Goal: Task Accomplishment & Management: Manage account settings

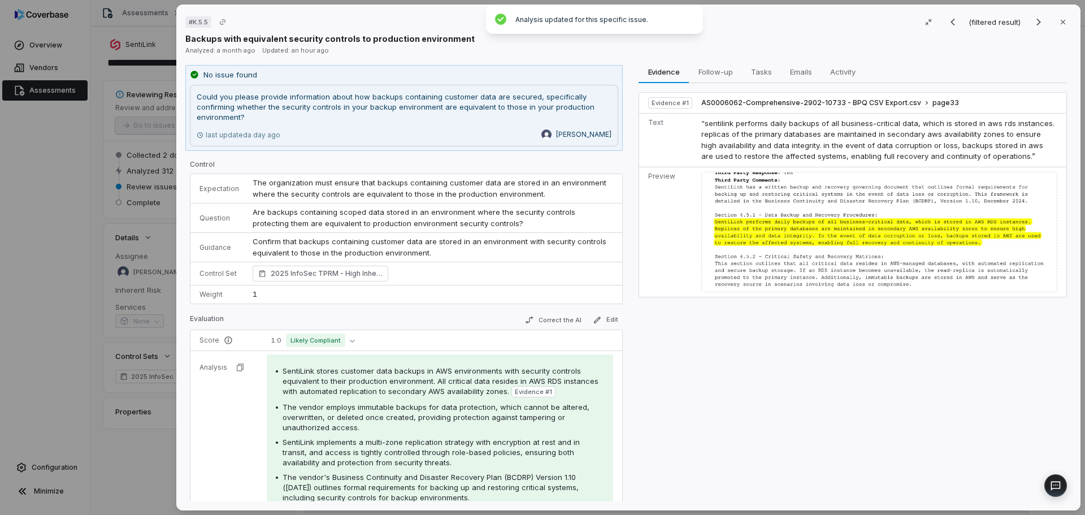
scroll to position [110, 0]
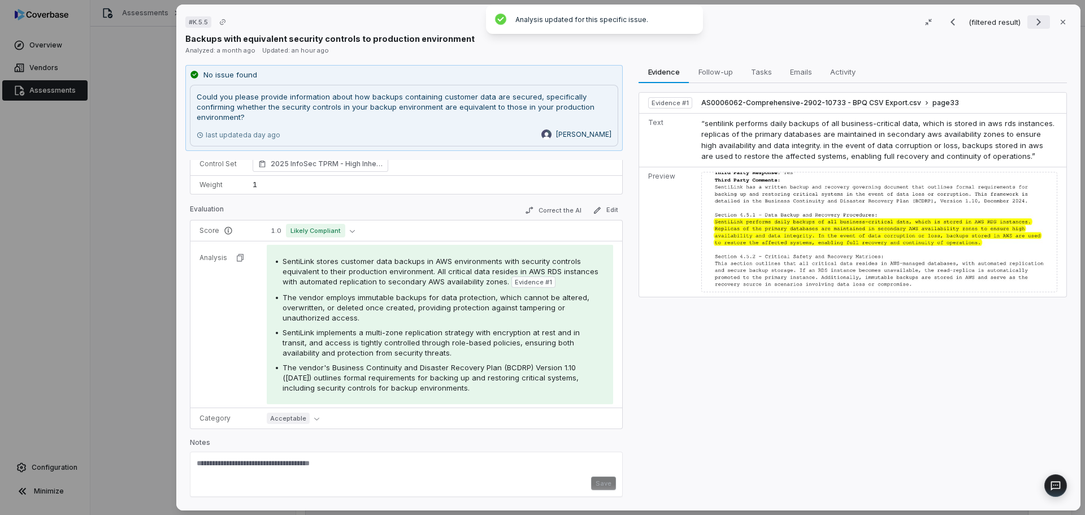
click at [1037, 21] on icon "Next result" at bounding box center [1039, 22] width 14 height 14
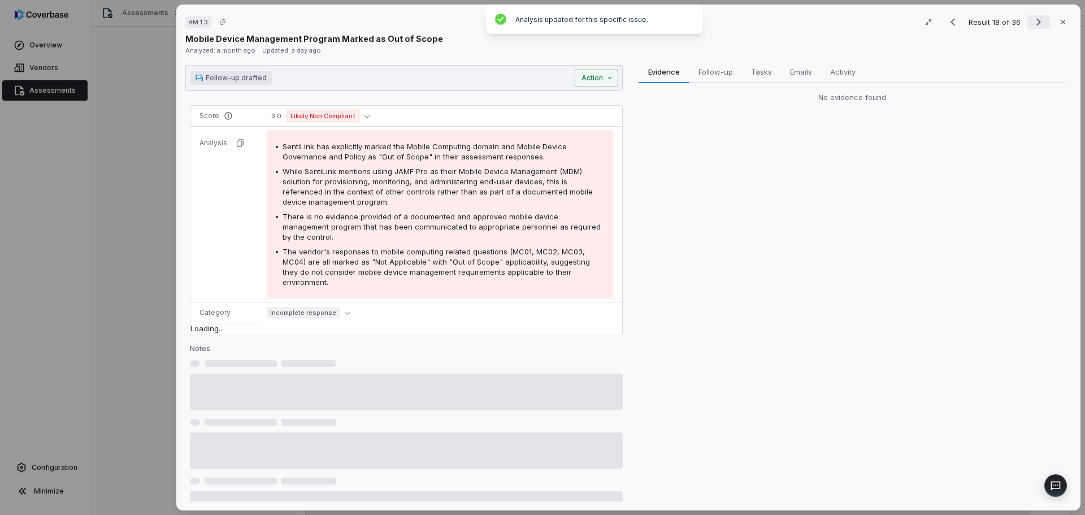
scroll to position [67, 0]
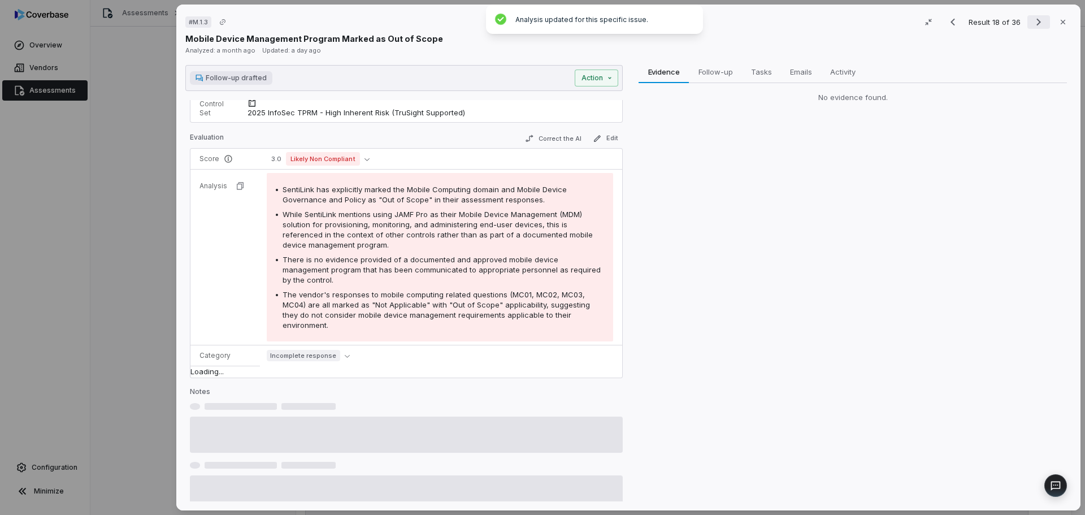
click at [1037, 21] on icon "Next result" at bounding box center [1039, 22] width 14 height 14
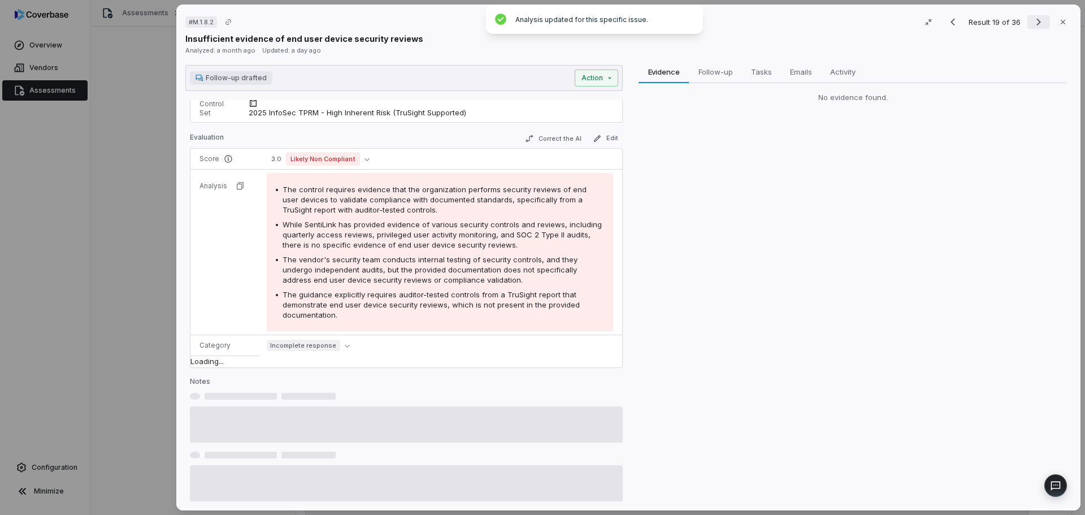
click at [1037, 21] on icon "Next result" at bounding box center [1039, 22] width 14 height 14
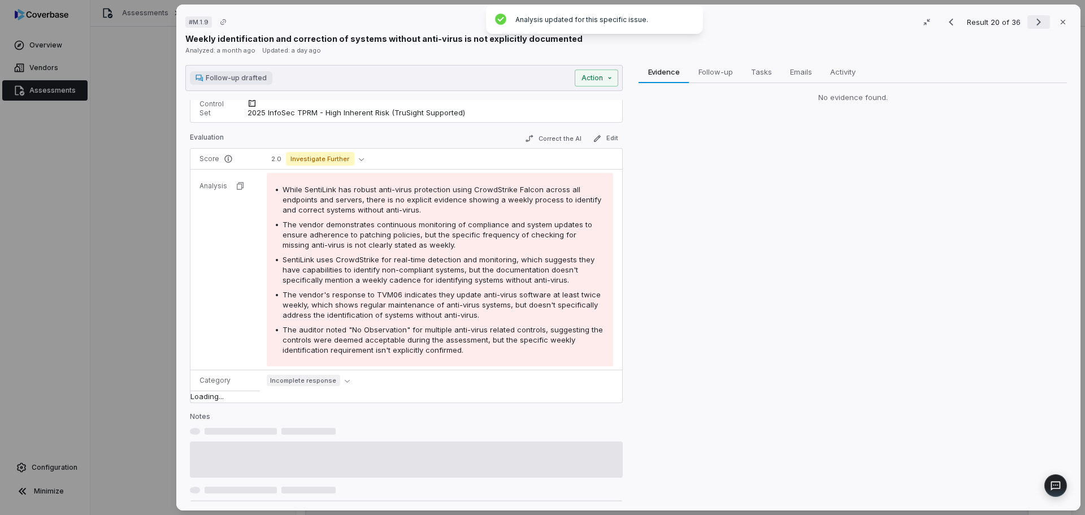
click at [1037, 21] on icon "Next result" at bounding box center [1039, 22] width 14 height 14
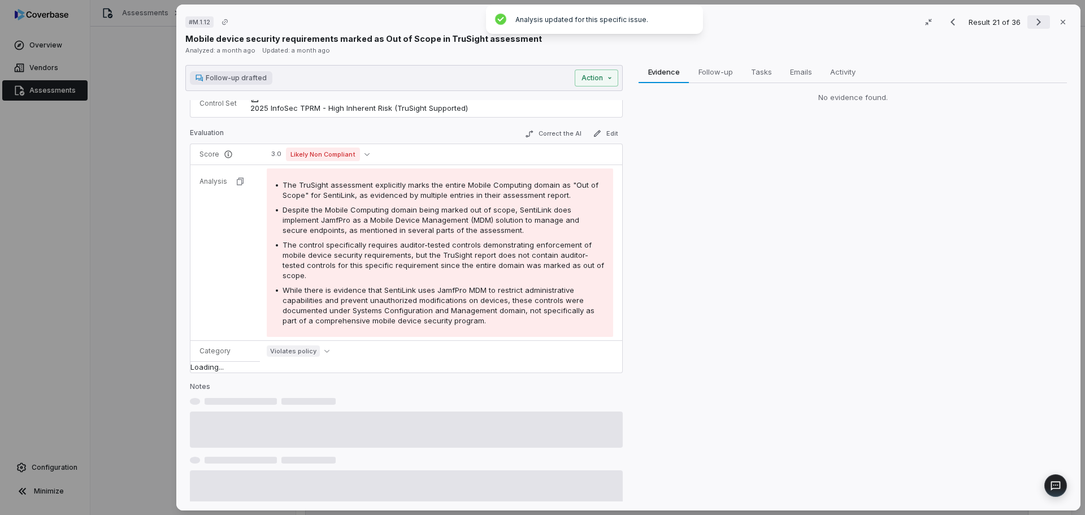
click at [1037, 21] on icon "Next result" at bounding box center [1039, 22] width 14 height 14
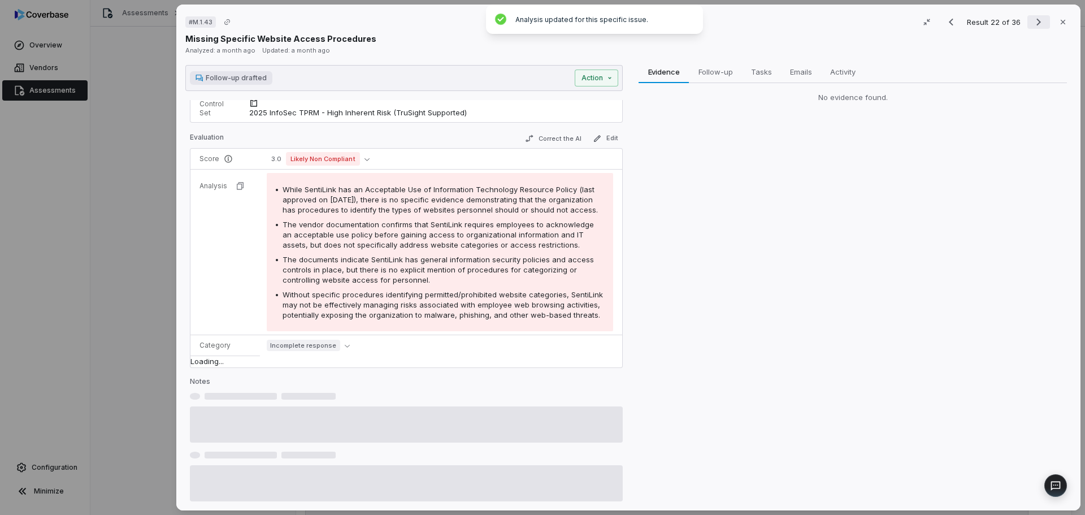
click at [1037, 21] on icon "Next result" at bounding box center [1039, 22] width 14 height 14
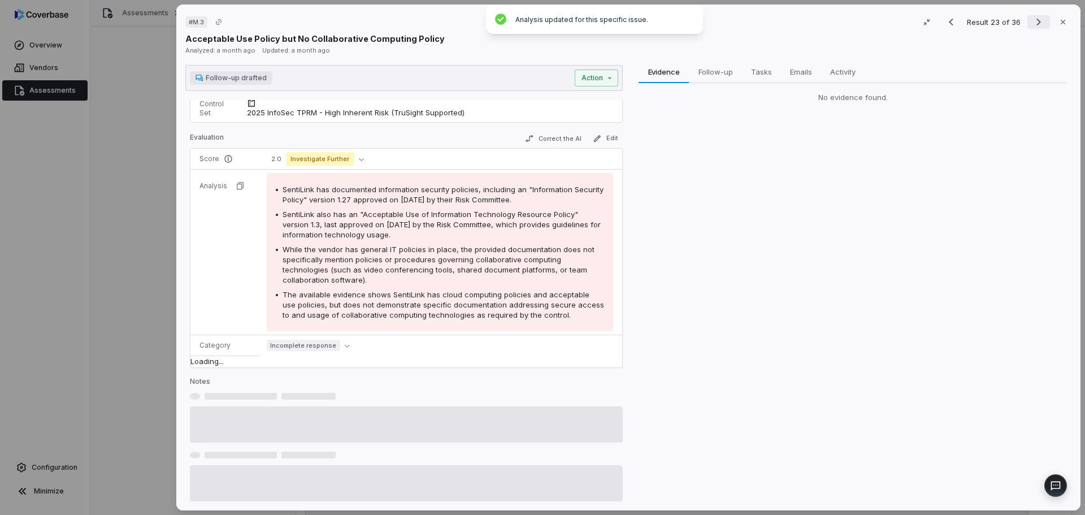
click at [1037, 21] on icon "Next result" at bounding box center [1039, 22] width 14 height 14
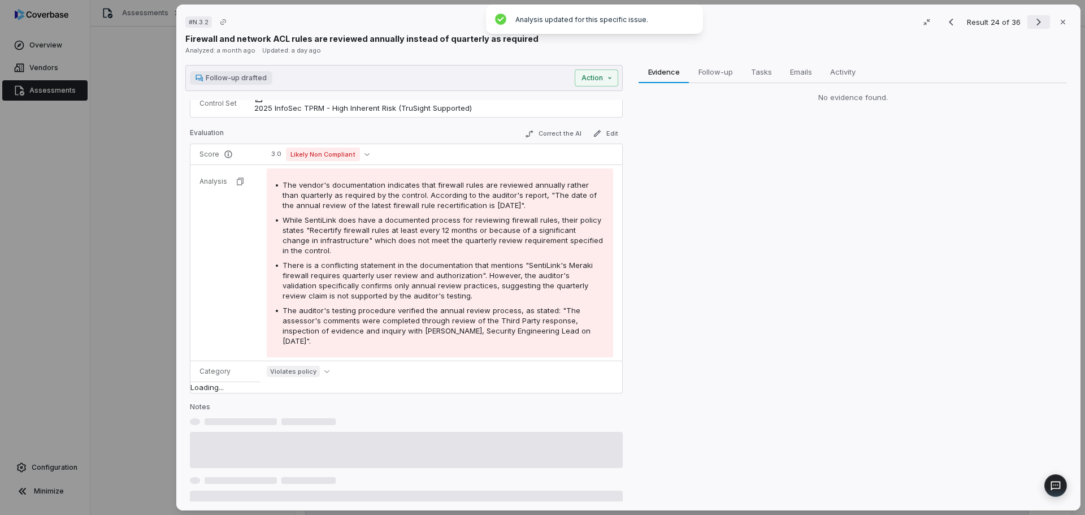
click at [1037, 21] on icon "Next result" at bounding box center [1039, 22] width 14 height 14
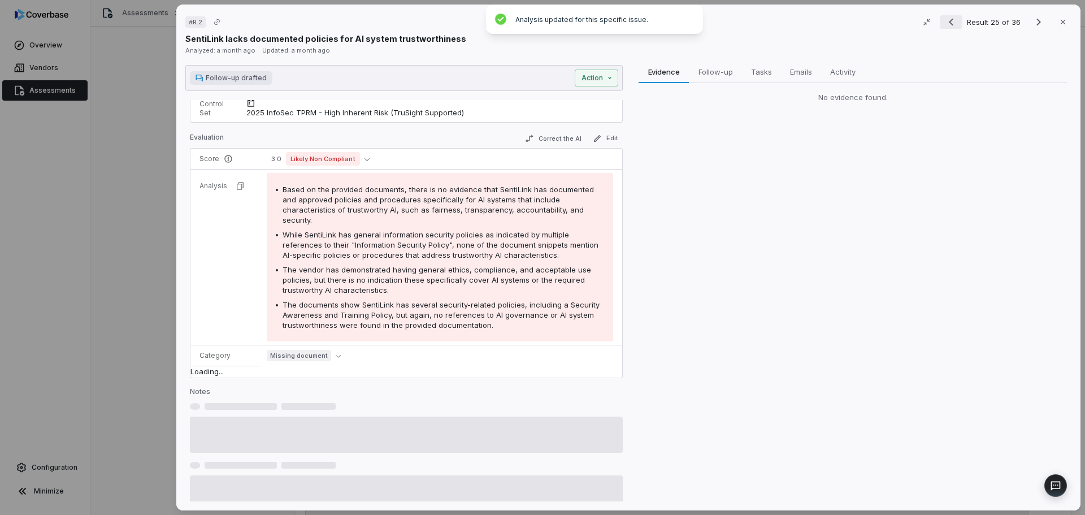
click at [949, 22] on icon "Previous result" at bounding box center [952, 22] width 14 height 14
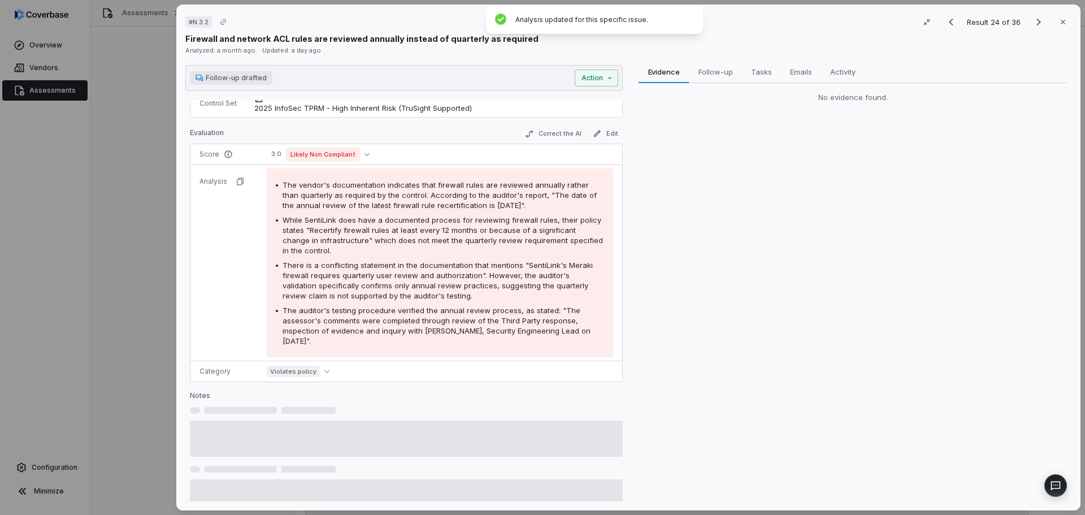
scroll to position [99, 0]
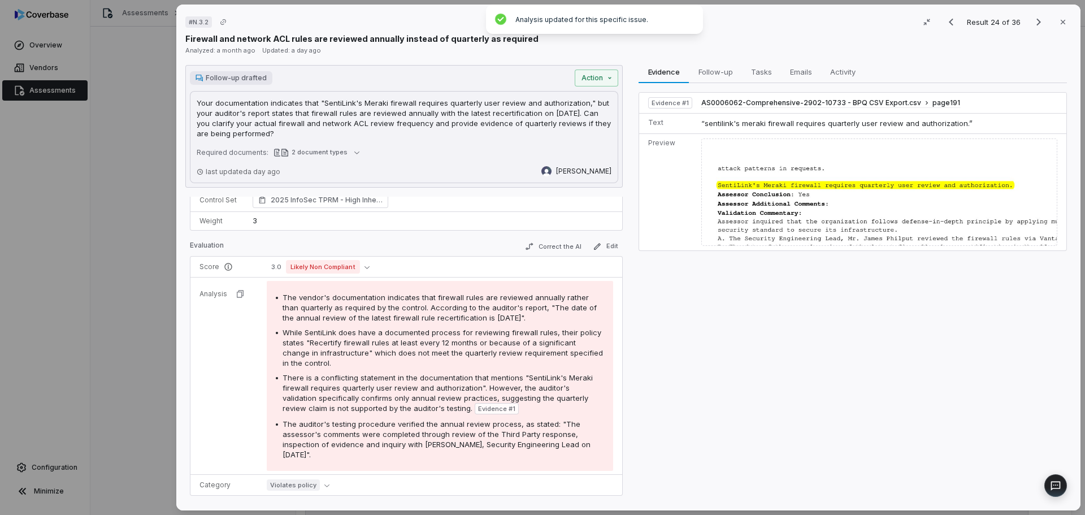
drag, startPoint x: 283, startPoint y: 135, endPoint x: 184, endPoint y: 102, distance: 104.0
click at [184, 103] on div "# N.3.2 Result 24 of 36 Close Firewall and network ACL rules are reviewed annua…" at bounding box center [628, 258] width 904 height 506
copy p "Your documentation indicates that "SentiLink's Meraki firewall requires quarter…"
click at [1032, 23] on icon "Next result" at bounding box center [1039, 22] width 14 height 14
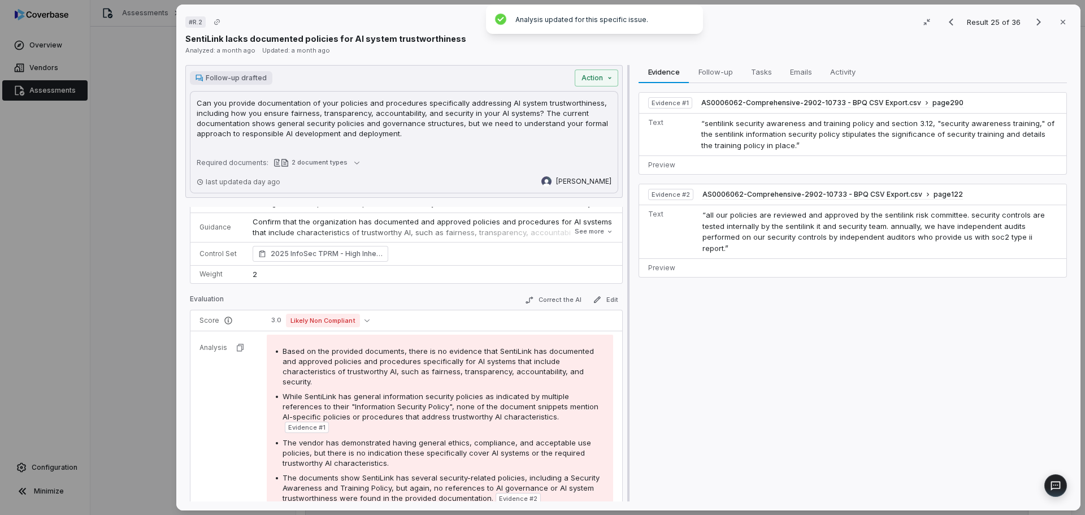
scroll to position [99, 0]
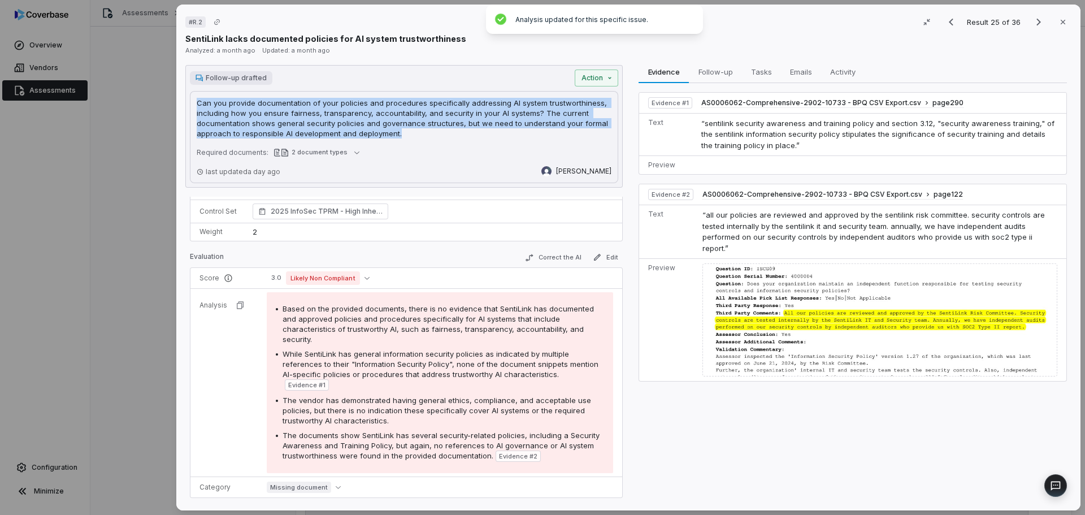
drag, startPoint x: 402, startPoint y: 133, endPoint x: 230, endPoint y: 106, distance: 174.4
click at [182, 105] on div "# R.2 Result 25 of 36 Close SentiLink lacks documented policies for AI system t…" at bounding box center [628, 258] width 904 height 506
copy p "Can you provide documentation of your policies and procedures specifically addr…"
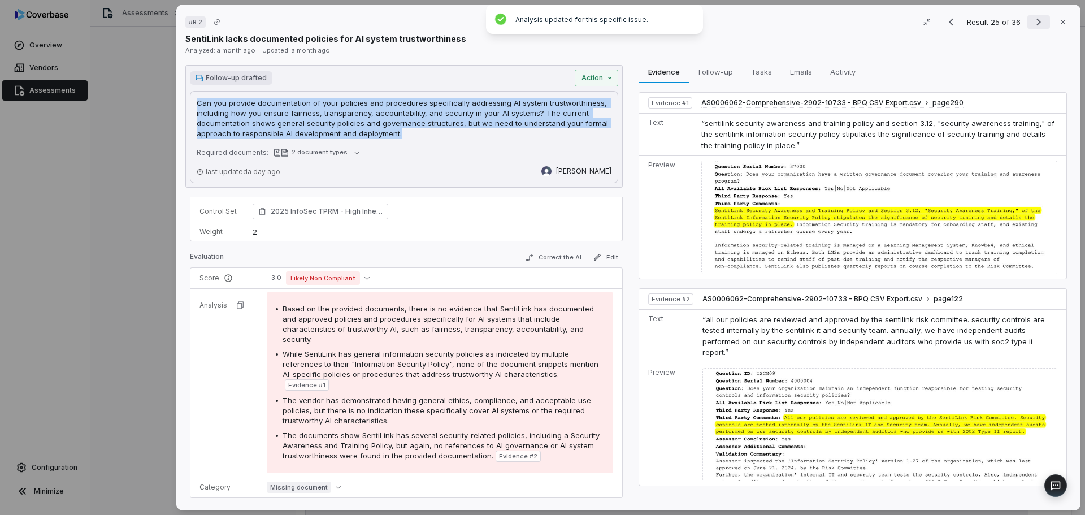
click at [1035, 25] on icon "Next result" at bounding box center [1039, 22] width 14 height 14
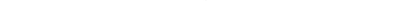
scroll to position [110, 0]
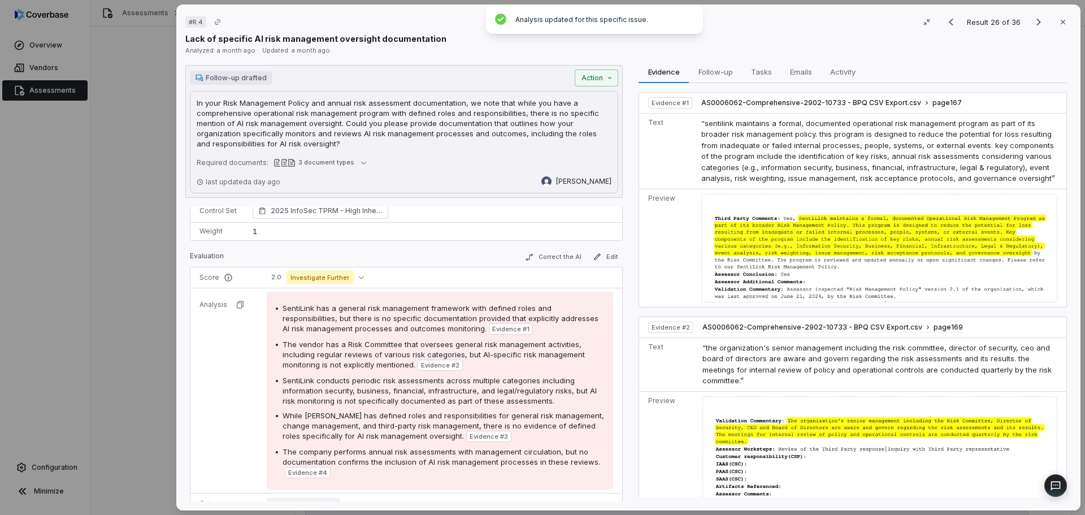
click at [333, 140] on p "In your Risk Management Policy and annual risk assessment documentation, we not…" at bounding box center [404, 123] width 415 height 51
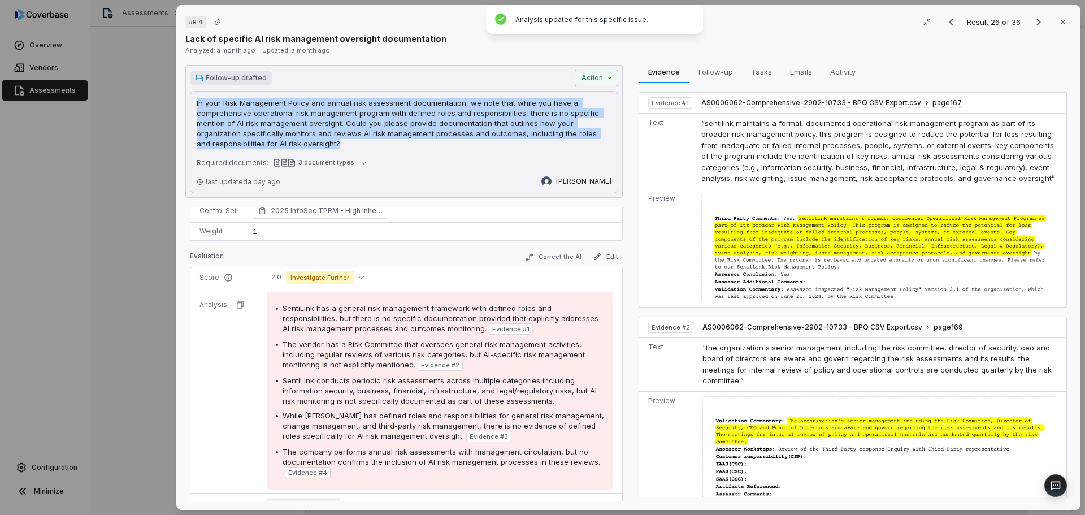
drag, startPoint x: 329, startPoint y: 145, endPoint x: 182, endPoint y: 98, distance: 154.5
click at [182, 98] on div "# R.4 Result 26 of 36 Close Lack of specific AI risk management oversight docum…" at bounding box center [628, 258] width 904 height 506
copy p "In your Risk Management Policy and annual risk assessment documentation, we not…"
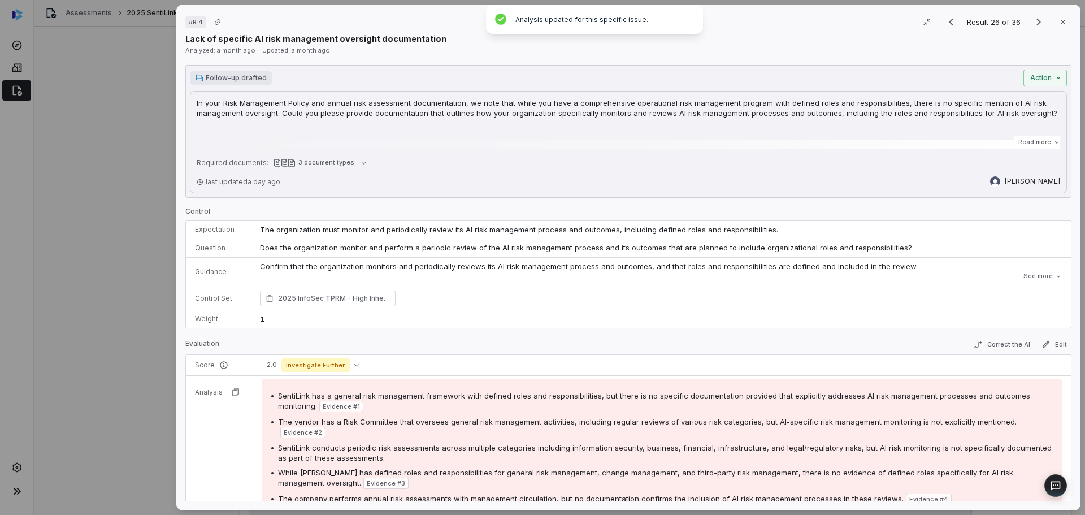
scroll to position [627, 0]
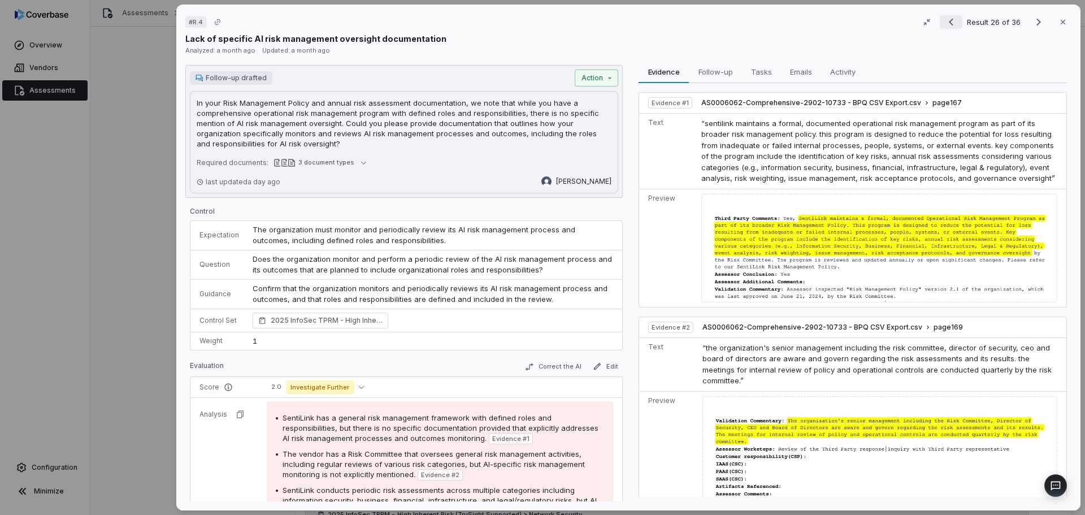
click at [951, 24] on icon "Previous result" at bounding box center [952, 22] width 14 height 14
click at [950, 24] on icon "Previous result" at bounding box center [952, 22] width 14 height 14
click at [951, 24] on icon "Previous result" at bounding box center [952, 22] width 14 height 14
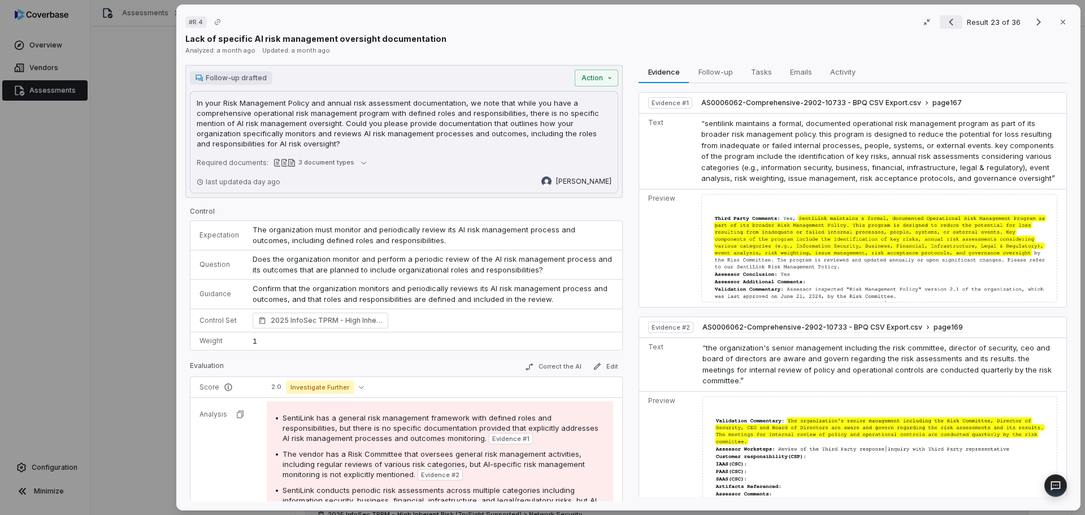
click at [951, 24] on icon "Previous result" at bounding box center [952, 22] width 14 height 14
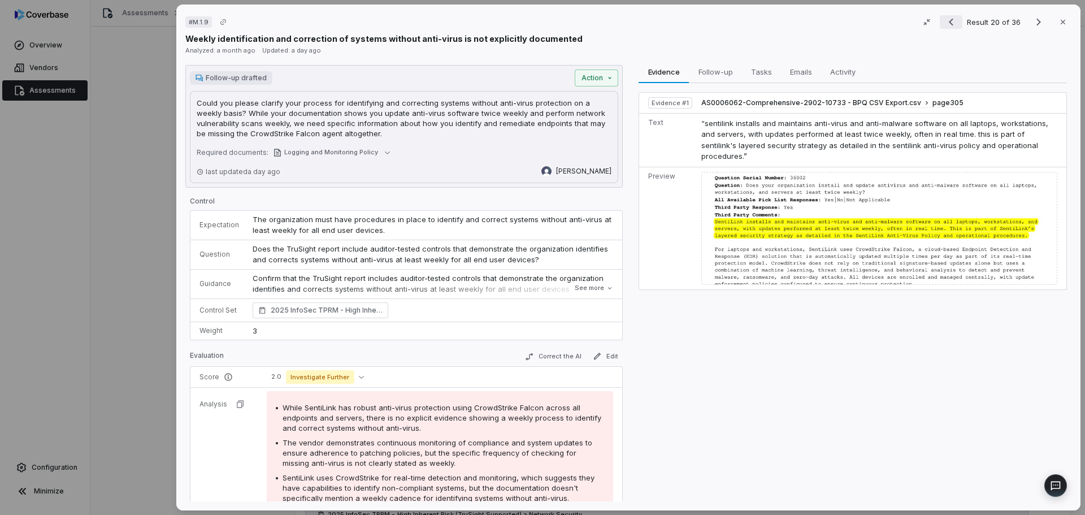
click at [951, 23] on icon "Previous result" at bounding box center [952, 22] width 14 height 14
click at [951, 23] on icon "Previous result" at bounding box center [953, 22] width 14 height 14
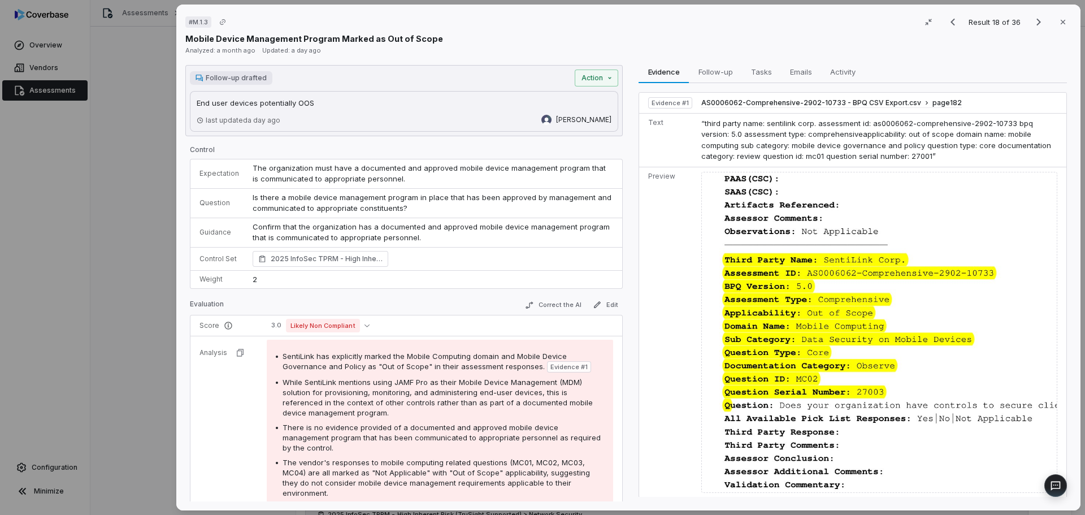
click at [942, 15] on button "Previous result" at bounding box center [953, 22] width 23 height 14
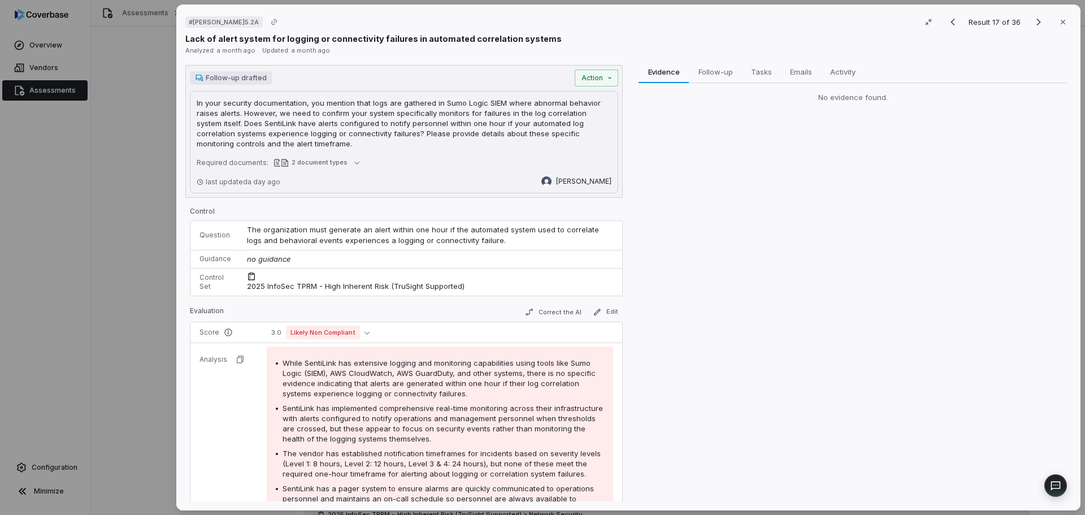
click at [942, 15] on button "Previous result" at bounding box center [953, 22] width 23 height 14
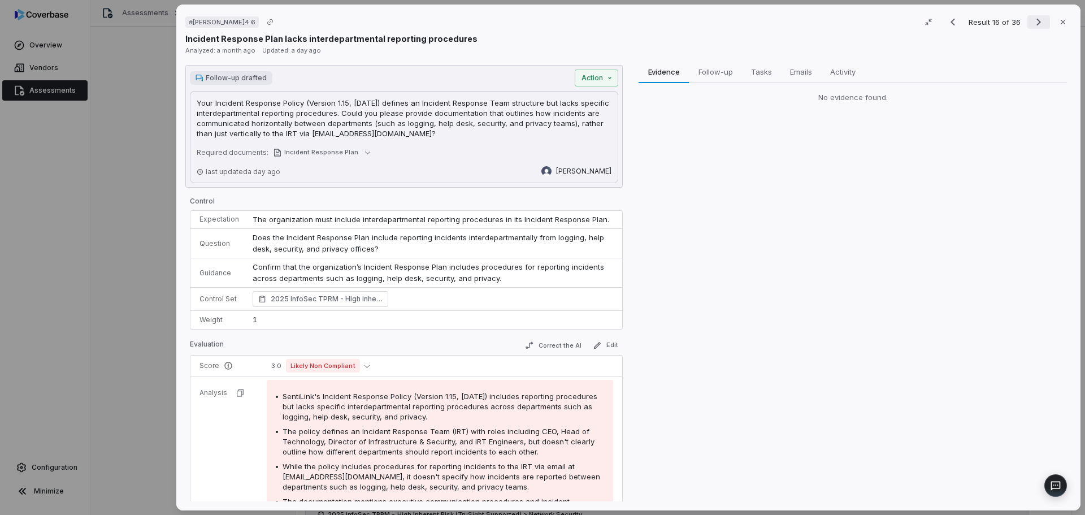
click at [1032, 24] on icon "Next result" at bounding box center [1039, 22] width 14 height 14
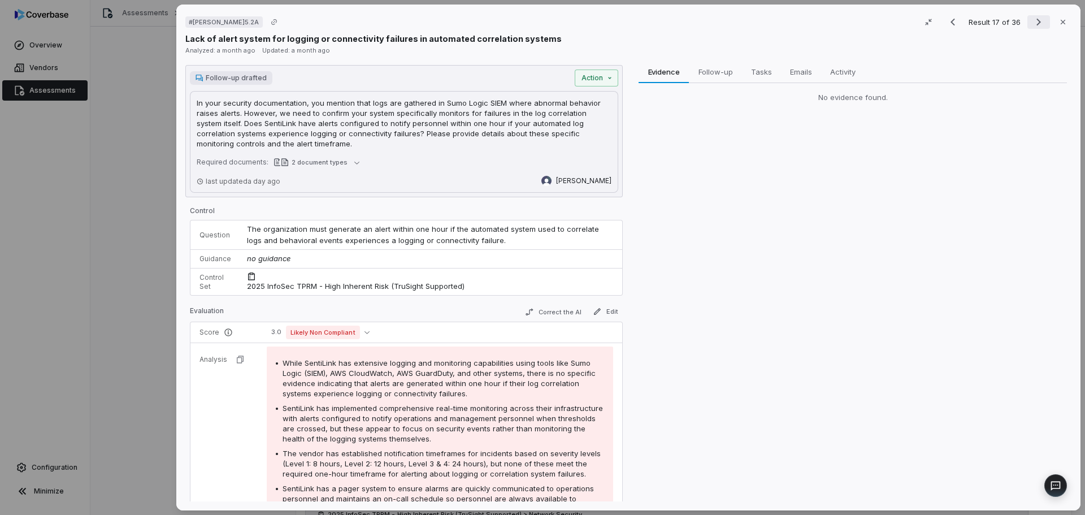
click at [1032, 24] on icon "Next result" at bounding box center [1039, 22] width 14 height 14
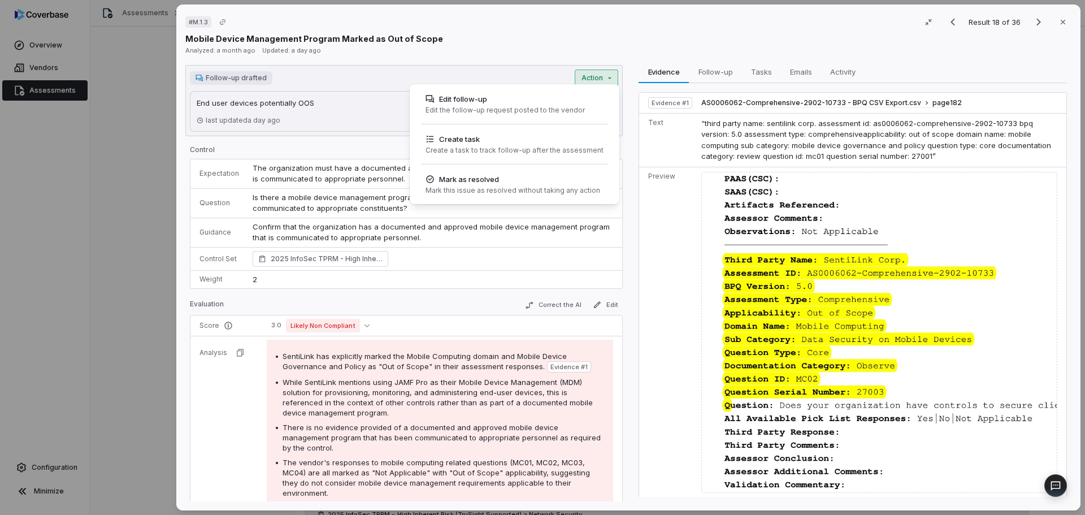
click at [597, 79] on div "# M.1.3 Result 18 of 36 Close Mobile Device Management Program Marked as Out of…" at bounding box center [542, 257] width 1085 height 515
click at [471, 106] on div "Edit the follow-up request posted to the vendor" at bounding box center [505, 110] width 159 height 9
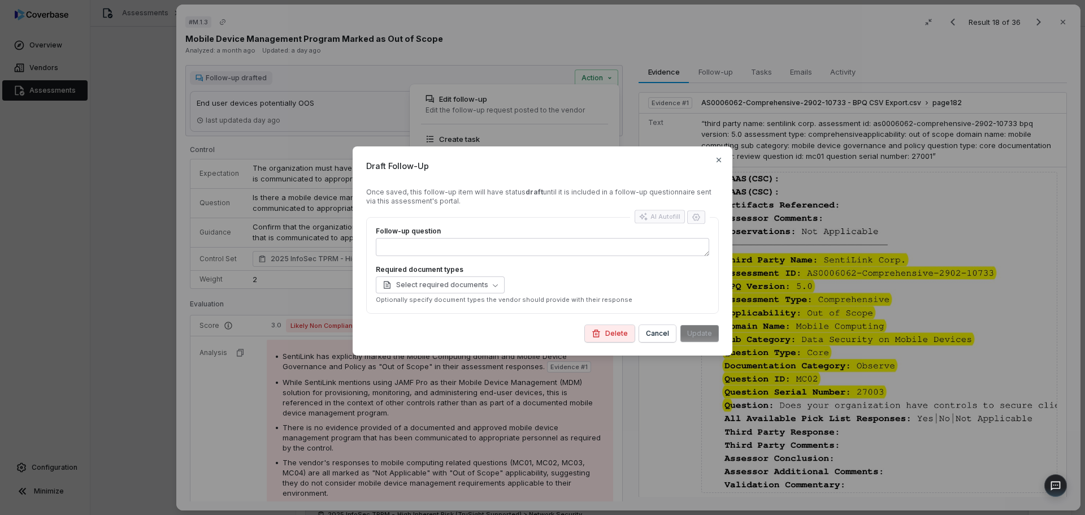
type textarea "*"
type textarea "**********"
click at [659, 218] on div "AI Autofill" at bounding box center [659, 216] width 41 height 9
type textarea "*"
type textarea "**"
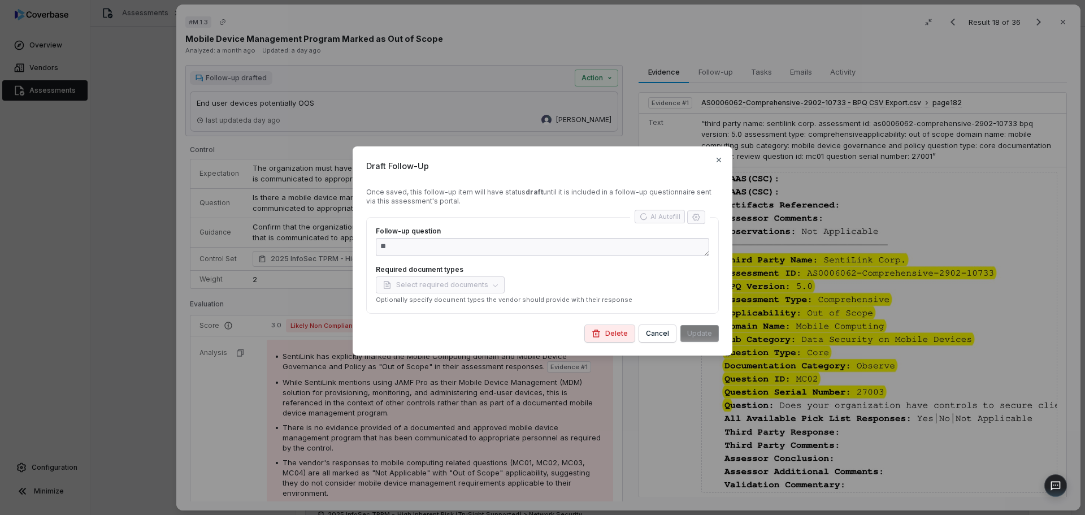
type textarea "*"
type textarea "**********"
type textarea "*"
type textarea "**********"
type textarea "*"
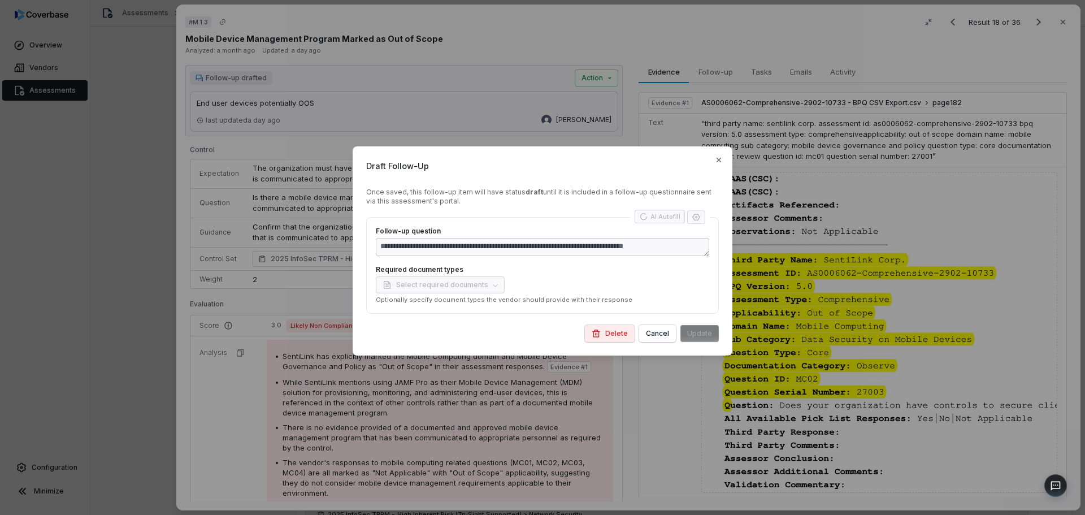
type textarea "**********"
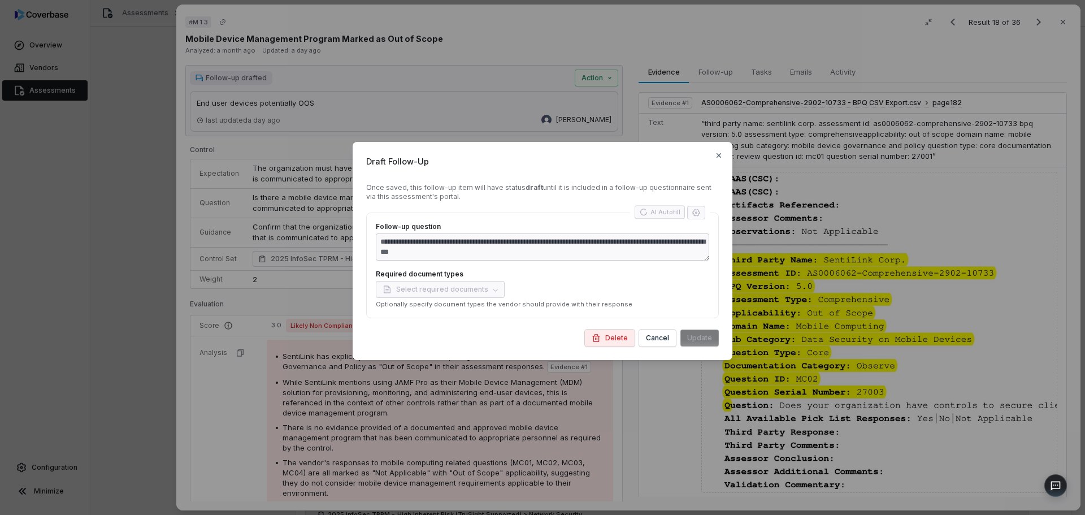
type textarea "*"
type textarea "**********"
type textarea "*"
type textarea "**********"
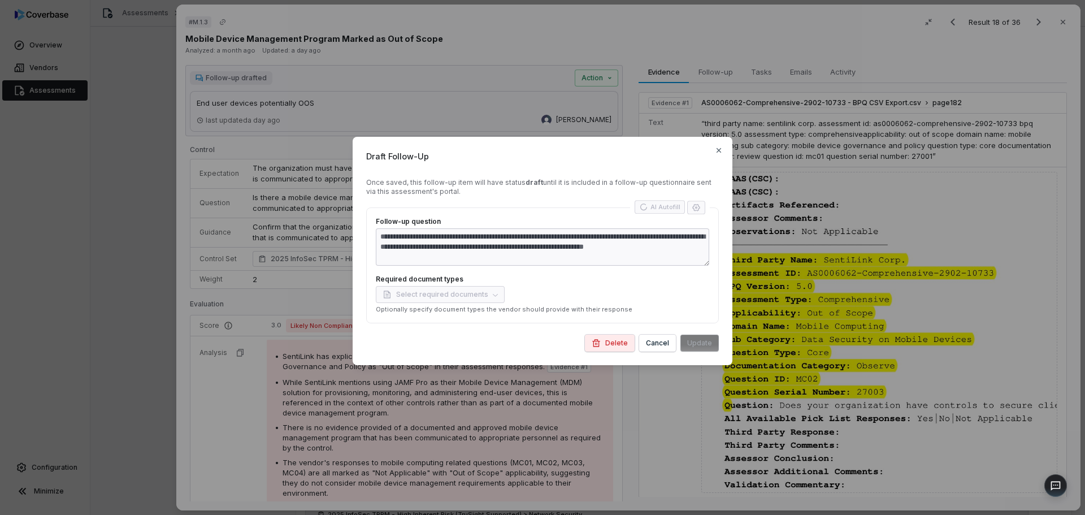
type textarea "*"
type textarea "**********"
type textarea "*"
type textarea "**********"
type textarea "*"
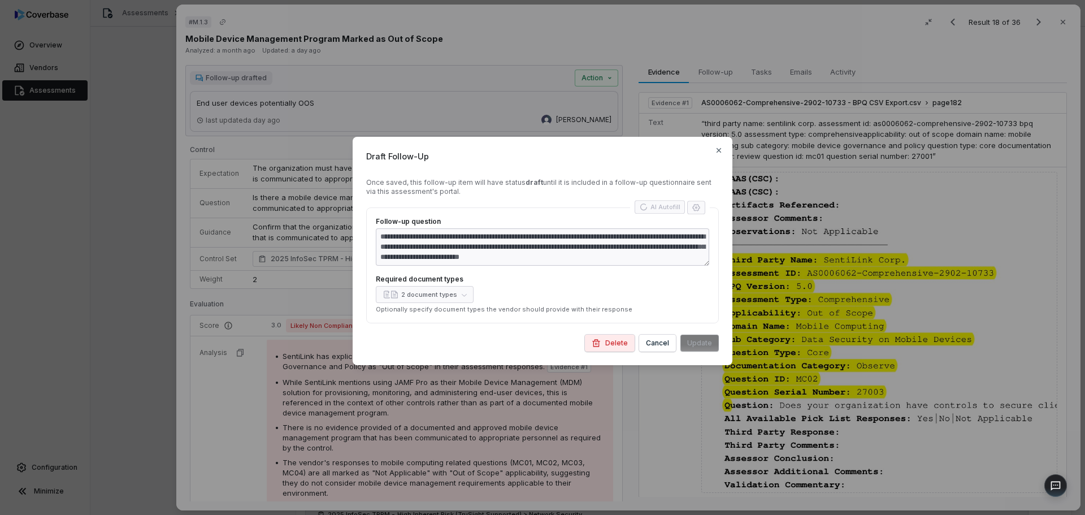
type textarea "**********"
type textarea "*"
type textarea "**********"
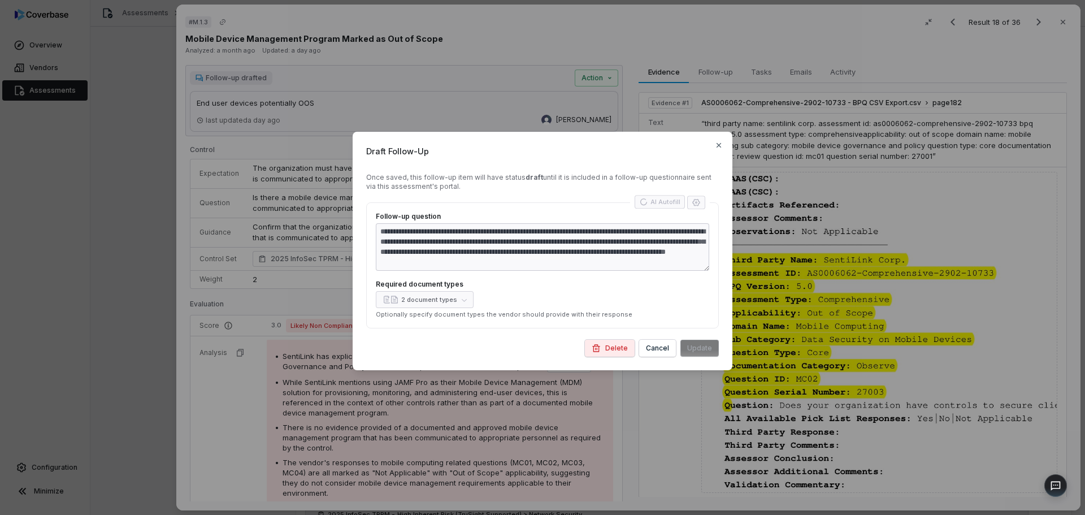
type textarea "*"
type textarea "**********"
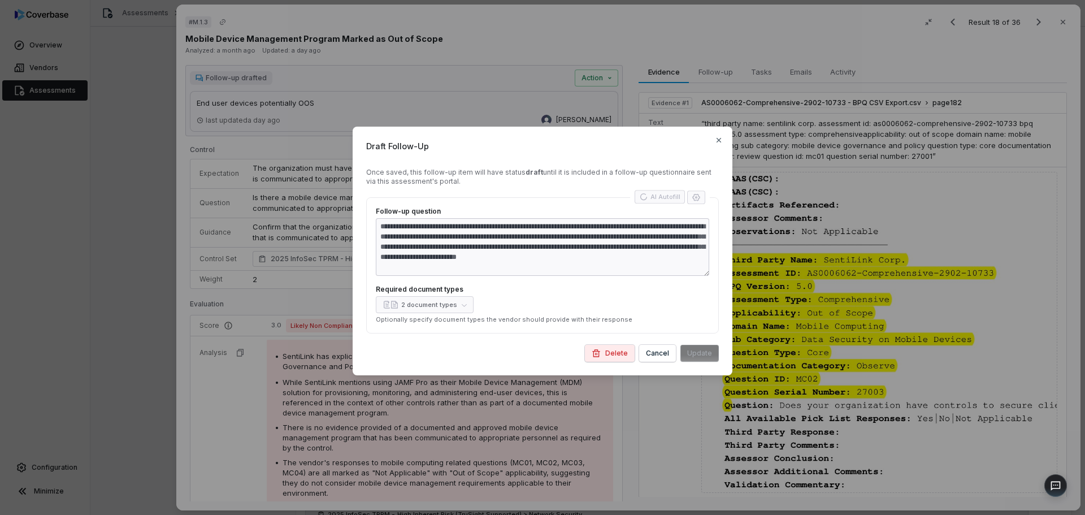
type textarea "*"
type textarea "**********"
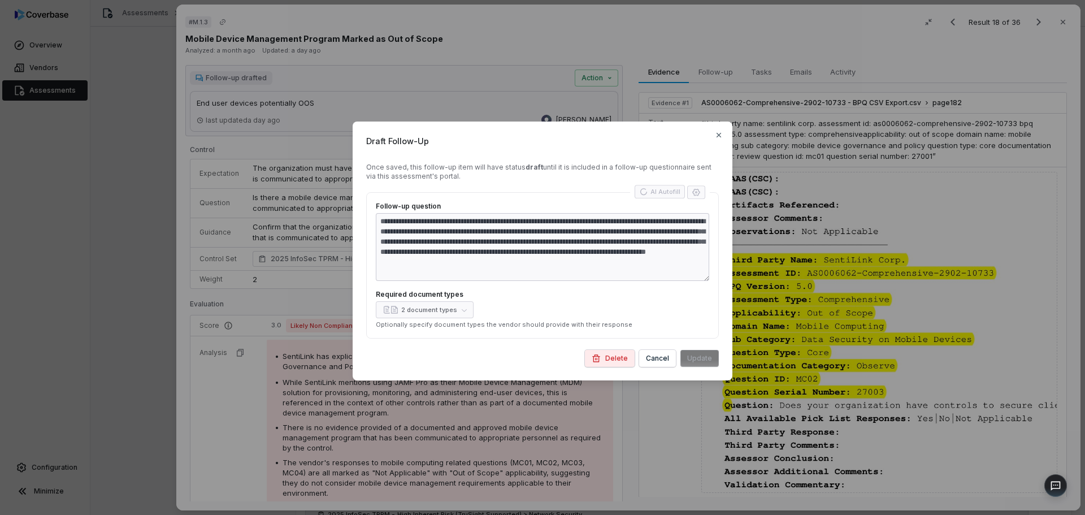
type textarea "*"
type textarea "**********"
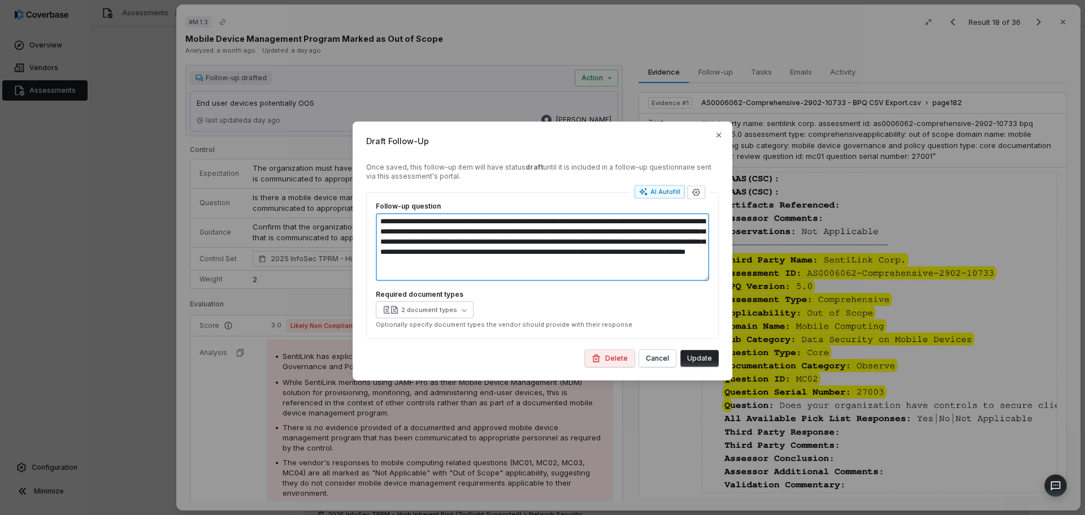
drag, startPoint x: 472, startPoint y: 276, endPoint x: 376, endPoint y: 224, distance: 109.0
click at [376, 224] on textarea "**********" at bounding box center [543, 247] width 334 height 68
drag, startPoint x: 702, startPoint y: 358, endPoint x: 733, endPoint y: 397, distance: 49.9
click at [702, 358] on button "Update" at bounding box center [700, 358] width 38 height 17
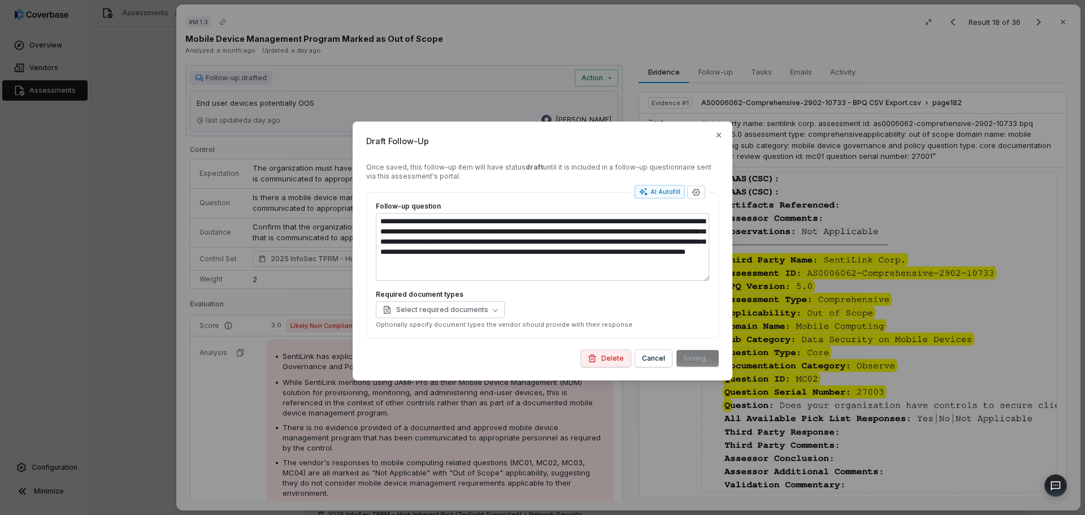
type textarea "*"
type textarea "**********"
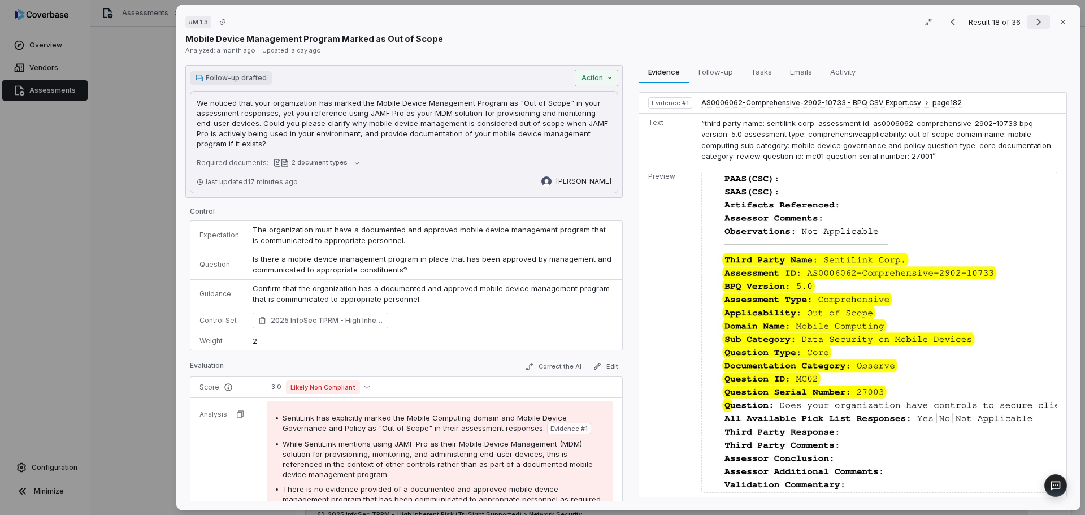
click at [1034, 25] on icon "Next result" at bounding box center [1039, 22] width 14 height 14
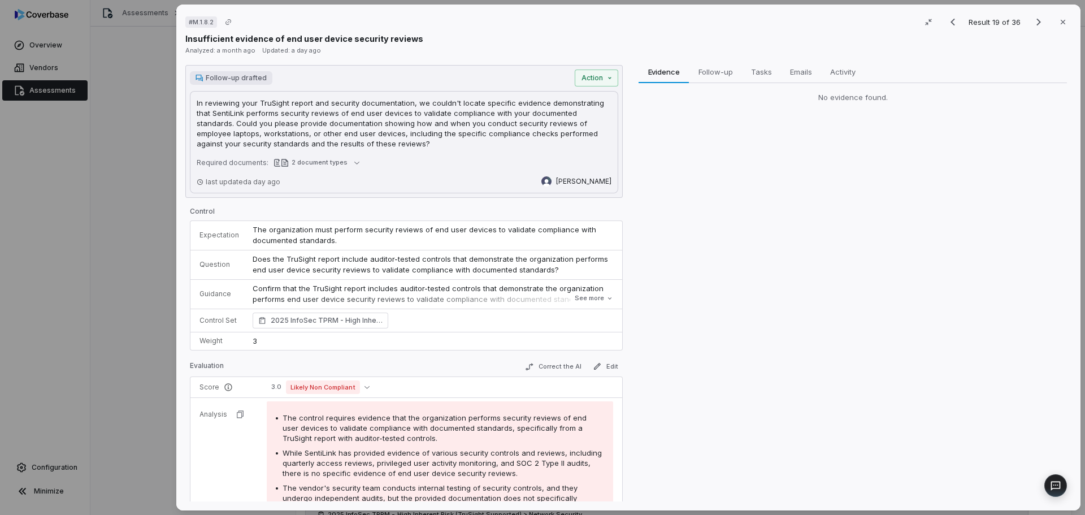
click at [327, 128] on p "In reviewing your TruSight report and security documentation, we couldn't locat…" at bounding box center [404, 123] width 415 height 51
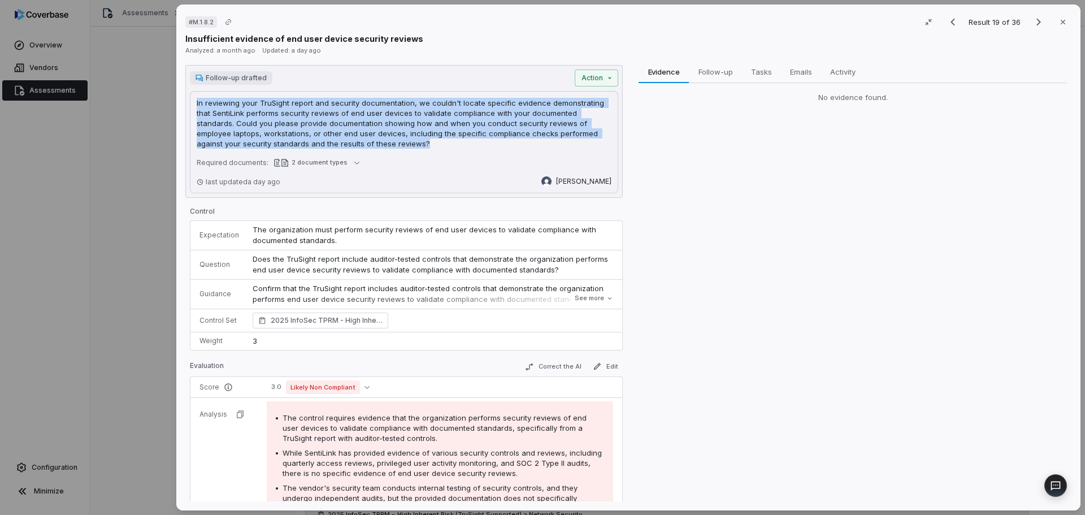
drag, startPoint x: 357, startPoint y: 141, endPoint x: 189, endPoint y: 106, distance: 172.2
click at [176, 100] on div "# M.1.8.2 Result 19 of 36 Close Insufficient evidence of end user device securi…" at bounding box center [628, 258] width 904 height 506
copy p "In reviewing your TruSight report and security documentation, we couldn't locat…"
drag, startPoint x: 1034, startPoint y: 19, endPoint x: 1028, endPoint y: 21, distance: 6.4
click at [1034, 19] on icon "Next result" at bounding box center [1039, 22] width 14 height 14
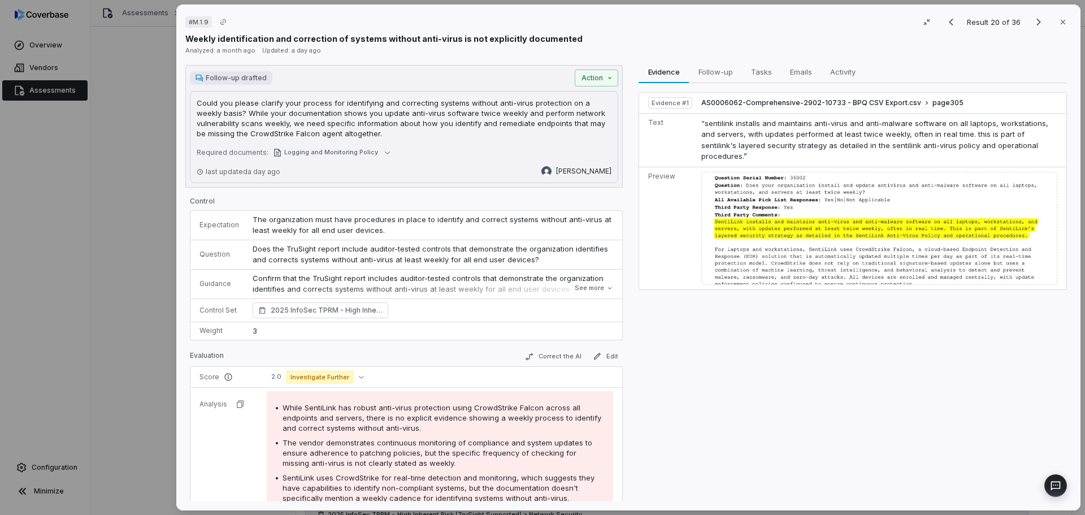
click at [387, 119] on p "Could you please clarify your process for identifying and correcting systems wi…" at bounding box center [404, 118] width 415 height 41
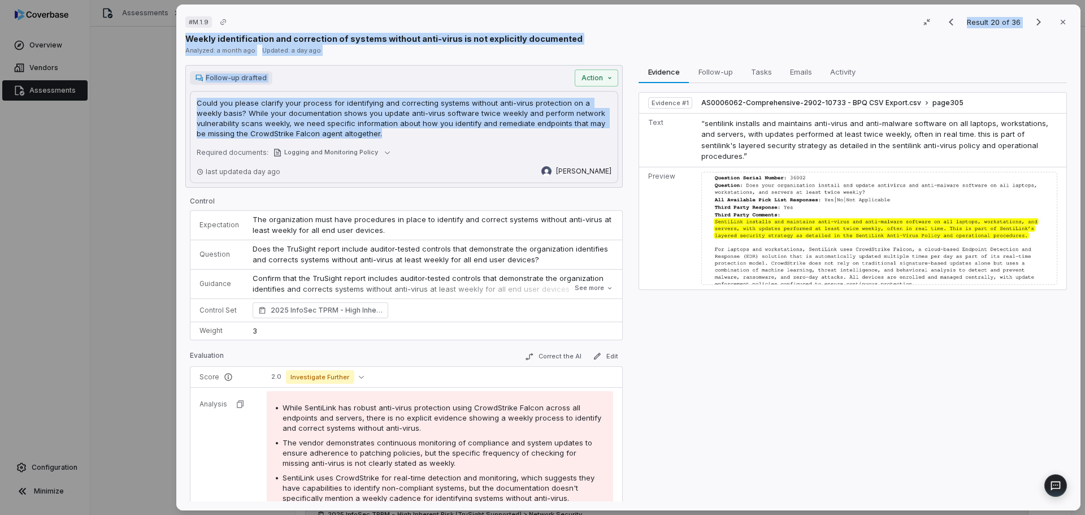
drag, startPoint x: 375, startPoint y: 132, endPoint x: 167, endPoint y: 97, distance: 211.5
click at [167, 97] on div "# M.1.9 Result 20 of 36 Close Weekly identification and correction of systems w…" at bounding box center [542, 257] width 1085 height 515
click at [302, 112] on p "Could you please clarify your process for identifying and correcting systems wi…" at bounding box center [404, 118] width 415 height 41
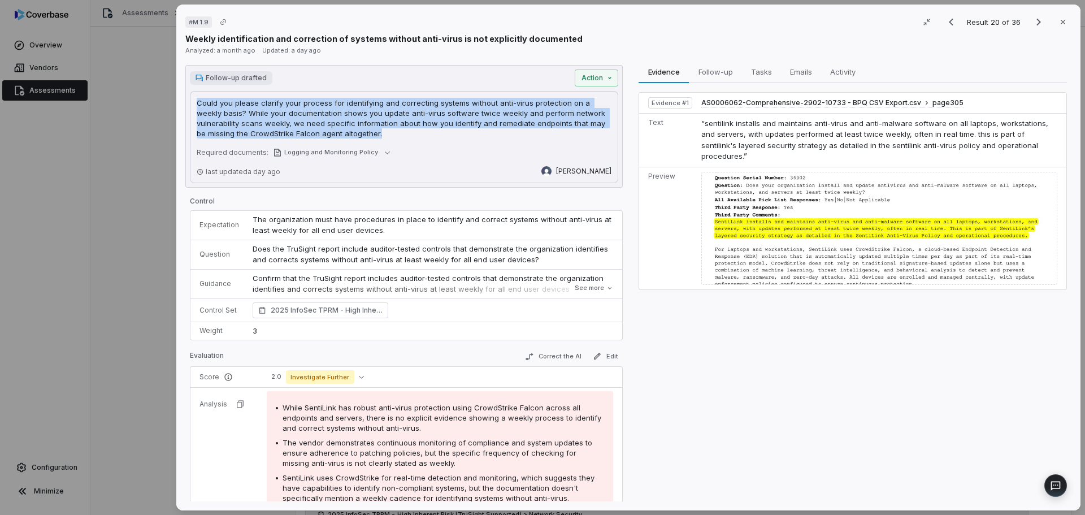
drag, startPoint x: 350, startPoint y: 135, endPoint x: 176, endPoint y: 105, distance: 177.2
click at [176, 105] on div "# M.1.9 Result 20 of 36 Close Weekly identification and correction of systems w…" at bounding box center [628, 257] width 913 height 515
copy p "Could you please clarify your process for identifying and correcting systems wi…"
click at [1032, 21] on icon "Next result" at bounding box center [1039, 22] width 14 height 14
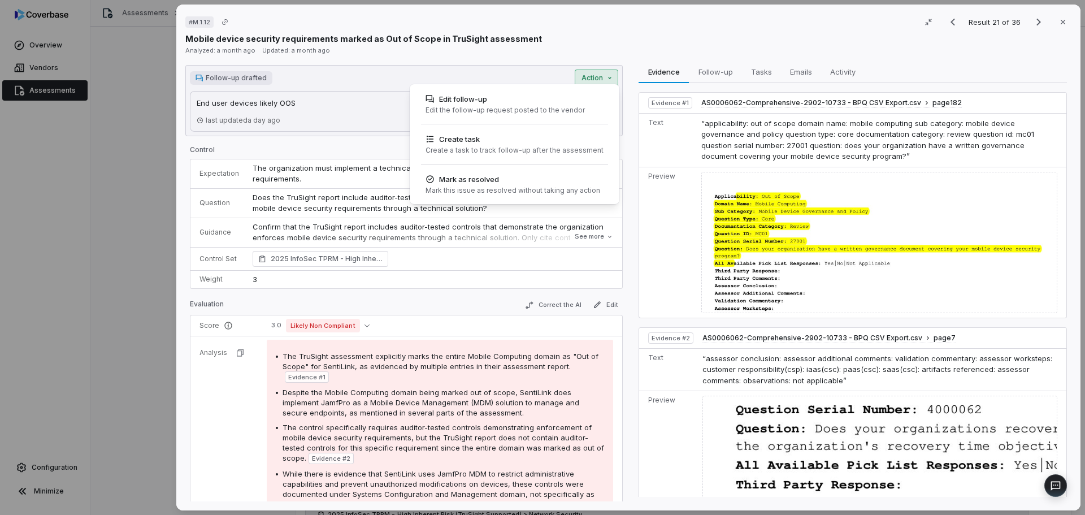
click at [603, 78] on div "# M.1.12 Result 21 of 36 Close Mobile device security requirements marked as Ou…" at bounding box center [542, 257] width 1085 height 515
click at [465, 106] on div "Edit the follow-up request posted to the vendor" at bounding box center [505, 110] width 159 height 9
type textarea "*"
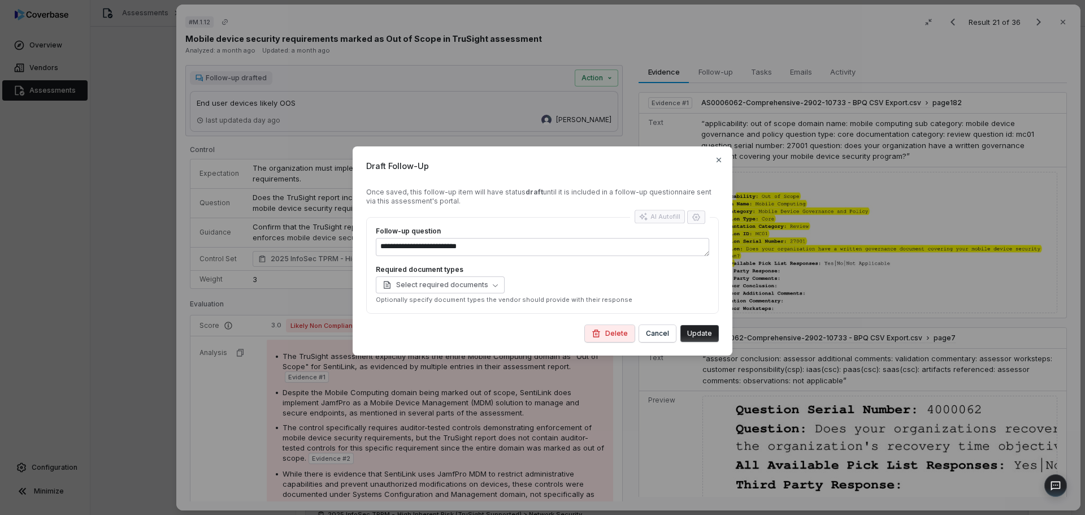
click at [656, 220] on div "AI Autofill" at bounding box center [660, 217] width 50 height 15
click at [514, 244] on textarea "**********" at bounding box center [543, 247] width 334 height 18
drag, startPoint x: 378, startPoint y: 238, endPoint x: 245, endPoint y: 235, distance: 132.3
click at [272, 234] on div "**********" at bounding box center [542, 257] width 1085 height 258
click at [658, 213] on div "AI Autofill" at bounding box center [659, 216] width 41 height 9
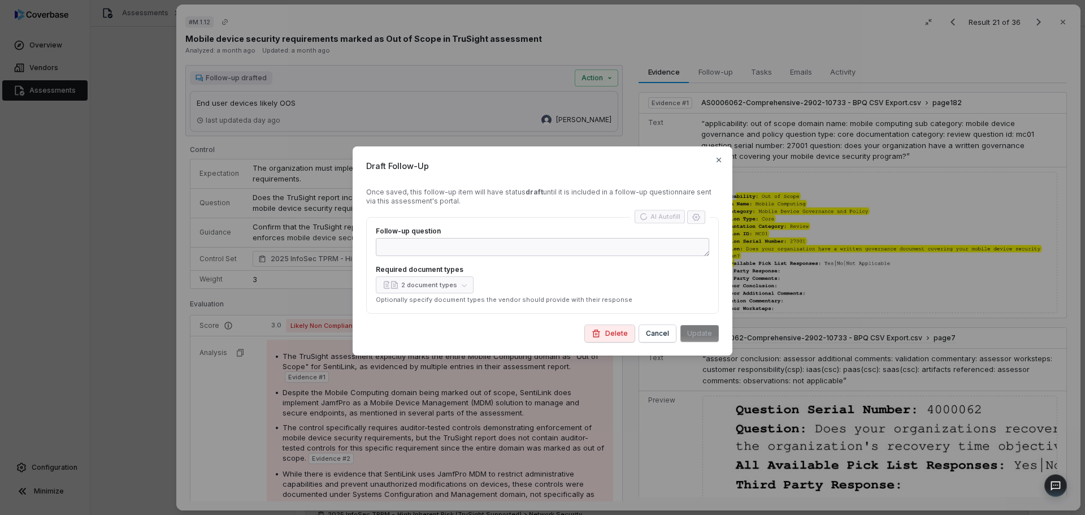
type textarea "*"
type textarea "**********"
type textarea "*"
type textarea "**********"
type textarea "*"
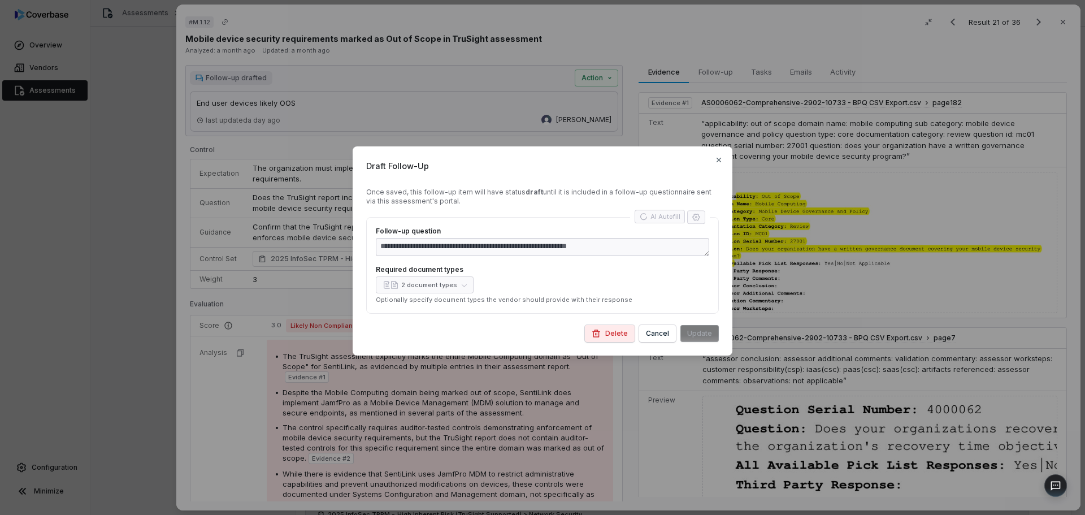
type textarea "**********"
type textarea "*"
type textarea "**********"
type textarea "*"
type textarea "**********"
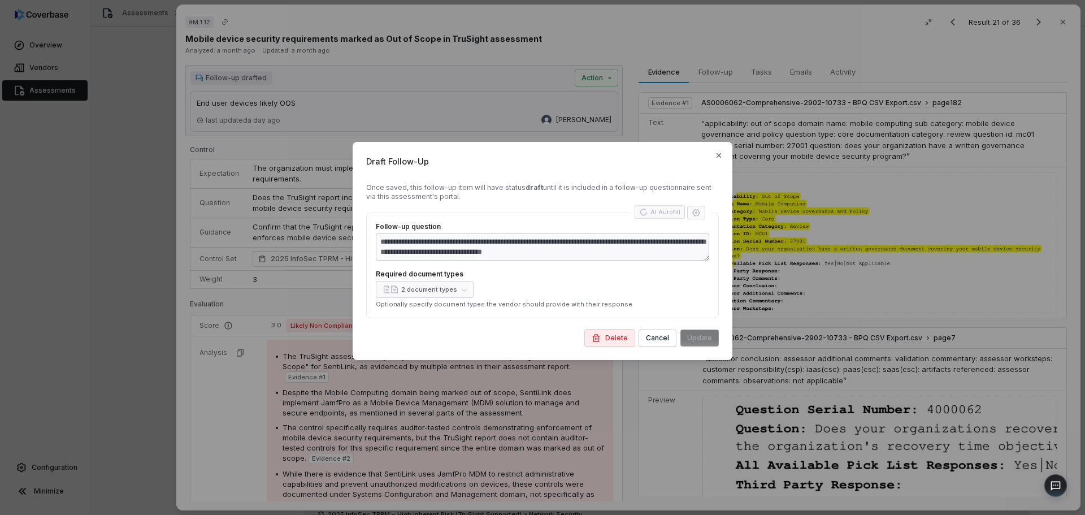
type textarea "*"
type textarea "**********"
type textarea "*"
type textarea "**********"
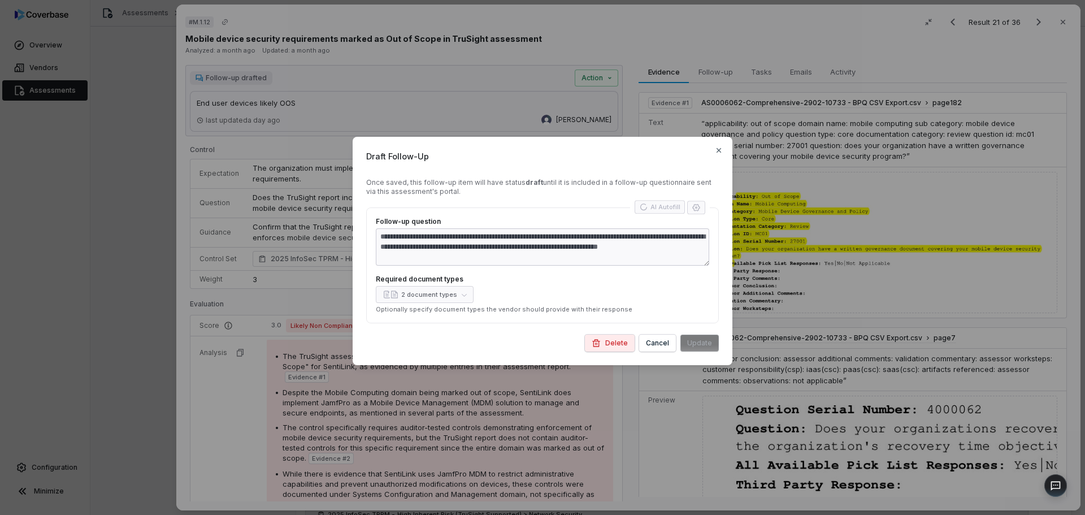
type textarea "*"
type textarea "**********"
type textarea "*"
type textarea "**********"
type textarea "*"
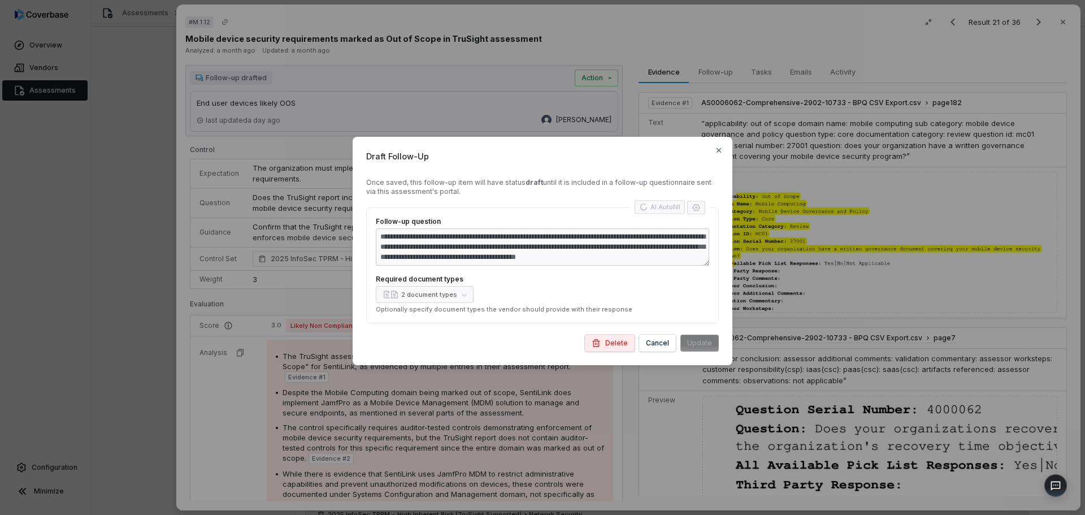
type textarea "**********"
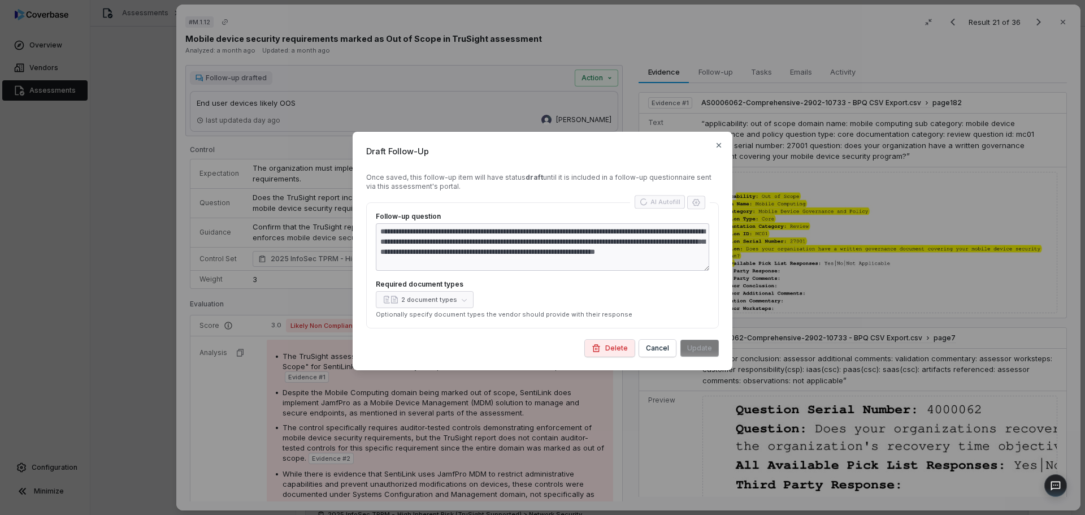
type textarea "*"
type textarea "**********"
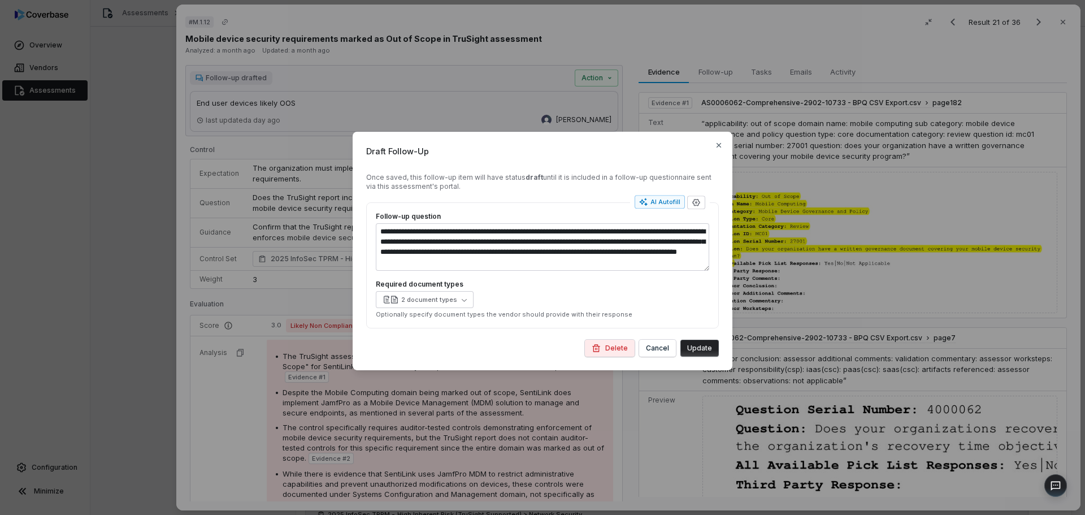
drag, startPoint x: 712, startPoint y: 349, endPoint x: 701, endPoint y: 340, distance: 14.0
click at [712, 349] on button "Update" at bounding box center [700, 348] width 38 height 17
type textarea "*"
type textarea "**********"
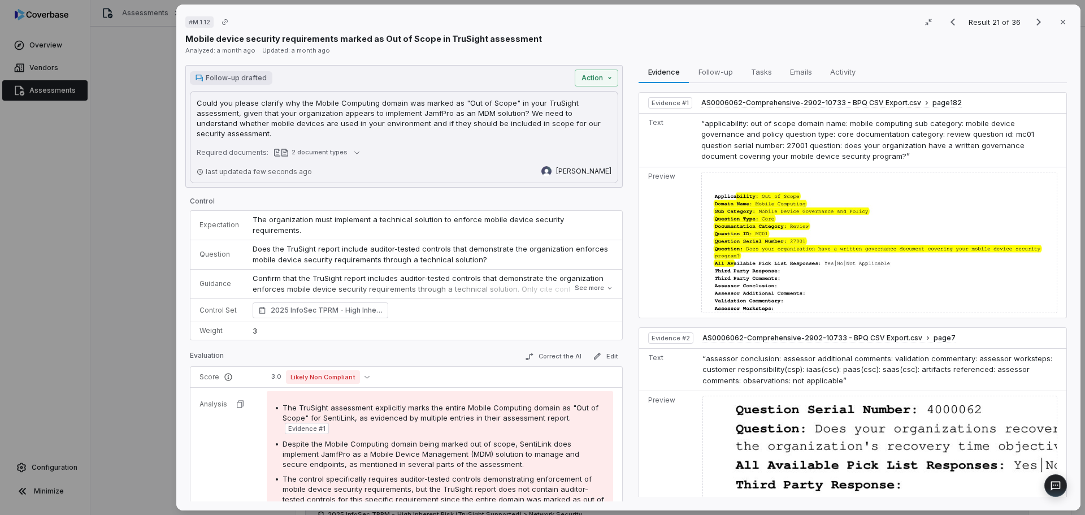
click at [251, 125] on p "Could you please clarify why the Mobile Computing domain was marked as "Out of …" at bounding box center [404, 118] width 415 height 41
click at [250, 131] on p "Could you please clarify why the Mobile Computing domain was marked as "Out of …" at bounding box center [404, 118] width 415 height 41
click at [593, 80] on div "# M.1.12 Result 21 of 36 Close Mobile device security requirements marked as Ou…" at bounding box center [542, 257] width 1085 height 515
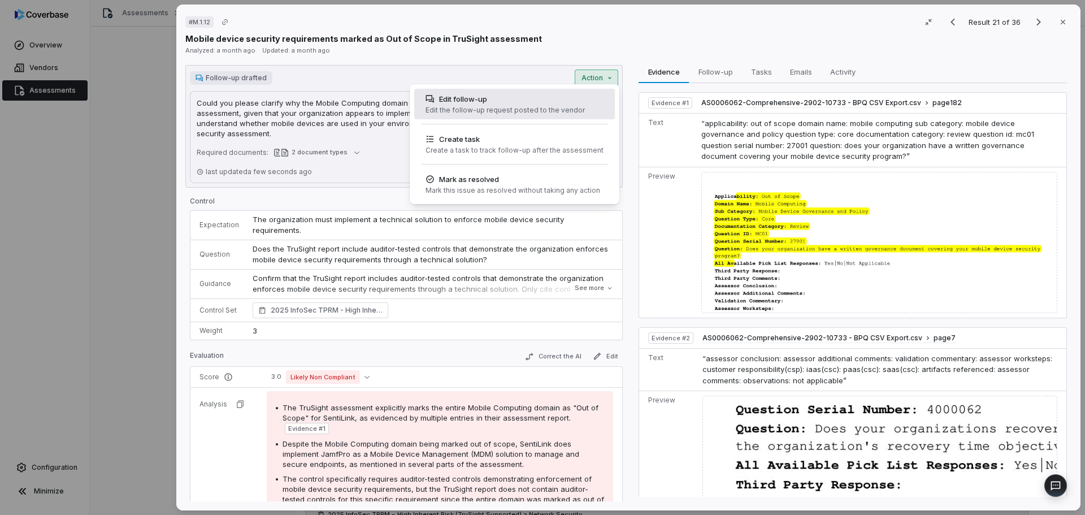
click at [480, 108] on div "Edit the follow-up request posted to the vendor" at bounding box center [505, 110] width 159 height 9
type textarea "*"
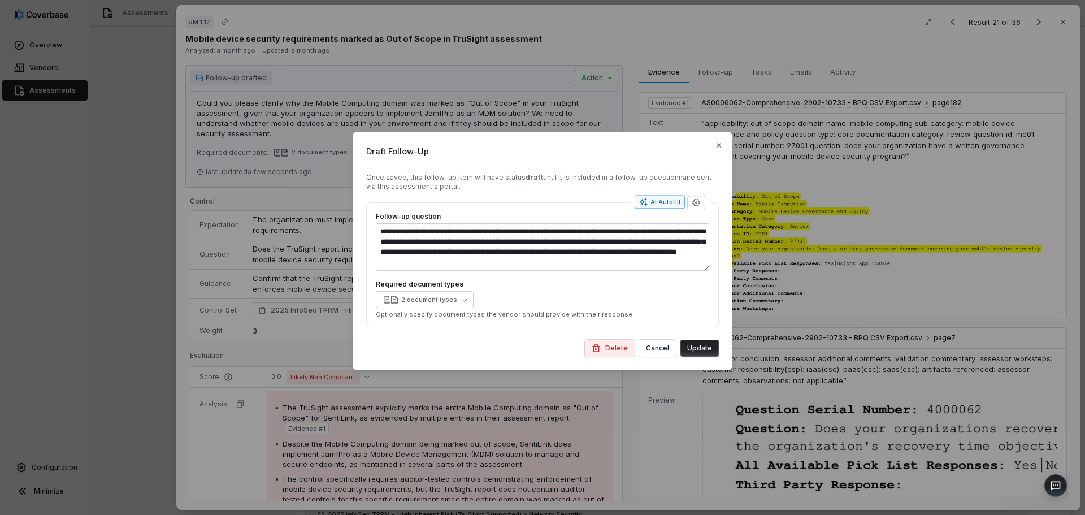
click at [648, 202] on icon "button" at bounding box center [643, 201] width 9 height 9
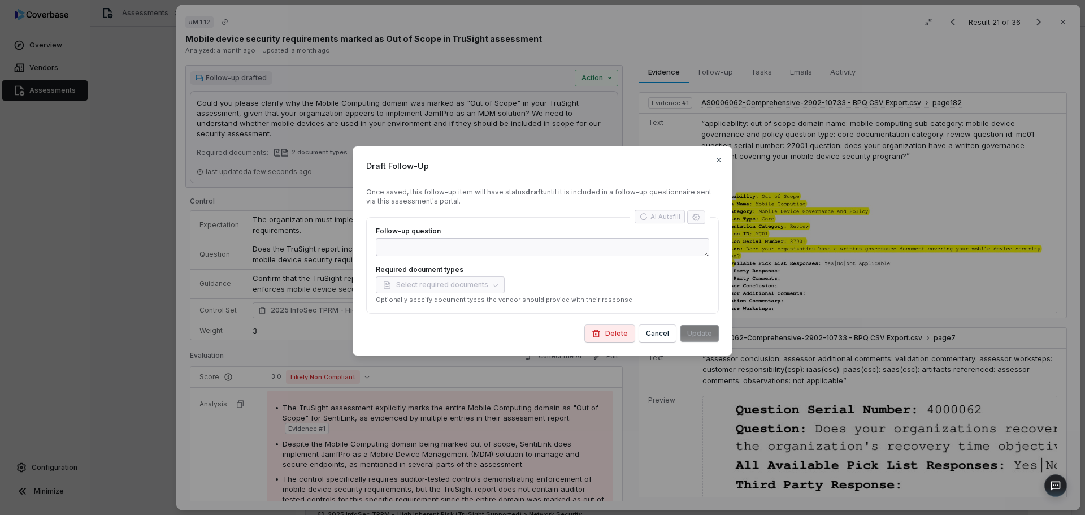
type textarea "*"
type textarea "**********"
type textarea "*"
type textarea "**********"
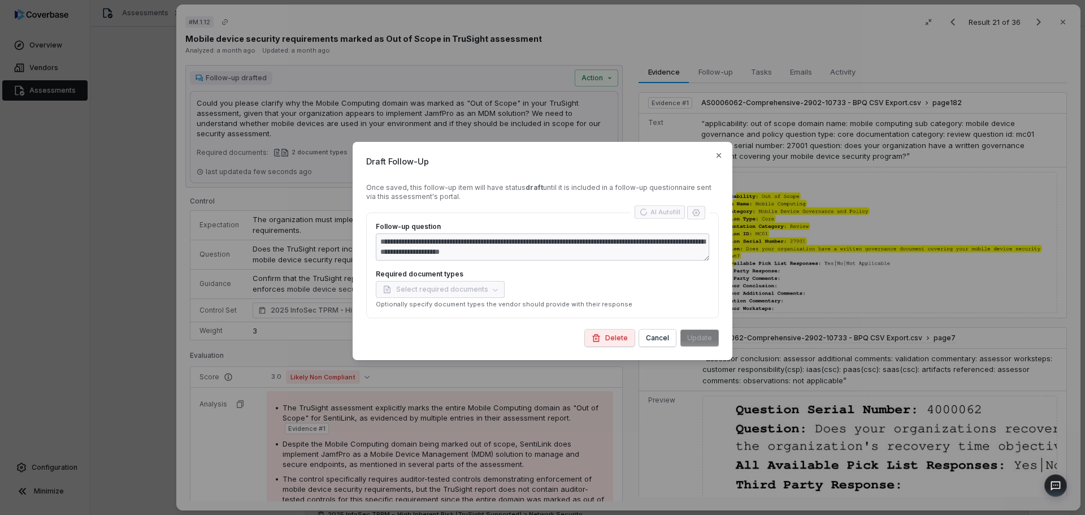
type textarea "*"
type textarea "**********"
type textarea "*"
type textarea "**********"
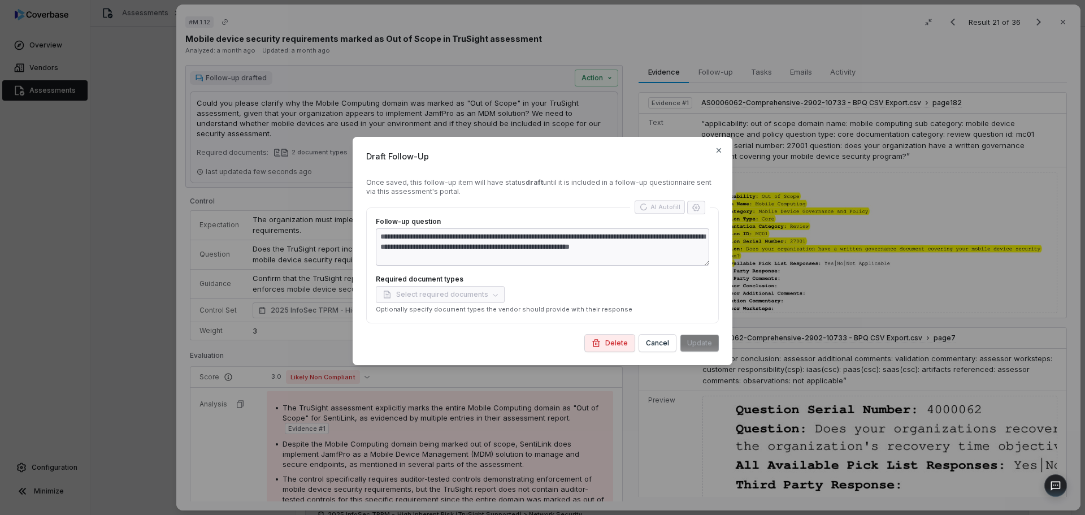
type textarea "*"
type textarea "**********"
type textarea "*"
type textarea "**********"
type textarea "*"
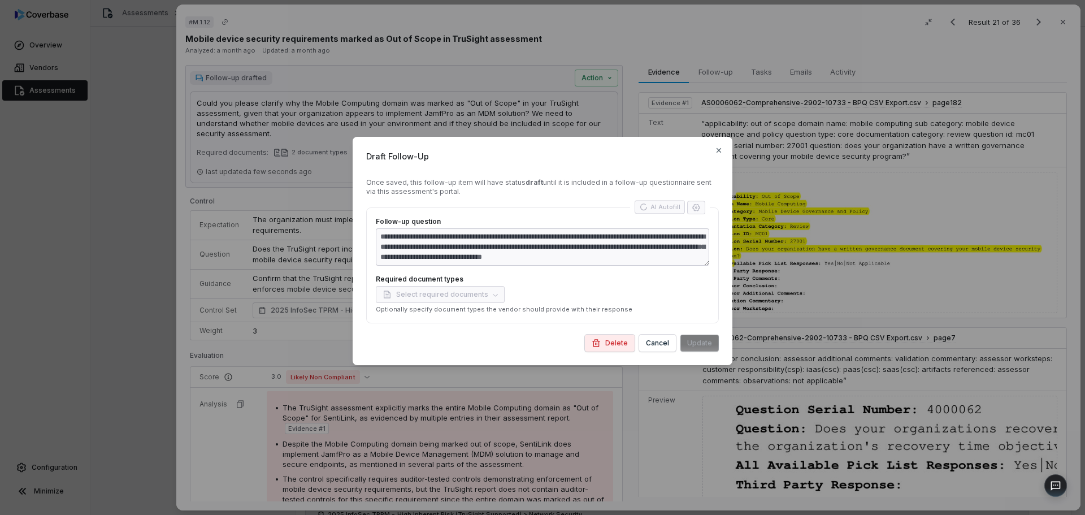
type textarea "**********"
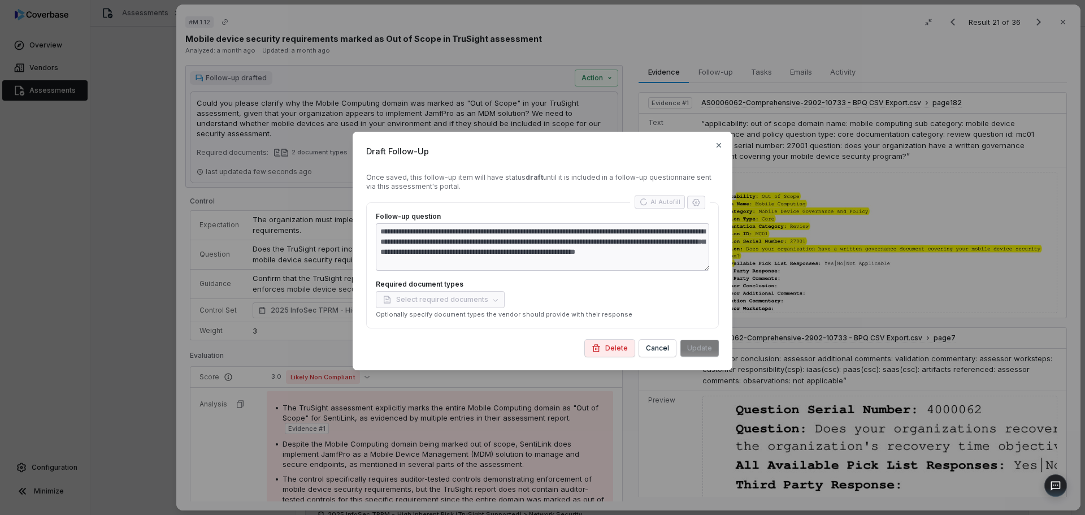
type textarea "*"
type textarea "**********"
type textarea "*"
type textarea "**********"
type textarea "*"
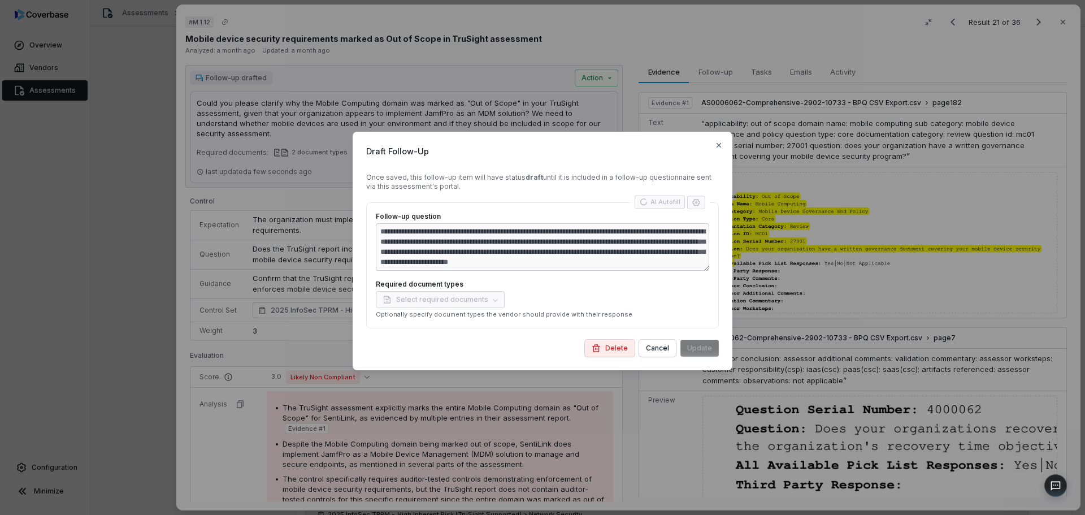
type textarea "**********"
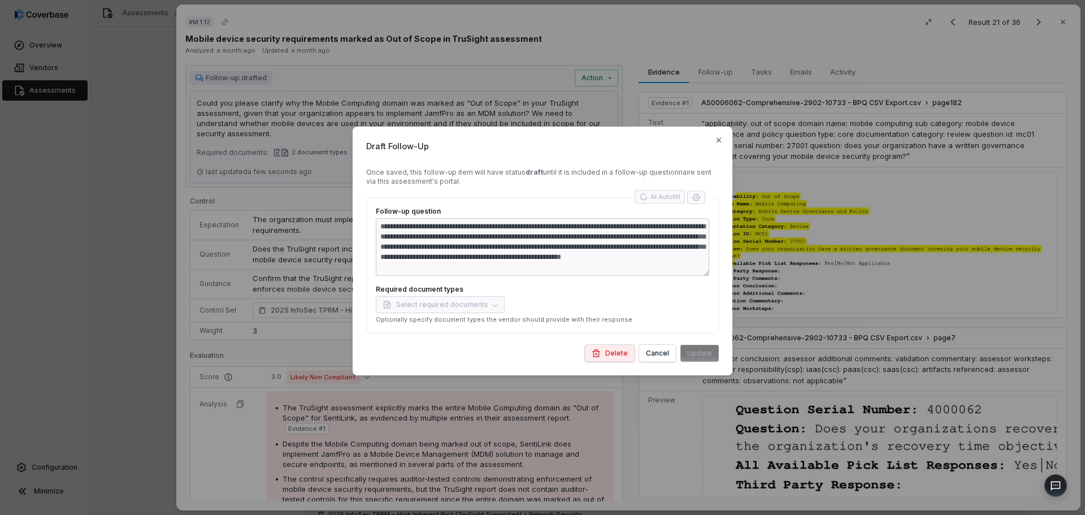
type textarea "*"
type textarea "**********"
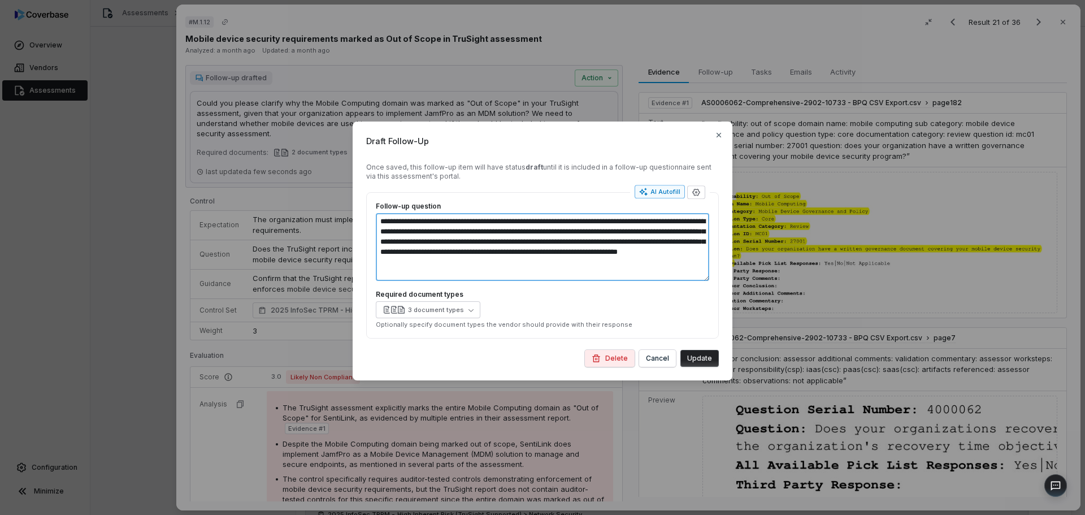
drag, startPoint x: 430, startPoint y: 274, endPoint x: 374, endPoint y: 212, distance: 83.3
click at [374, 212] on div "**********" at bounding box center [542, 265] width 353 height 146
click at [704, 361] on button "Update" at bounding box center [700, 358] width 38 height 17
type textarea "*"
type textarea "**********"
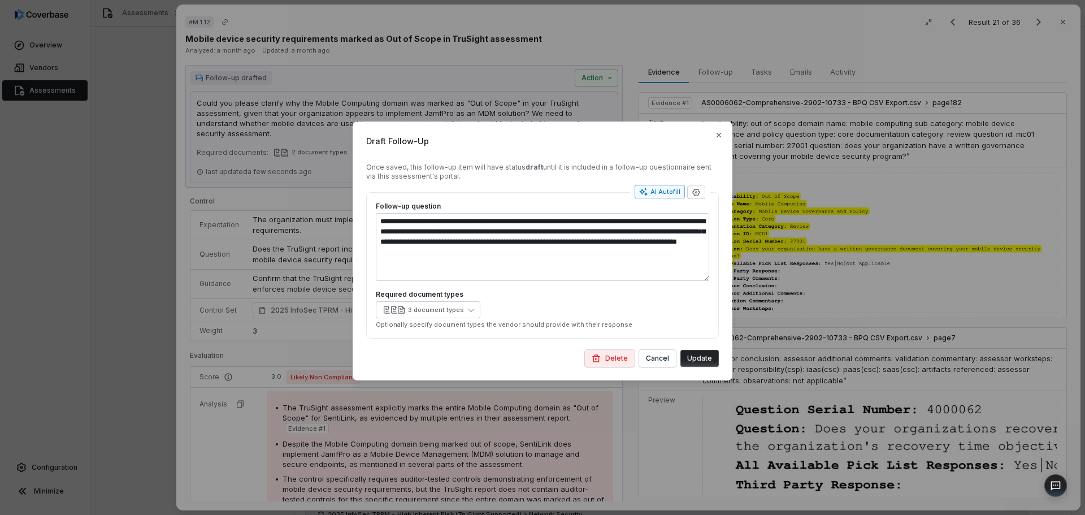
type textarea "*"
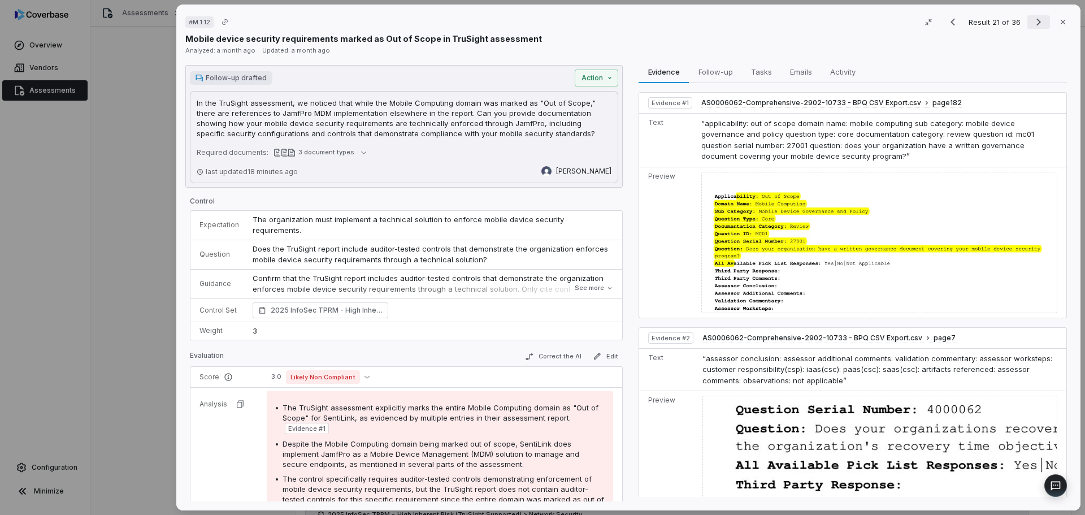
click at [1036, 20] on icon "Next result" at bounding box center [1039, 22] width 14 height 14
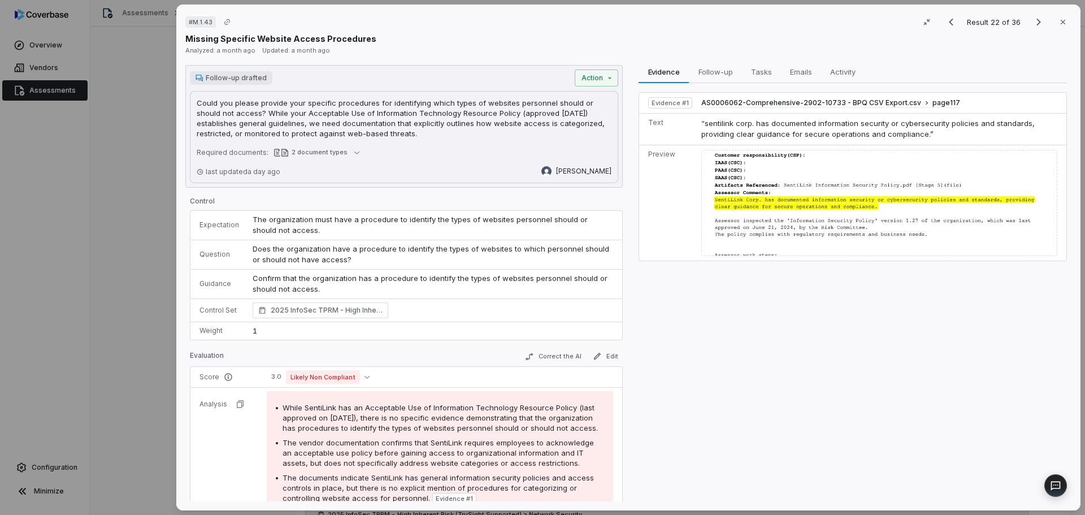
click at [413, 117] on p "Could you please provide your specific procedures for identifying which types o…" at bounding box center [404, 118] width 415 height 41
drag, startPoint x: 417, startPoint y: 134, endPoint x: 241, endPoint y: 110, distance: 178.0
click at [189, 101] on div "Follow-up drafted Action Could you please provide your specific procedures for …" at bounding box center [404, 126] width 438 height 123
copy p "Could you please provide your specific procedures for identifying which types o…"
drag, startPoint x: 1034, startPoint y: 21, endPoint x: 465, endPoint y: 178, distance: 590.4
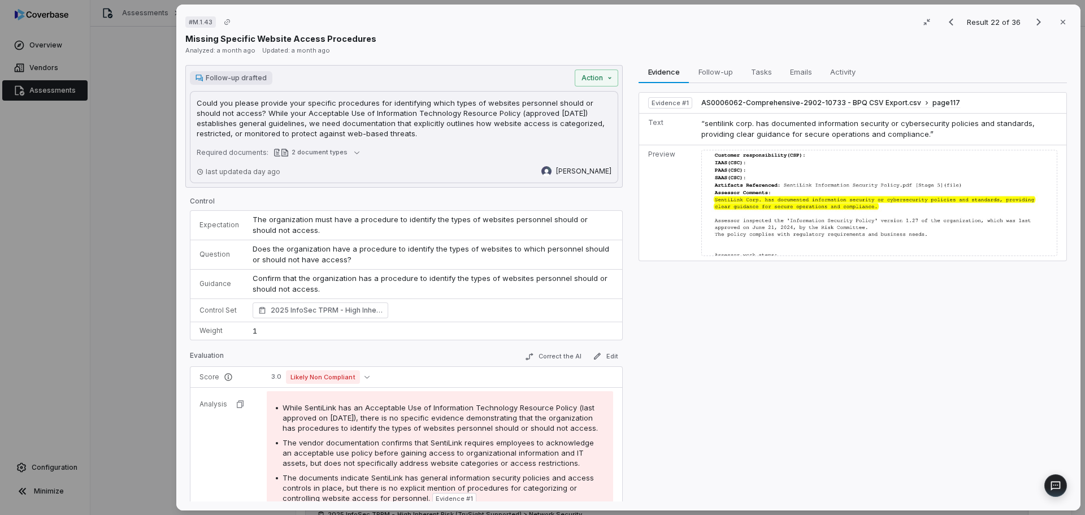
click at [1037, 21] on icon "Next result" at bounding box center [1039, 22] width 5 height 7
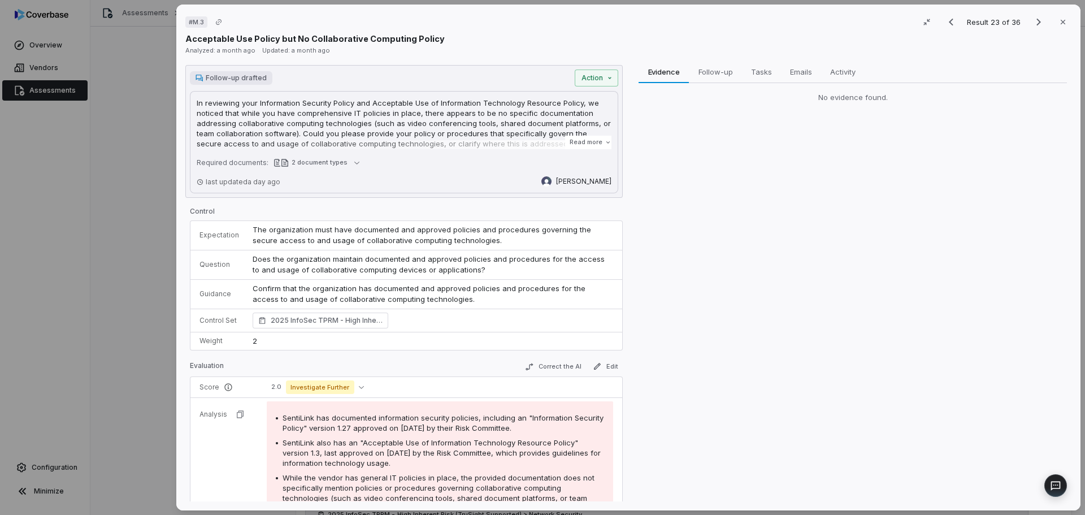
drag, startPoint x: 503, startPoint y: 127, endPoint x: 510, endPoint y: 127, distance: 7.4
click at [504, 127] on p "In reviewing your Information Security Policy and Acceptable Use of Information…" at bounding box center [404, 128] width 415 height 61
click at [570, 138] on button "Read more" at bounding box center [590, 142] width 49 height 20
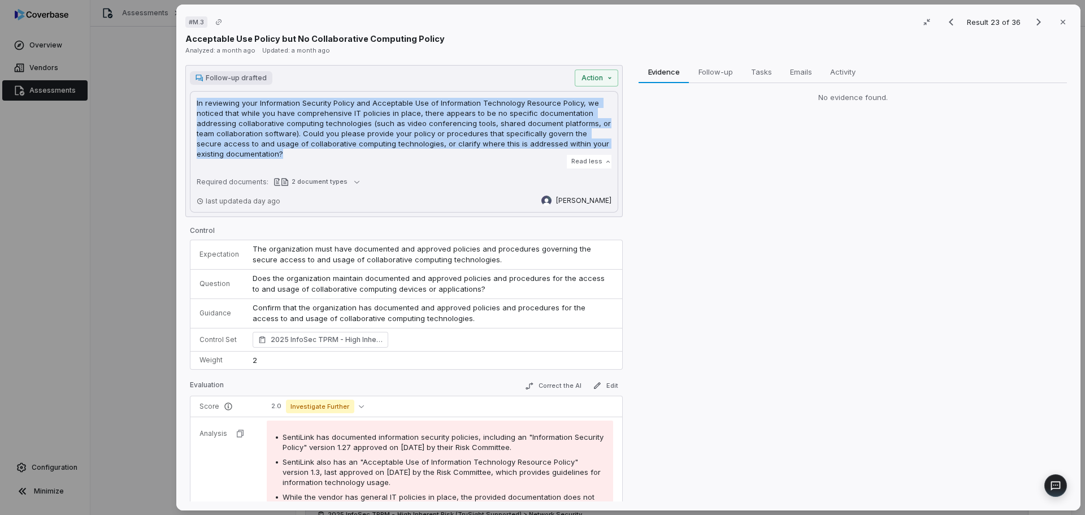
drag, startPoint x: 263, startPoint y: 150, endPoint x: 192, endPoint y: 93, distance: 91.2
click at [192, 93] on div "In reviewing your Information Security Policy and Acceptable Use of Information…" at bounding box center [404, 152] width 428 height 122
copy p "In reviewing your Information Security Policy and Acceptable Use of Information…"
click at [1037, 25] on icon "Next result" at bounding box center [1039, 22] width 5 height 7
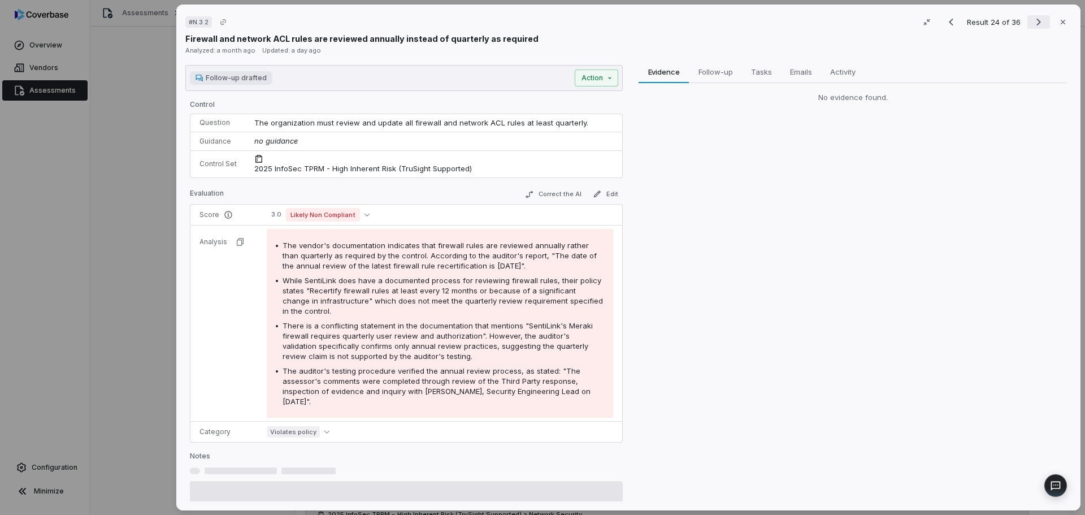
click at [1032, 24] on icon "Next result" at bounding box center [1039, 22] width 14 height 14
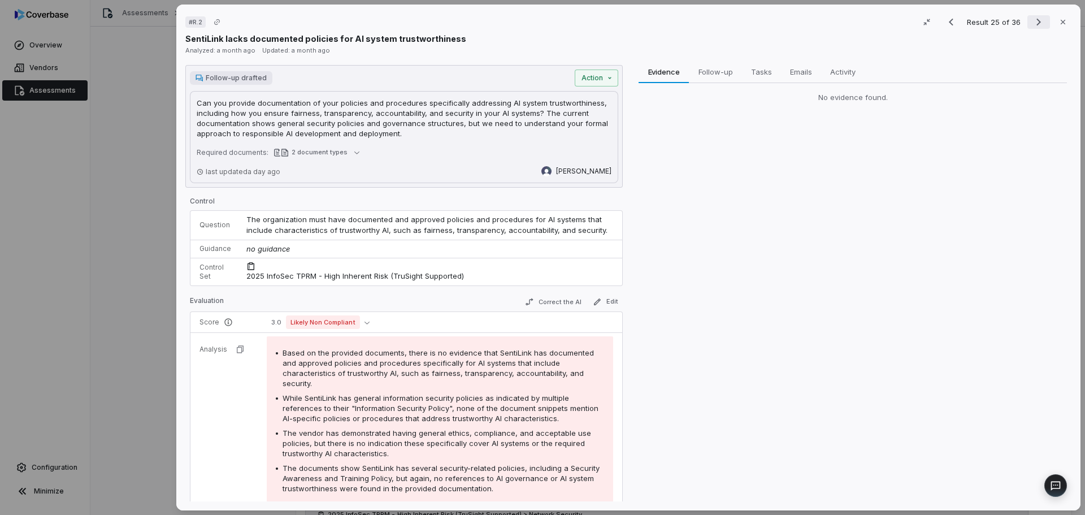
click at [1032, 24] on icon "Next result" at bounding box center [1039, 22] width 14 height 14
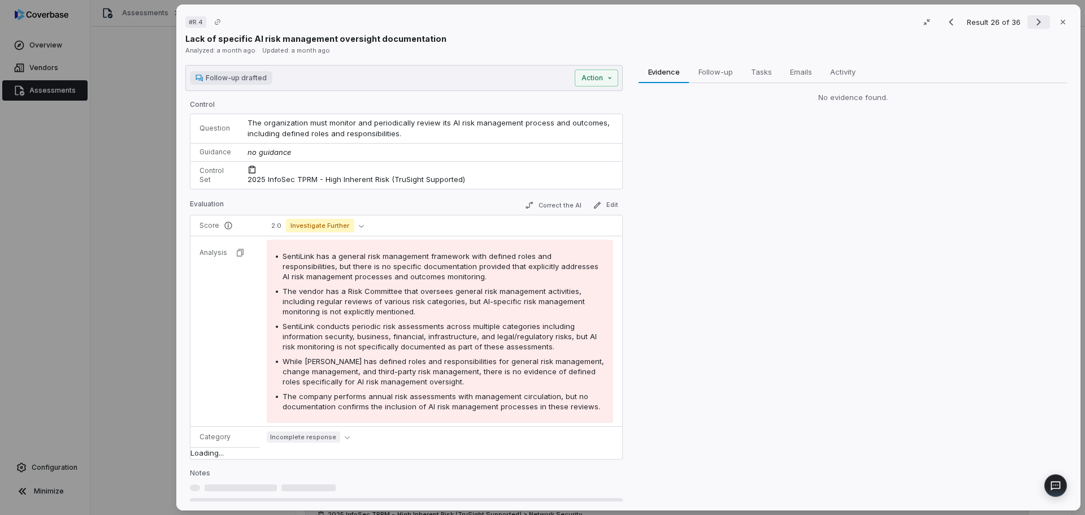
click at [1032, 24] on icon "Next result" at bounding box center [1039, 22] width 14 height 14
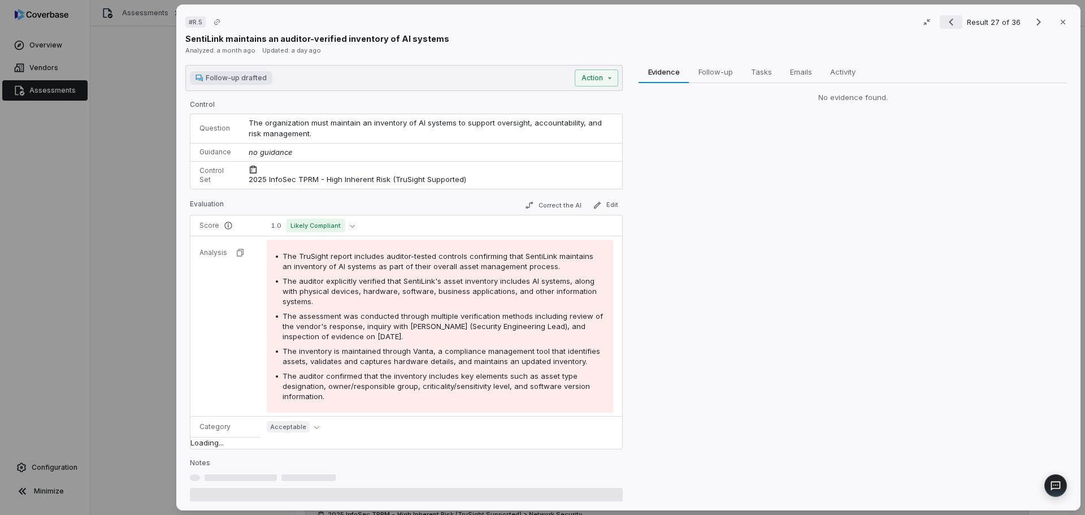
click at [947, 25] on icon "Previous result" at bounding box center [952, 22] width 14 height 14
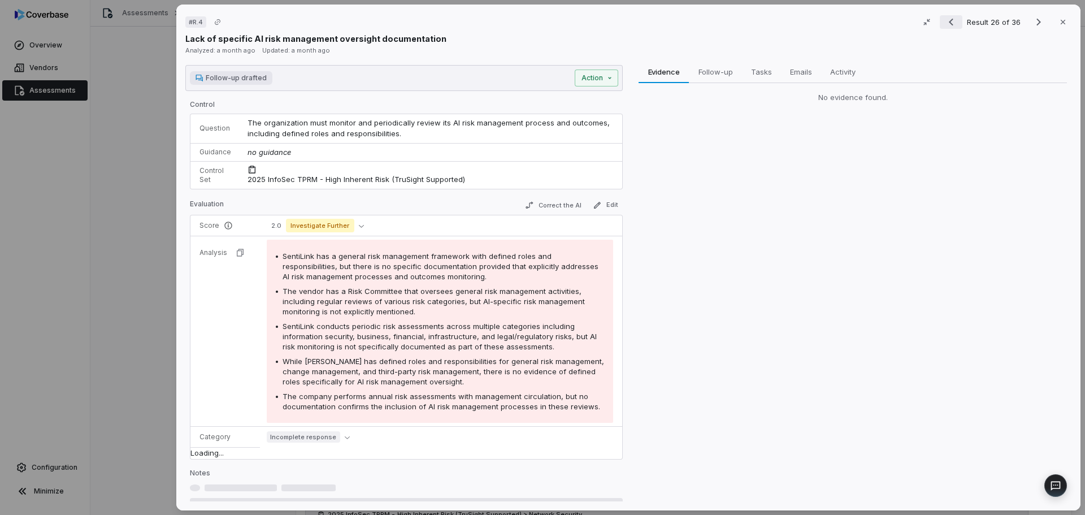
click at [945, 24] on icon "Previous result" at bounding box center [952, 22] width 14 height 14
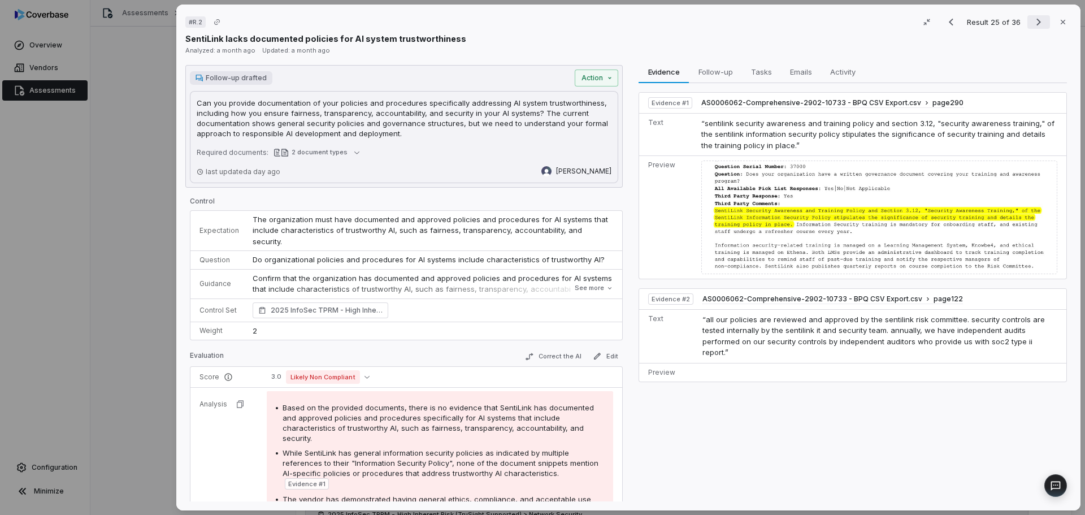
click at [1034, 25] on icon "Next result" at bounding box center [1039, 22] width 14 height 14
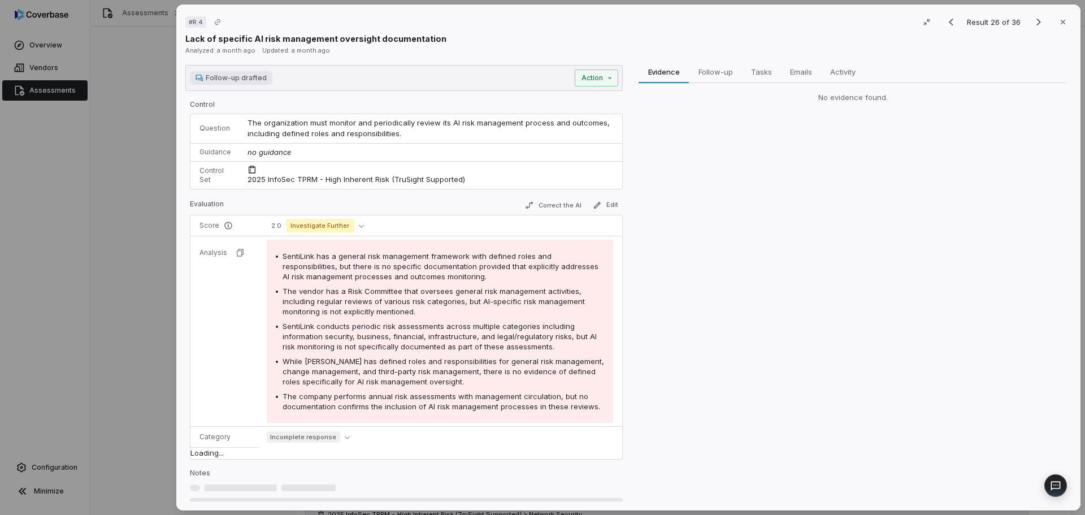
click at [452, 87] on div "Follow-up drafted Action" at bounding box center [404, 78] width 438 height 26
click at [218, 79] on span "Follow-up drafted" at bounding box center [236, 77] width 61 height 9
click at [949, 20] on icon "Previous result" at bounding box center [951, 22] width 5 height 7
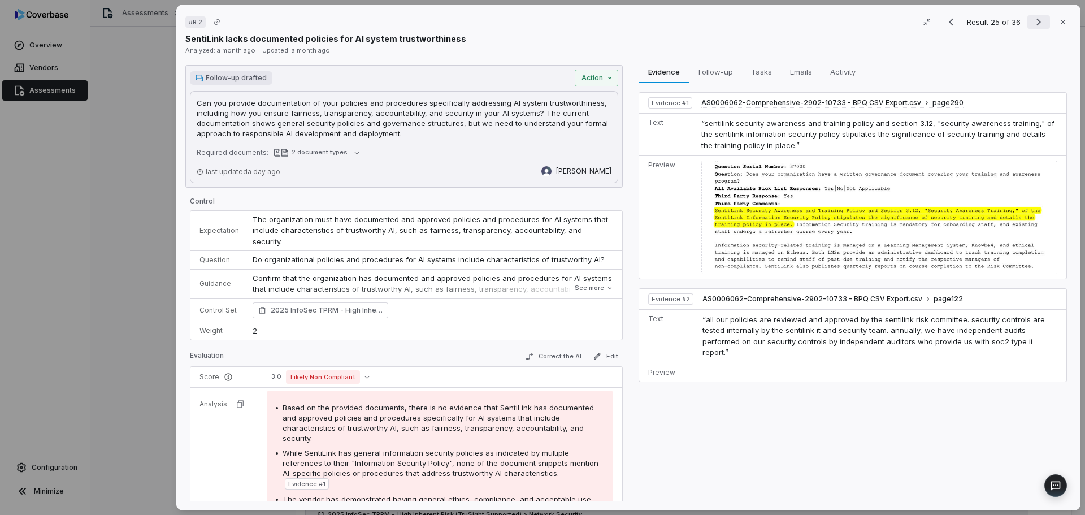
click at [1037, 22] on icon "Next result" at bounding box center [1039, 22] width 5 height 7
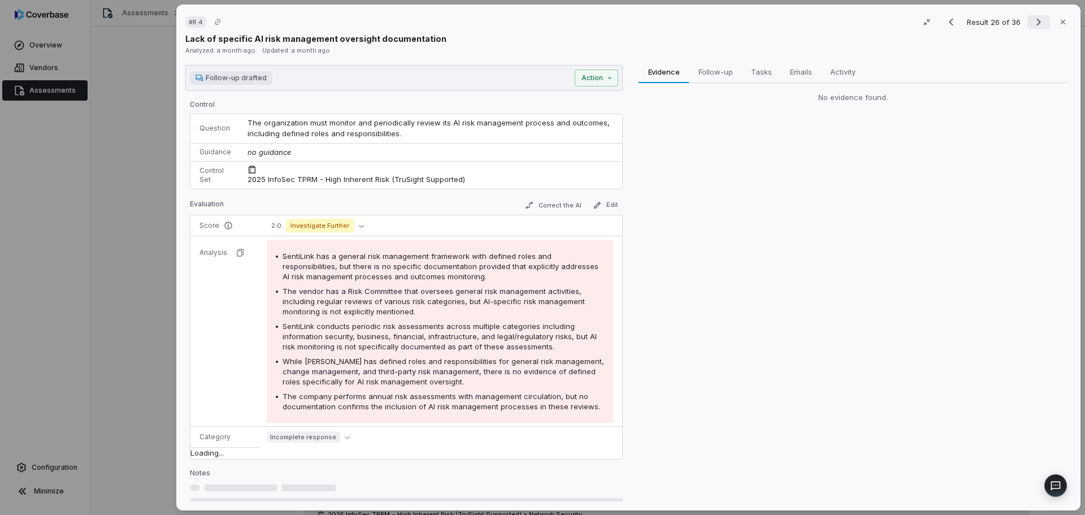
click at [1032, 24] on icon "Next result" at bounding box center [1039, 22] width 14 height 14
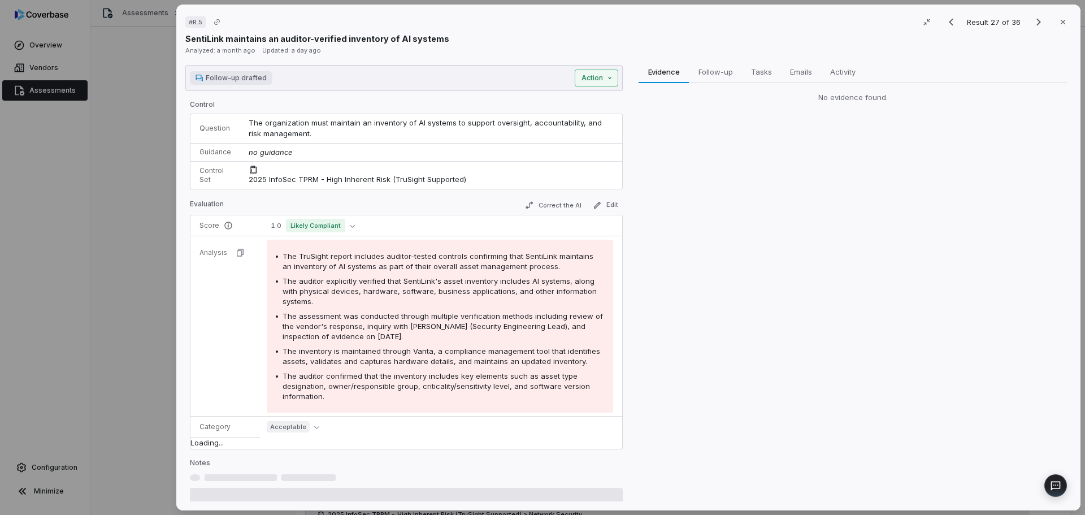
click at [590, 75] on button "Action" at bounding box center [597, 78] width 44 height 17
click at [254, 76] on div "# R.5 Result 27 of 36 Close SentiLink maintains an auditor-verified inventory o…" at bounding box center [542, 257] width 1085 height 515
click at [236, 79] on span "Follow-up drafted" at bounding box center [236, 77] width 61 height 9
click at [601, 78] on div "# R.5 Result 27 of 36 Close SentiLink maintains an auditor-verified inventory o…" at bounding box center [542, 257] width 1085 height 515
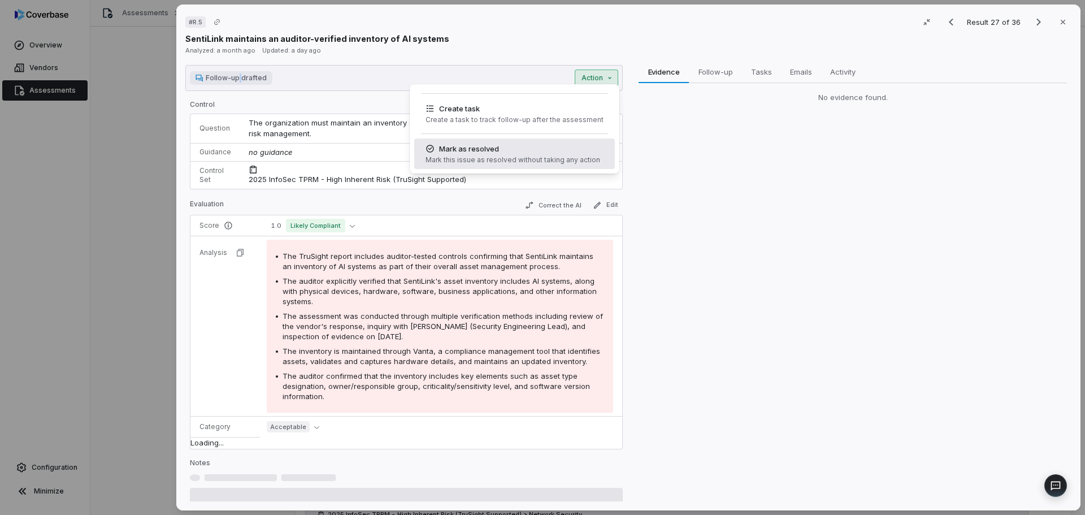
click at [497, 153] on div "Mark as resolved" at bounding box center [513, 148] width 175 height 11
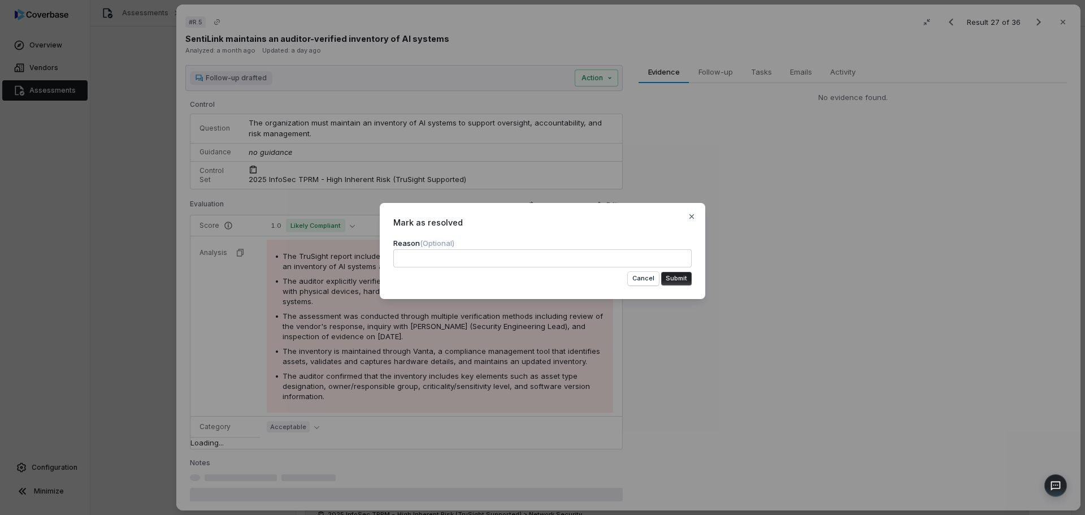
click at [671, 283] on button "Submit" at bounding box center [676, 279] width 31 height 14
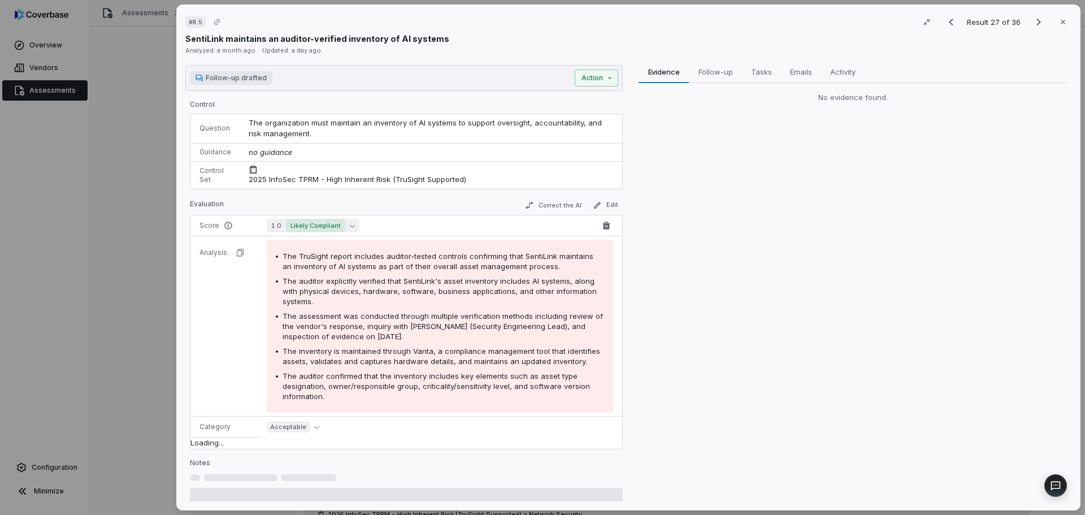
click at [351, 220] on button "1.0 Likely Compliant" at bounding box center [313, 226] width 93 height 14
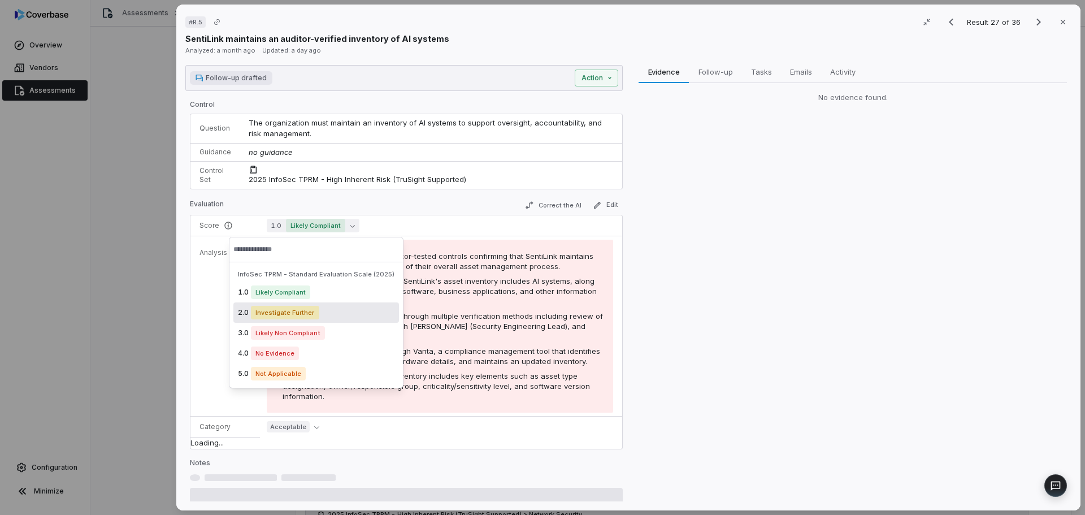
click at [289, 314] on span "Investigate Further" at bounding box center [285, 313] width 68 height 14
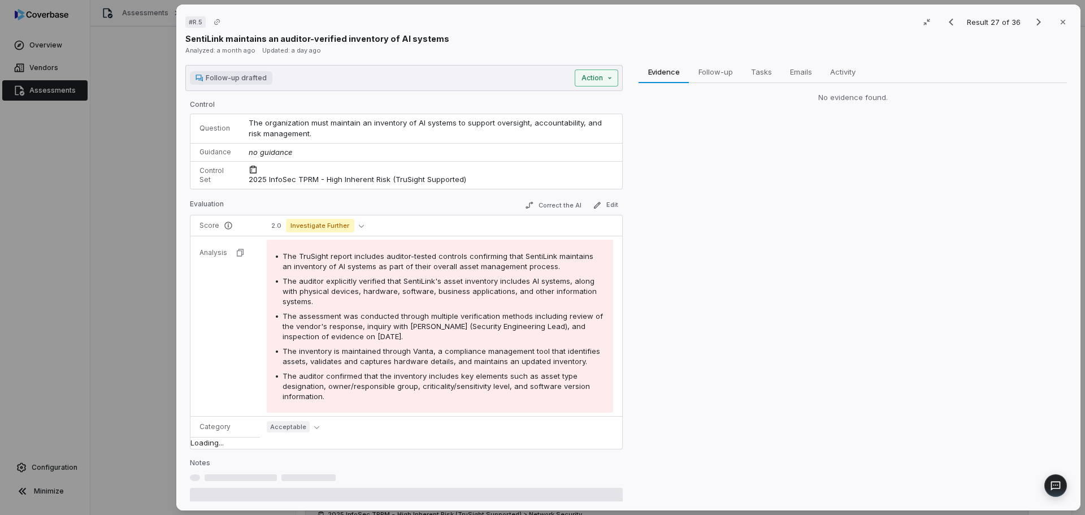
click at [594, 81] on div "# R.5 Result 27 of 36 Close SentiLink maintains an auditor-verified inventory o…" at bounding box center [542, 257] width 1085 height 515
click at [253, 80] on div "# R.5 Result 27 of 36 Close SentiLink maintains an auditor-verified inventory o…" at bounding box center [542, 257] width 1085 height 515
click at [246, 79] on span "Follow-up drafted" at bounding box center [236, 77] width 61 height 9
click at [705, 194] on div "Evidence Evidence Follow-up Follow-up Tasks Tasks Emails Emails Activity Activi…" at bounding box center [853, 283] width 438 height 437
click at [1059, 21] on icon "button" at bounding box center [1063, 22] width 9 height 9
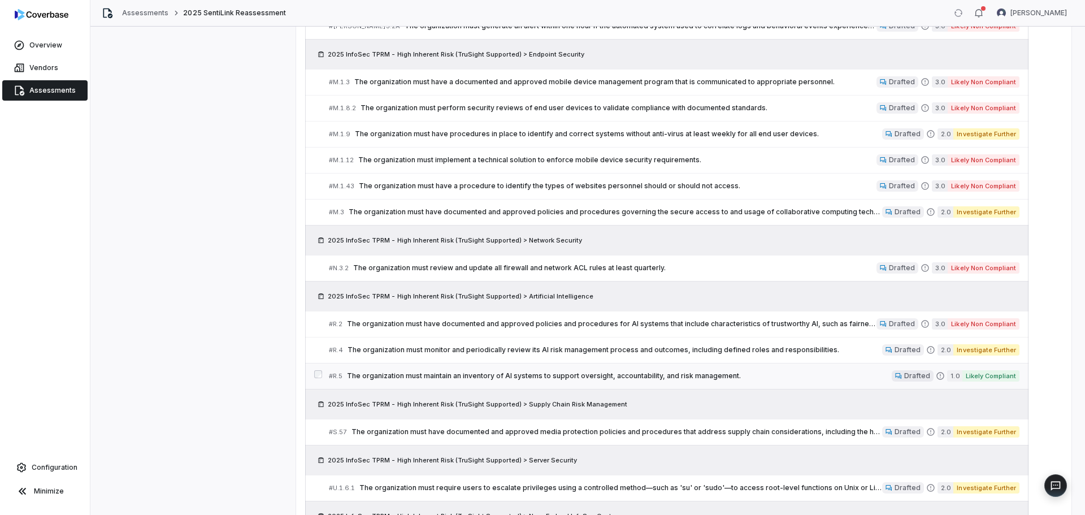
scroll to position [958, 0]
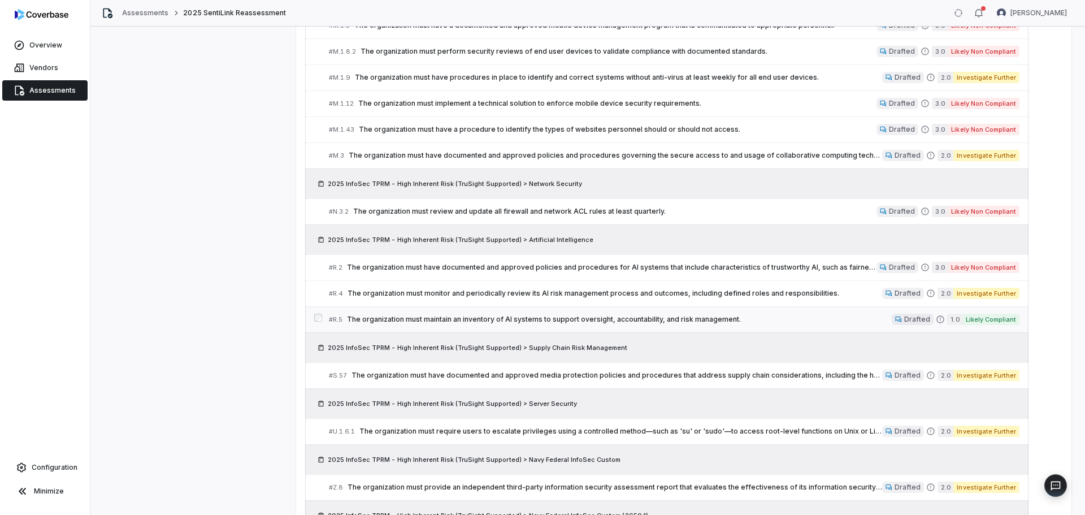
click at [369, 318] on span "The organization must maintain an inventory of AI systems to support oversight,…" at bounding box center [619, 319] width 545 height 9
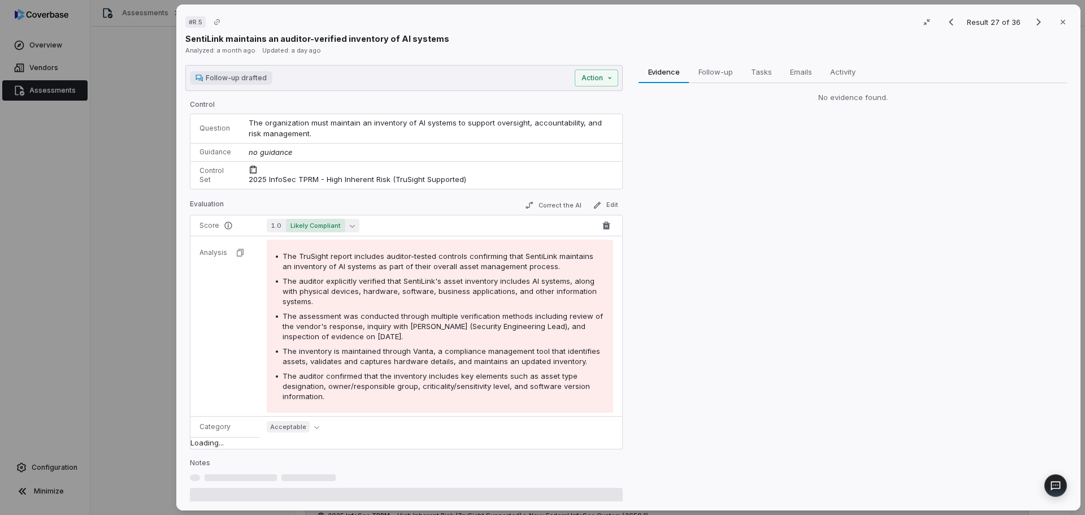
click at [352, 229] on button "1.0 Likely Compliant" at bounding box center [313, 226] width 93 height 14
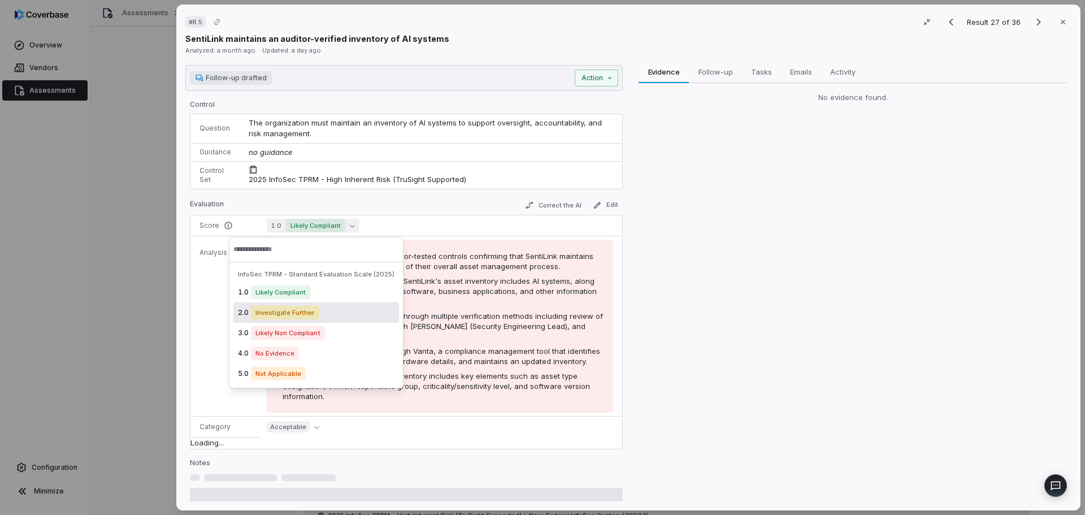
click at [285, 317] on span "Investigate Further" at bounding box center [285, 313] width 68 height 14
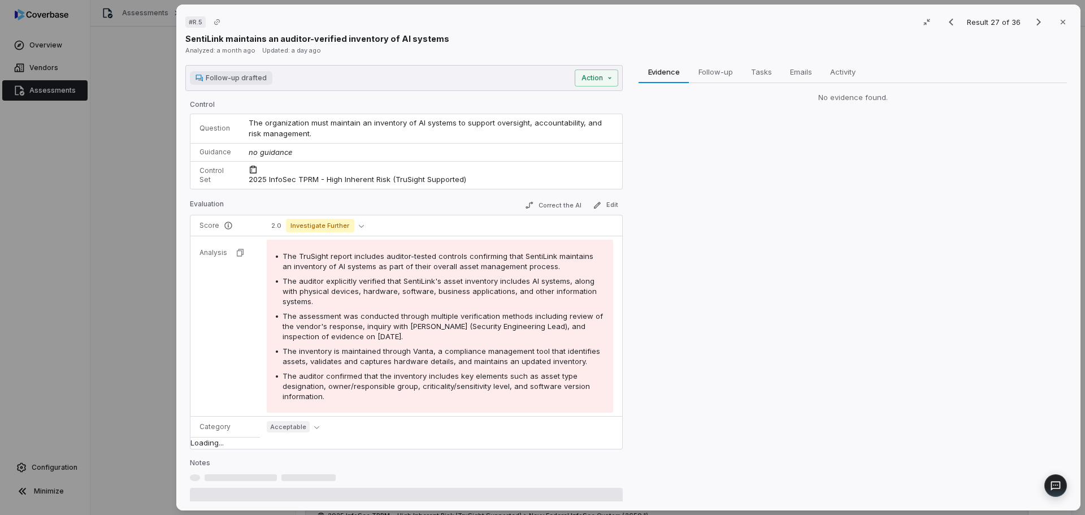
click at [211, 322] on tr "Analysis The TruSight report includes auditor-tested controls confirming that S…" at bounding box center [406, 326] width 432 height 180
click at [600, 81] on div "# R.5 Result 27 of 36 Close SentiLink maintains an auditor-verified inventory o…" at bounding box center [542, 257] width 1085 height 515
click at [772, 169] on div "# R.5 Result 27 of 36 Close SentiLink maintains an auditor-verified inventory o…" at bounding box center [542, 257] width 1085 height 515
click at [552, 207] on button "Correct the AI" at bounding box center [554, 205] width 66 height 14
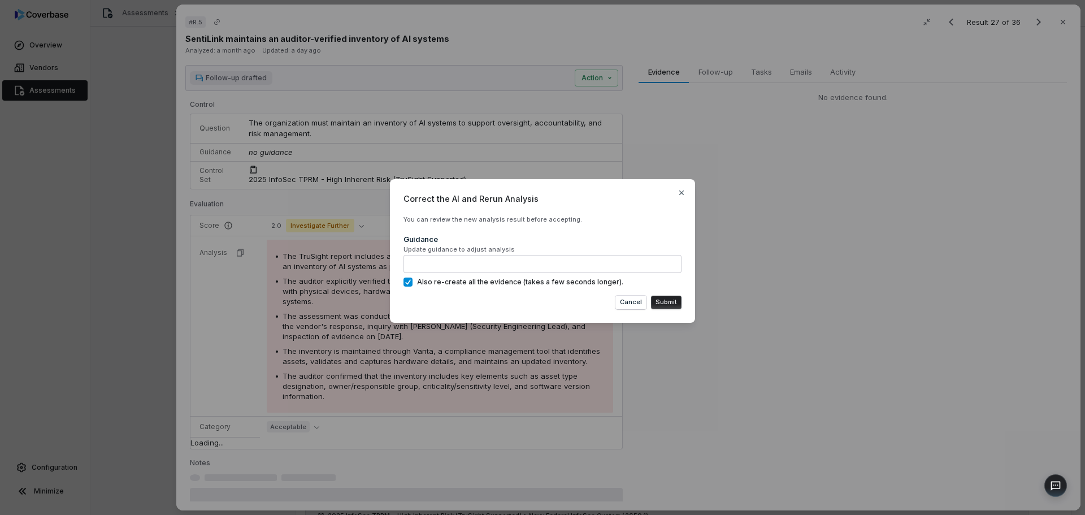
click at [668, 303] on button "Submit" at bounding box center [666, 303] width 31 height 14
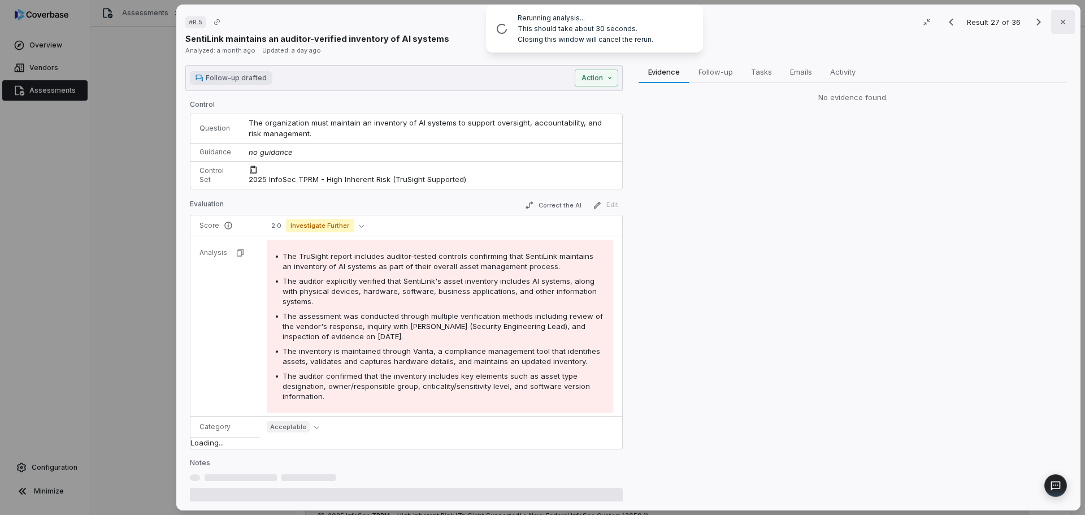
click at [1059, 18] on icon "button" at bounding box center [1063, 22] width 9 height 9
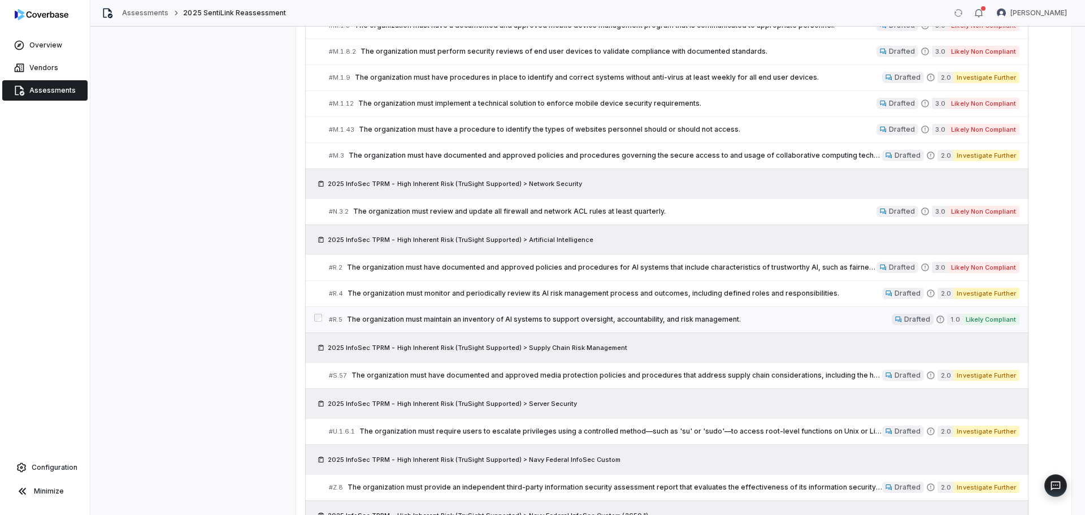
click at [444, 312] on link "# R.5 The organization must maintain an inventory of AI systems to support over…" at bounding box center [674, 319] width 691 height 25
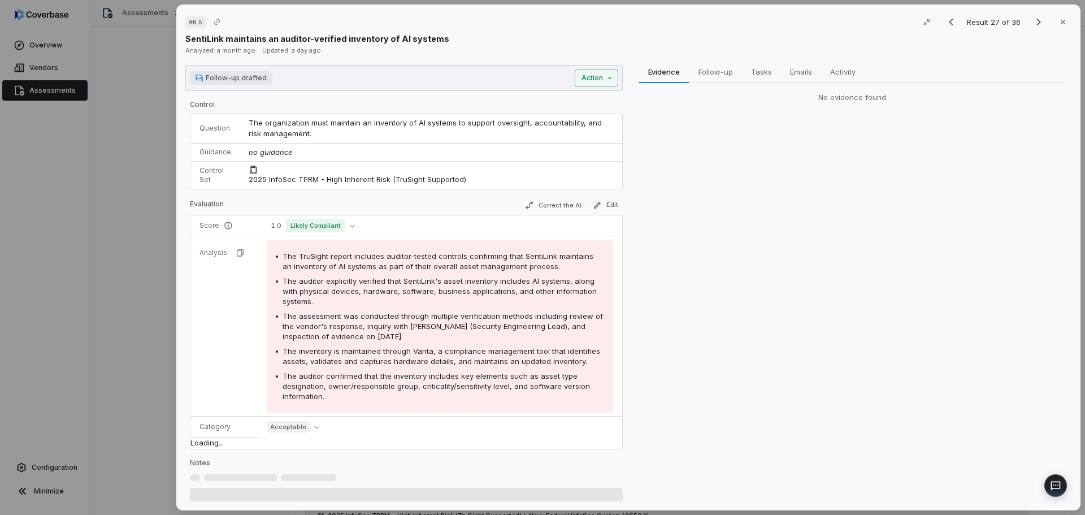
click at [596, 77] on button "Action" at bounding box center [597, 78] width 44 height 17
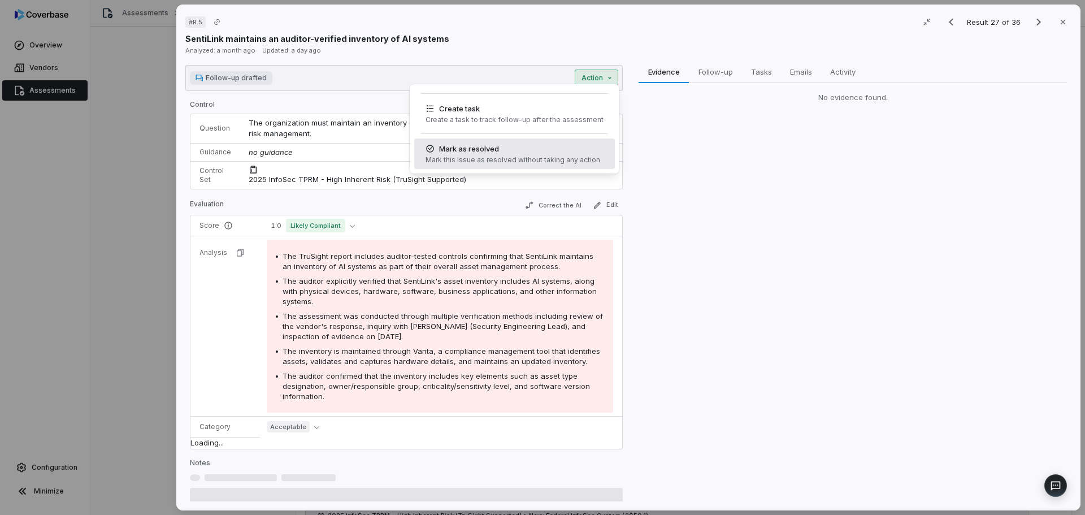
click at [467, 153] on div "Mark as resolved" at bounding box center [513, 148] width 175 height 11
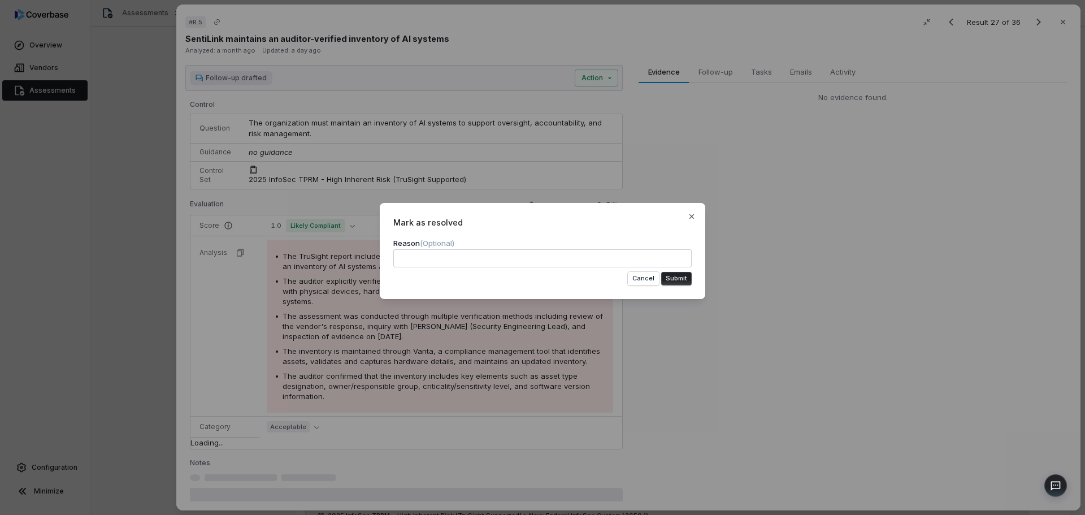
click at [685, 278] on button "Submit" at bounding box center [676, 279] width 31 height 14
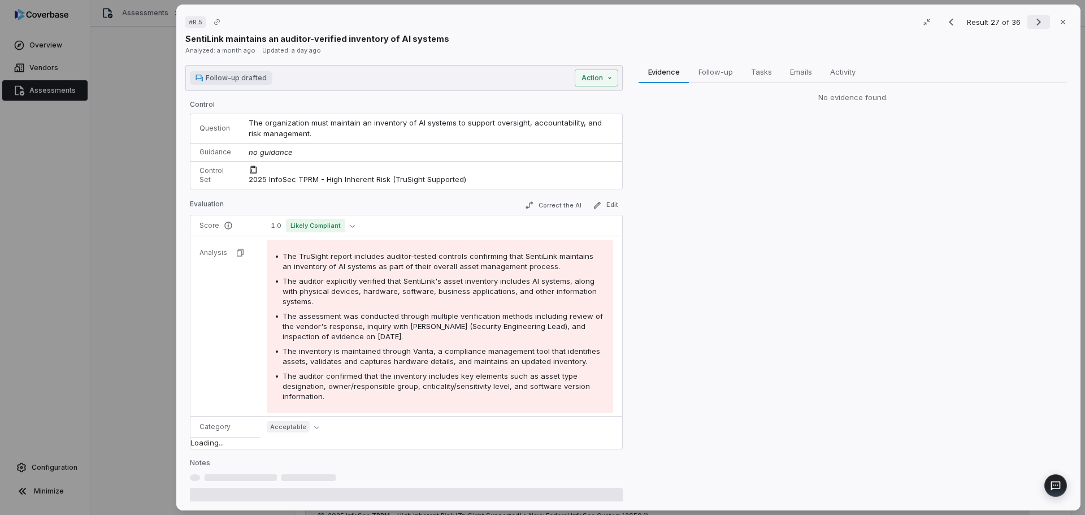
click at [1032, 20] on icon "Next result" at bounding box center [1039, 22] width 14 height 14
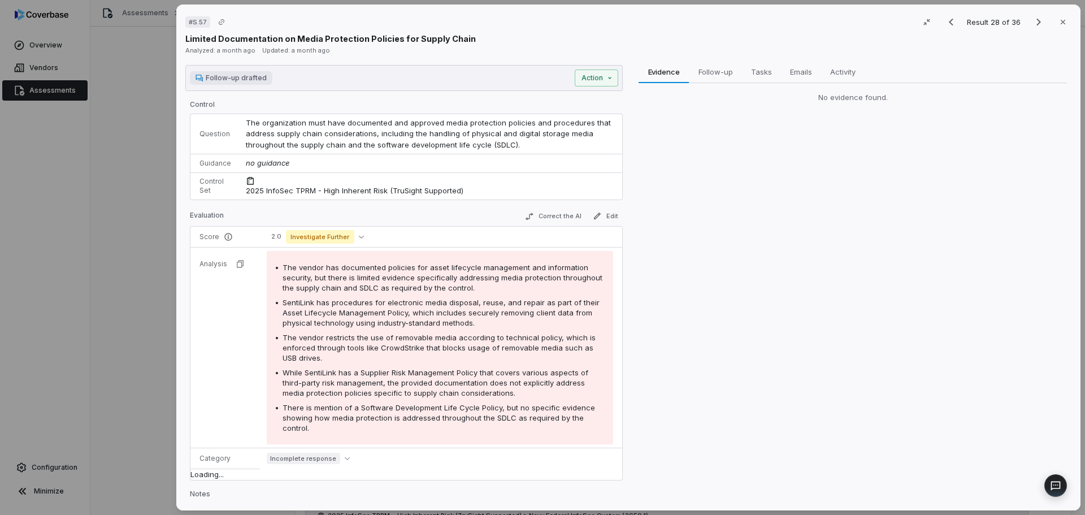
click at [479, 135] on span "The organization must have documented and approved media protection policies an…" at bounding box center [429, 133] width 367 height 31
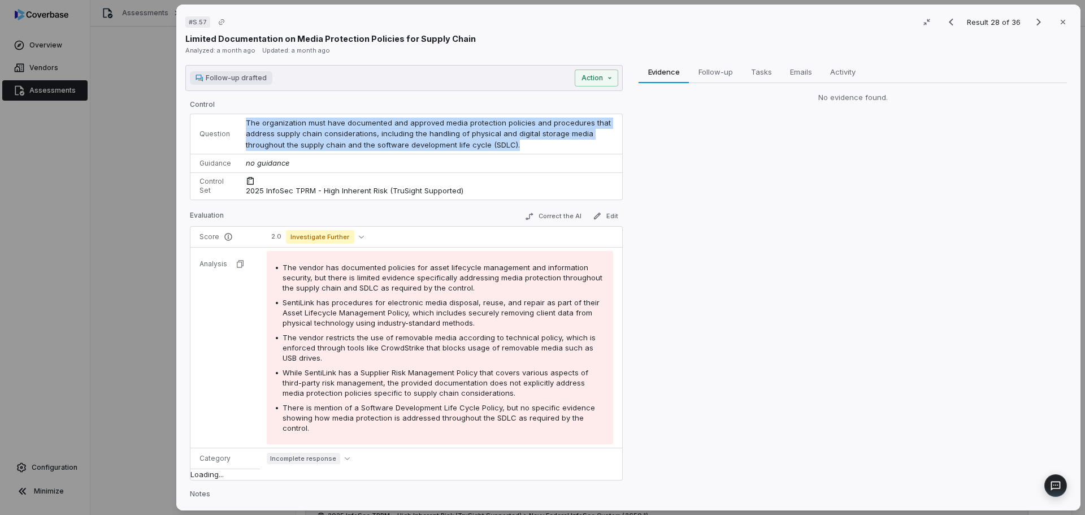
drag, startPoint x: 523, startPoint y: 145, endPoint x: 326, endPoint y: 131, distance: 197.7
click at [239, 124] on td "The organization must have documented and approved media protection policies an…" at bounding box center [430, 134] width 383 height 40
copy span "The organization must have documented and approved media protection policies an…"
click at [754, 230] on div "Evidence Evidence Follow-up Follow-up Tasks Tasks Emails Emails Activity Activi…" at bounding box center [853, 283] width 438 height 437
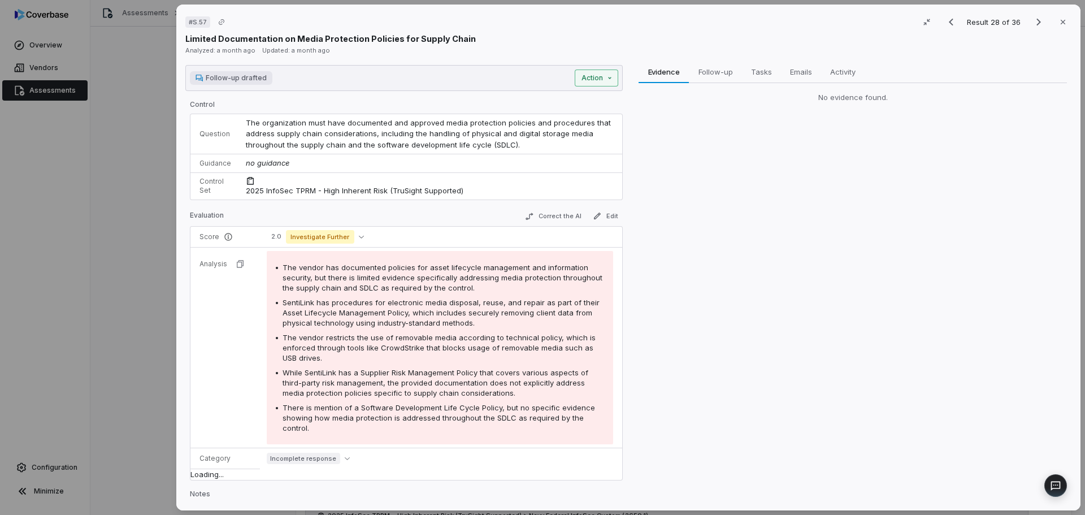
click at [597, 80] on div "# S.57 Result 28 of 36 Close Limited Documentation on Media Protection Policies…" at bounding box center [542, 257] width 1085 height 515
click at [696, 177] on div "# S.57 Result 28 of 36 Close Limited Documentation on Media Protection Policies…" at bounding box center [542, 257] width 1085 height 515
click at [1052, 25] on button "Close" at bounding box center [1063, 22] width 24 height 24
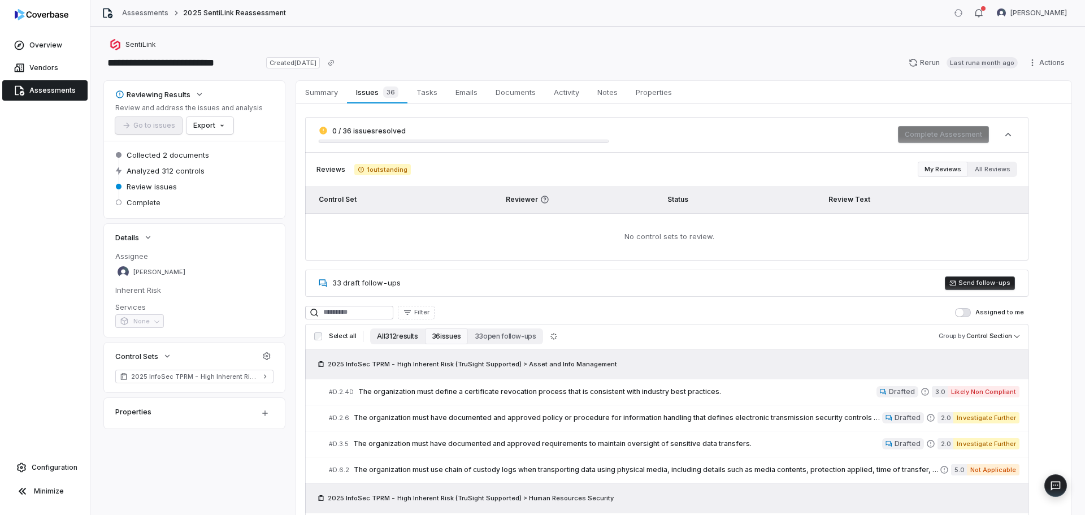
drag, startPoint x: 391, startPoint y: 343, endPoint x: 391, endPoint y: 337, distance: 5.7
click at [391, 339] on button "All 312 results" at bounding box center [397, 336] width 54 height 16
click at [389, 337] on button "All 312 results" at bounding box center [397, 336] width 54 height 16
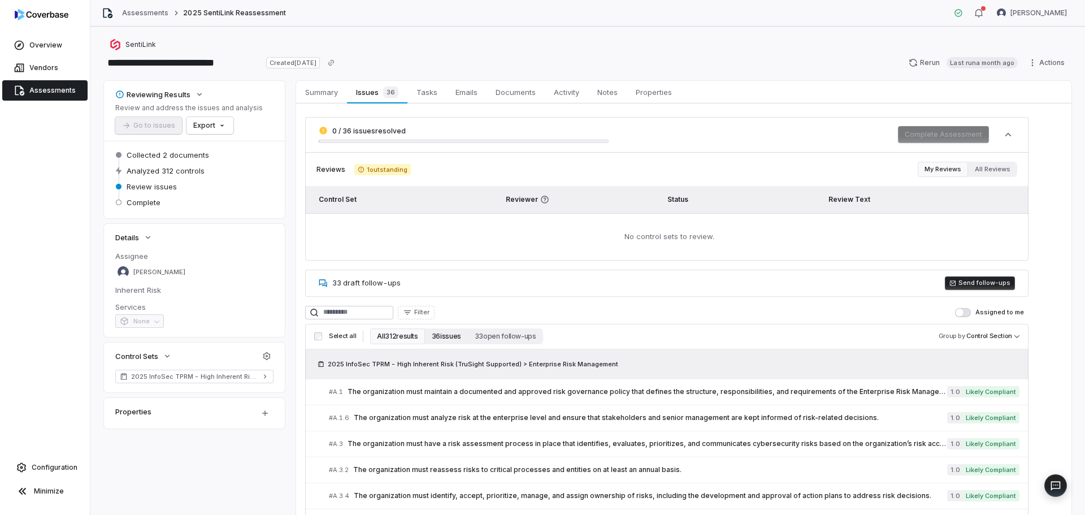
click at [445, 340] on button "36 issues" at bounding box center [446, 336] width 43 height 16
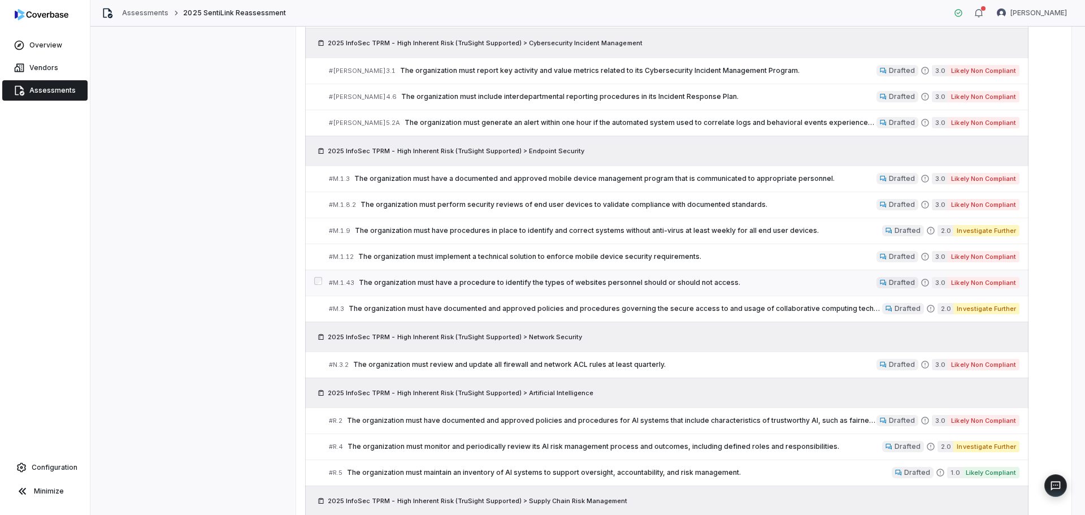
scroll to position [918, 0]
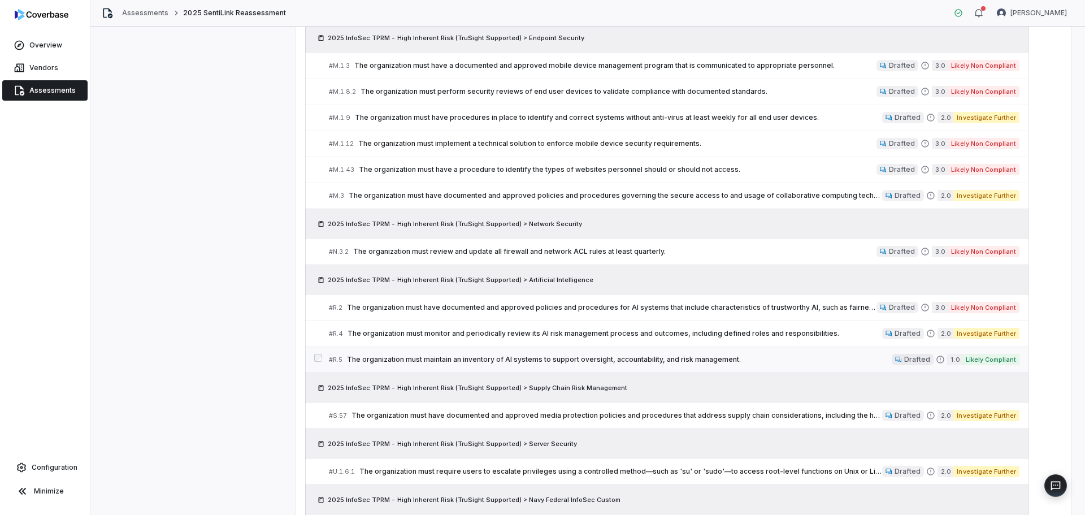
click at [920, 358] on span "Drafted" at bounding box center [917, 359] width 26 height 9
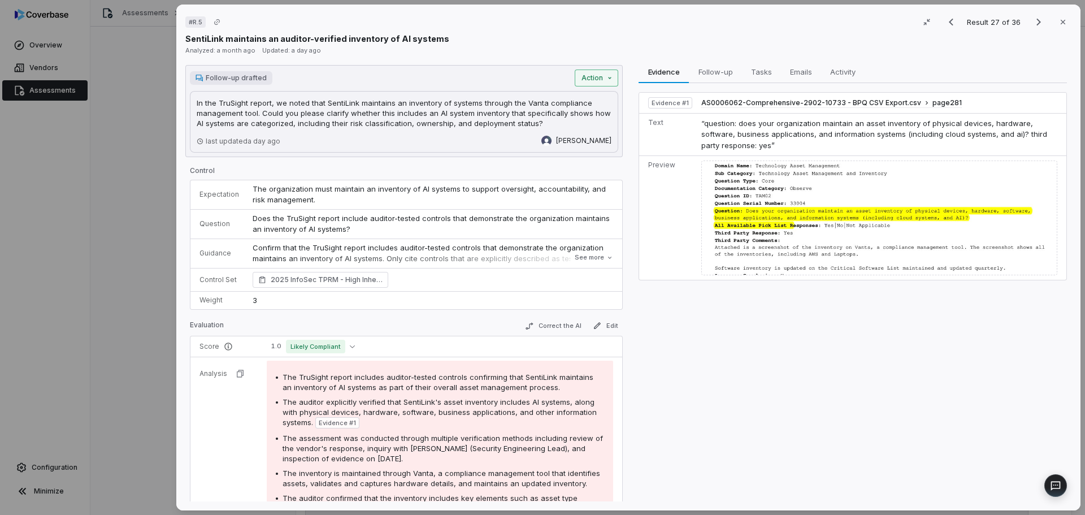
click at [598, 77] on div "# R.5 Result 27 of 36 Close SentiLink maintains an auditor-verified inventory o…" at bounding box center [542, 257] width 1085 height 515
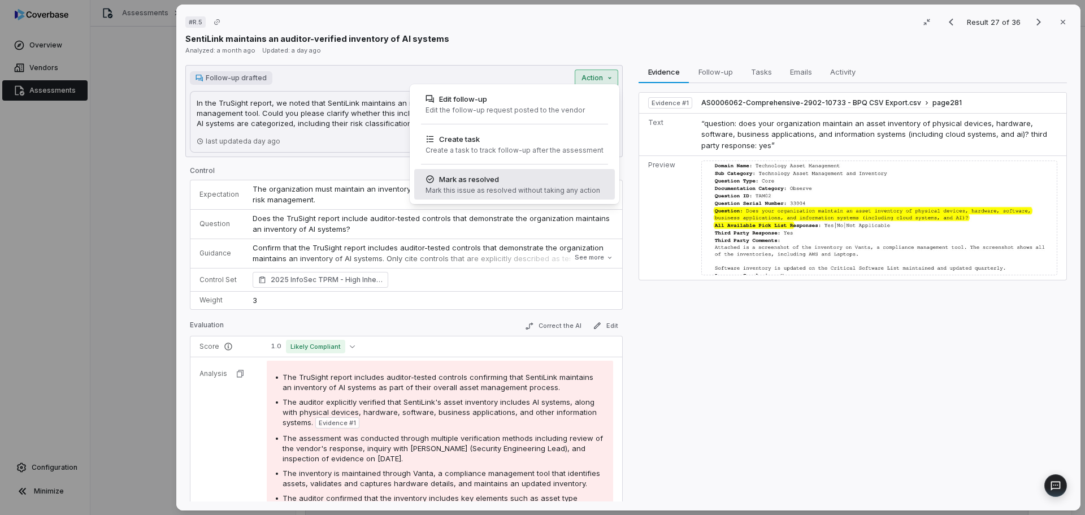
click at [475, 186] on div "Mark this issue as resolved without taking any action" at bounding box center [513, 190] width 175 height 9
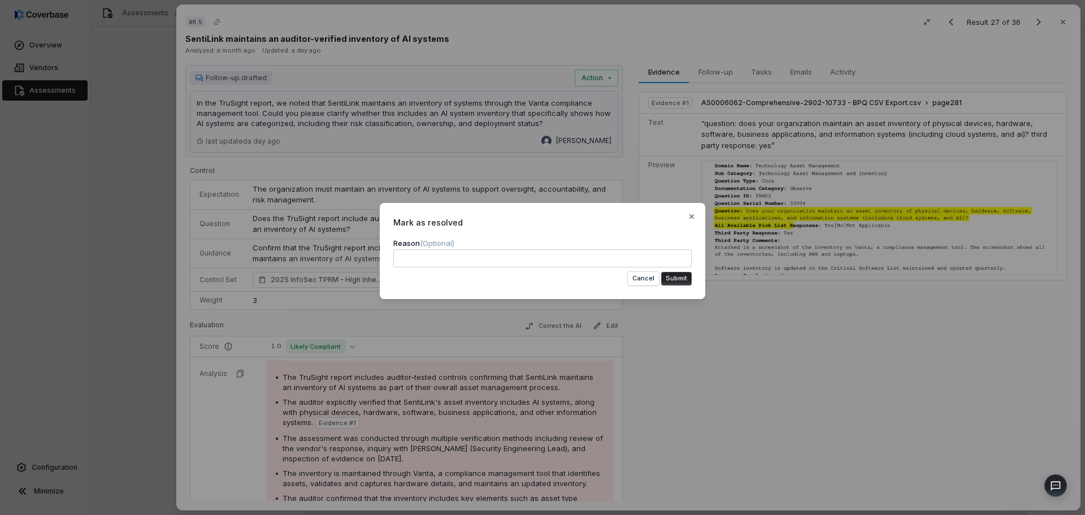
click at [678, 282] on button "Submit" at bounding box center [676, 279] width 31 height 14
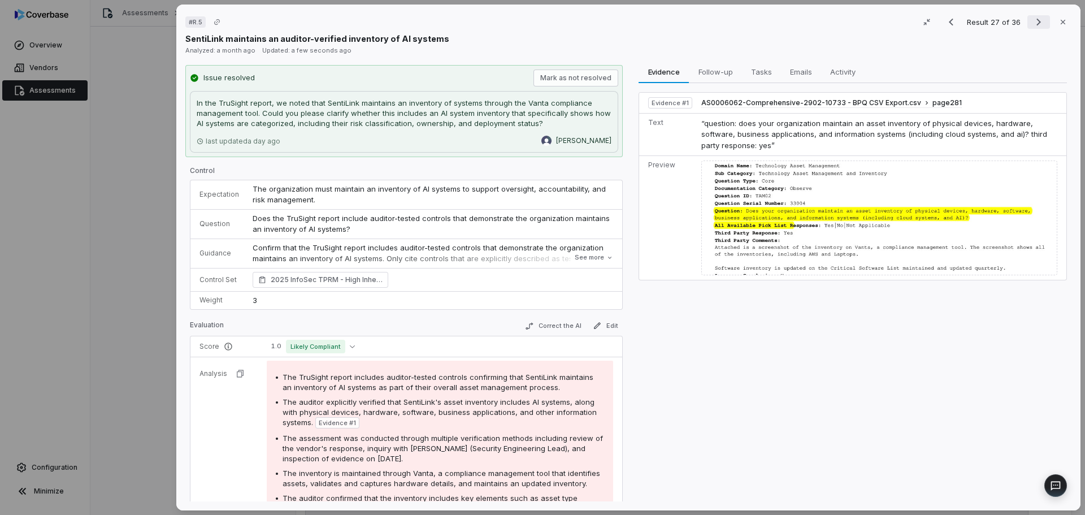
click at [1032, 23] on icon "Next result" at bounding box center [1039, 22] width 14 height 14
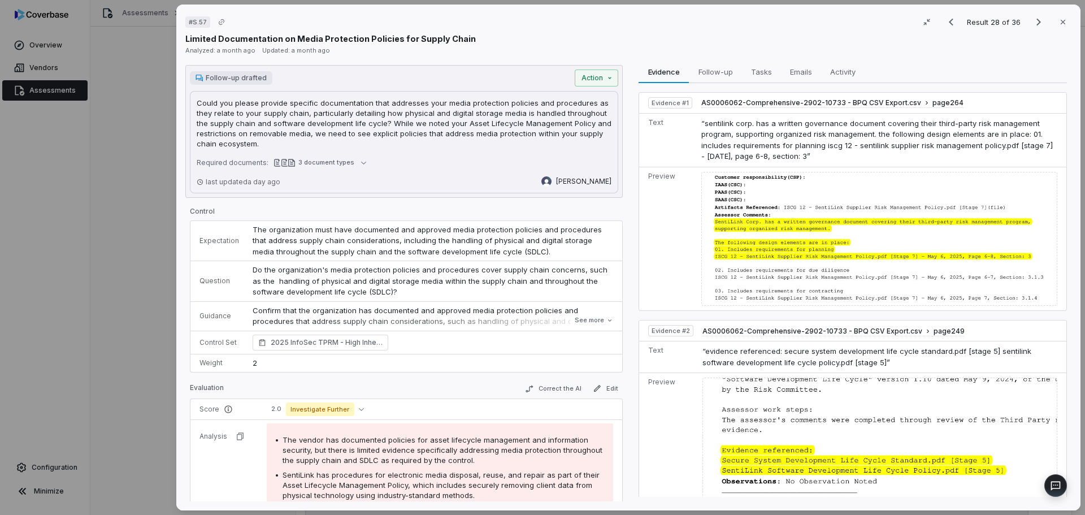
click at [492, 127] on p "Could you please provide specific documentation that addresses your media prote…" at bounding box center [404, 123] width 415 height 51
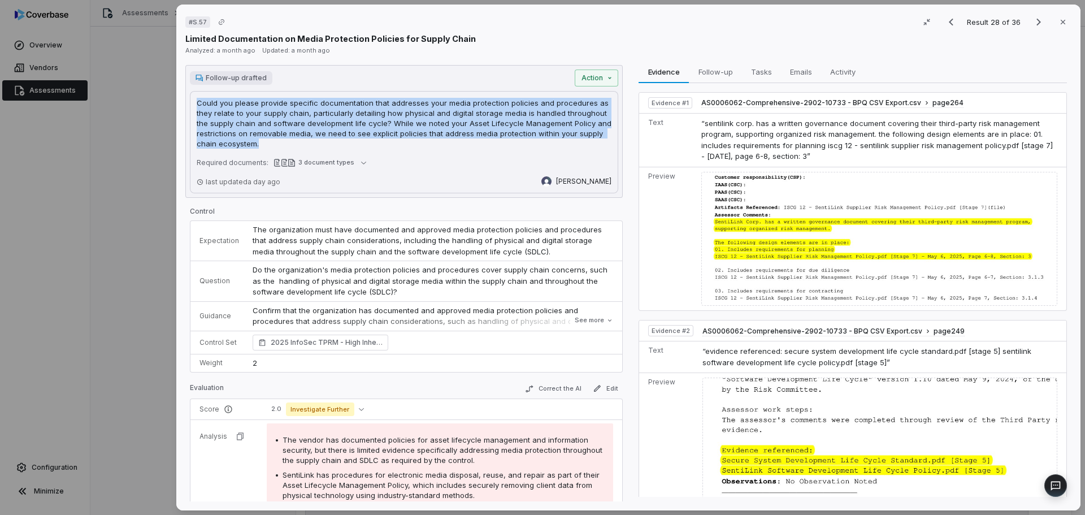
drag, startPoint x: 259, startPoint y: 144, endPoint x: 188, endPoint y: 91, distance: 88.5
click at [188, 91] on div "Follow-up drafted Action Could you please provide specific documentation that a…" at bounding box center [404, 131] width 438 height 133
copy p "Could you please provide specific documentation that addresses your media prote…"
click at [1035, 21] on icon "Next result" at bounding box center [1039, 22] width 14 height 14
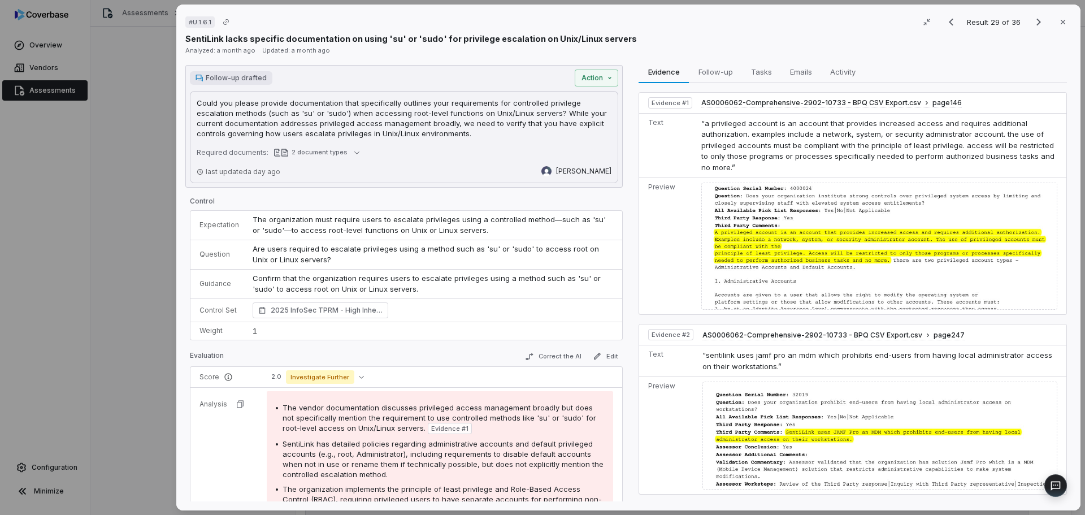
click at [438, 132] on p "Could you please provide documentation that specifically outlines your requirem…" at bounding box center [404, 118] width 415 height 41
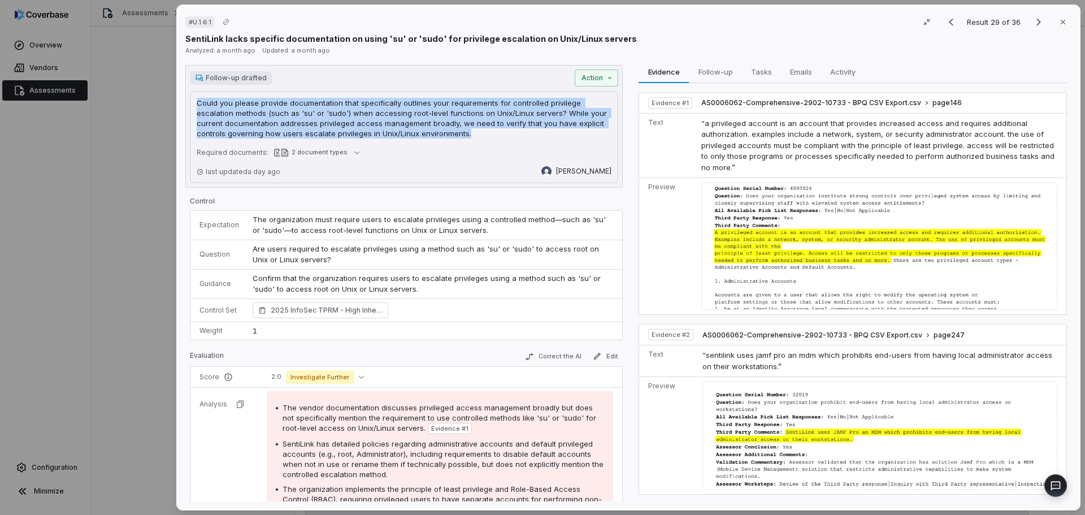
drag, startPoint x: 424, startPoint y: 131, endPoint x: 193, endPoint y: 105, distance: 232.2
click at [193, 105] on div "Could you please provide documentation that specifically outlines your requirem…" at bounding box center [404, 137] width 428 height 92
copy p "Could you please provide documentation that specifically outlines your requirem…"
click at [1032, 23] on icon "Next result" at bounding box center [1039, 22] width 14 height 14
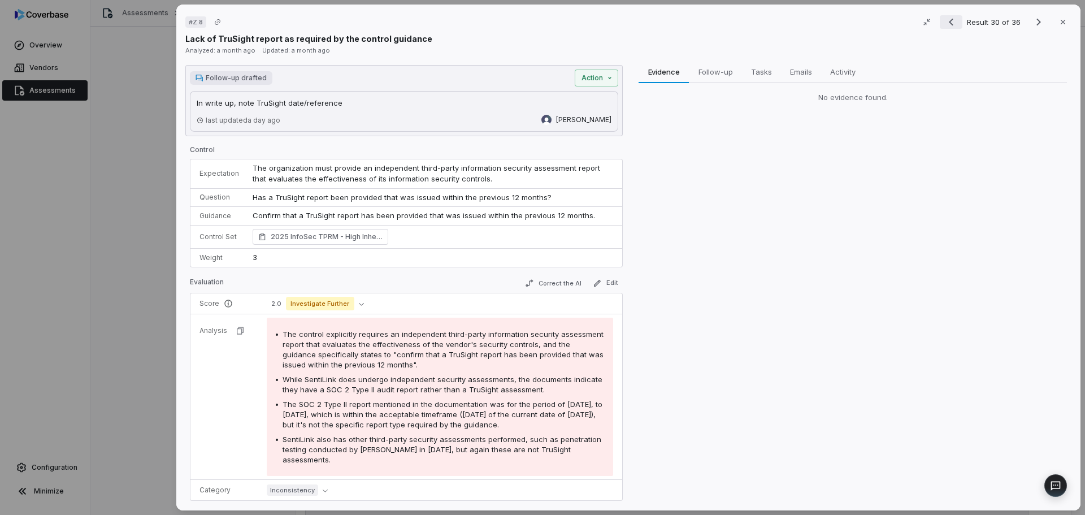
click at [948, 21] on icon "Previous result" at bounding box center [952, 22] width 14 height 14
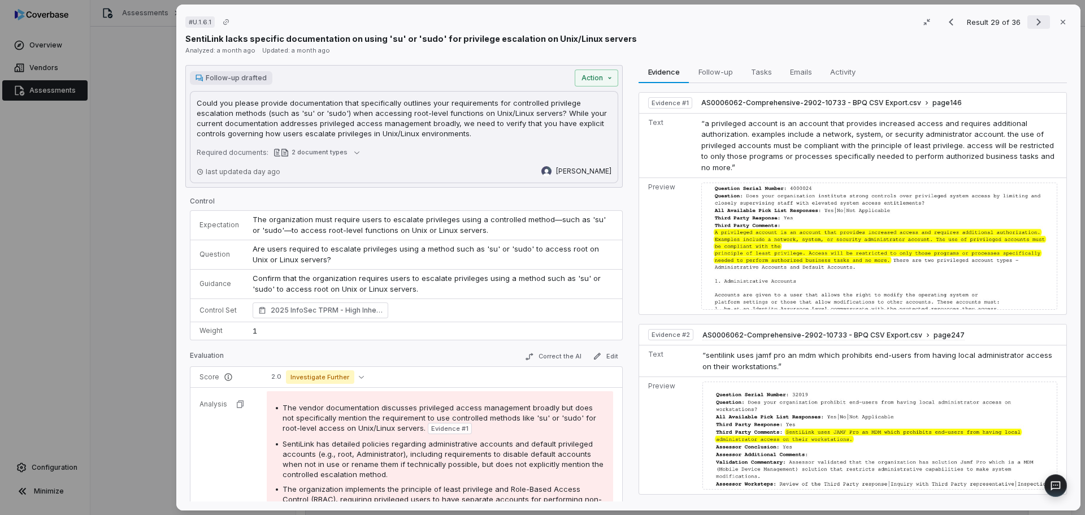
click at [1034, 22] on icon "Next result" at bounding box center [1039, 22] width 14 height 14
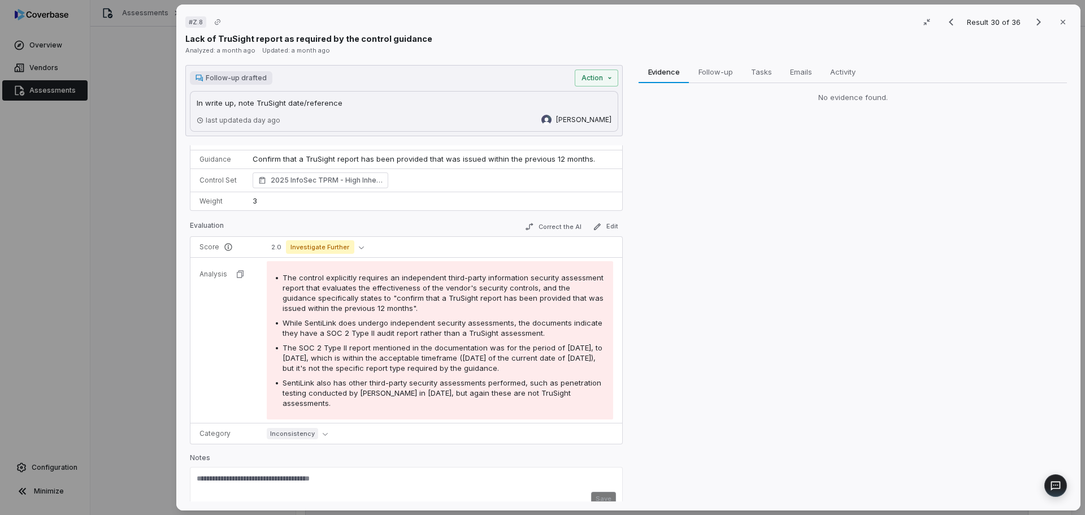
scroll to position [82, 0]
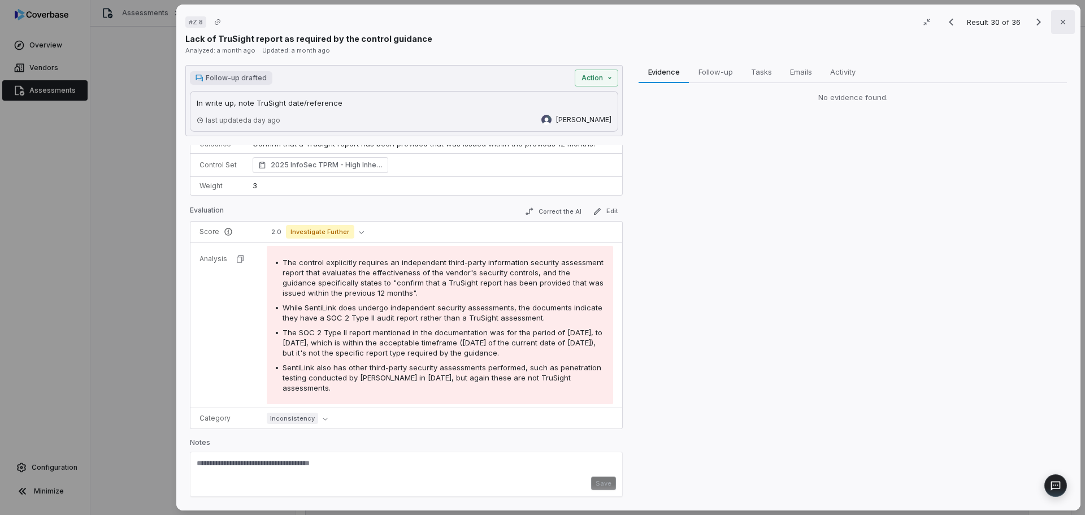
click at [1060, 21] on icon "button" at bounding box center [1063, 22] width 9 height 9
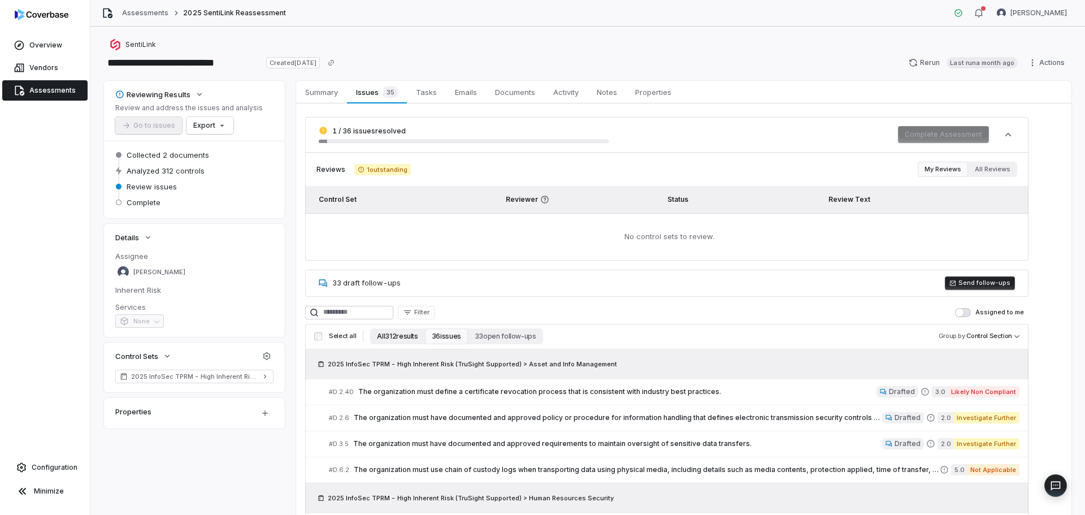
click at [393, 339] on button "All 312 results" at bounding box center [397, 336] width 54 height 16
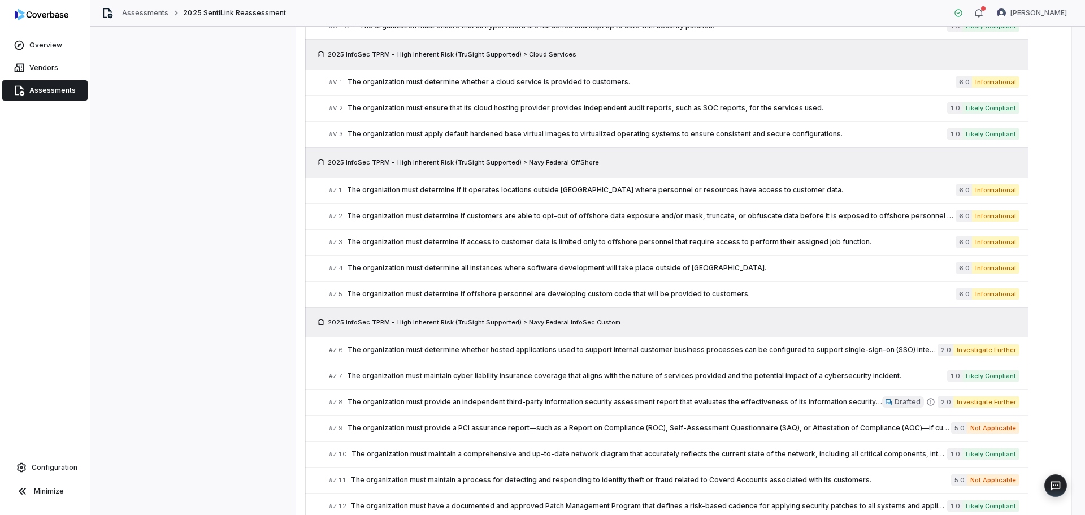
scroll to position [8345, 0]
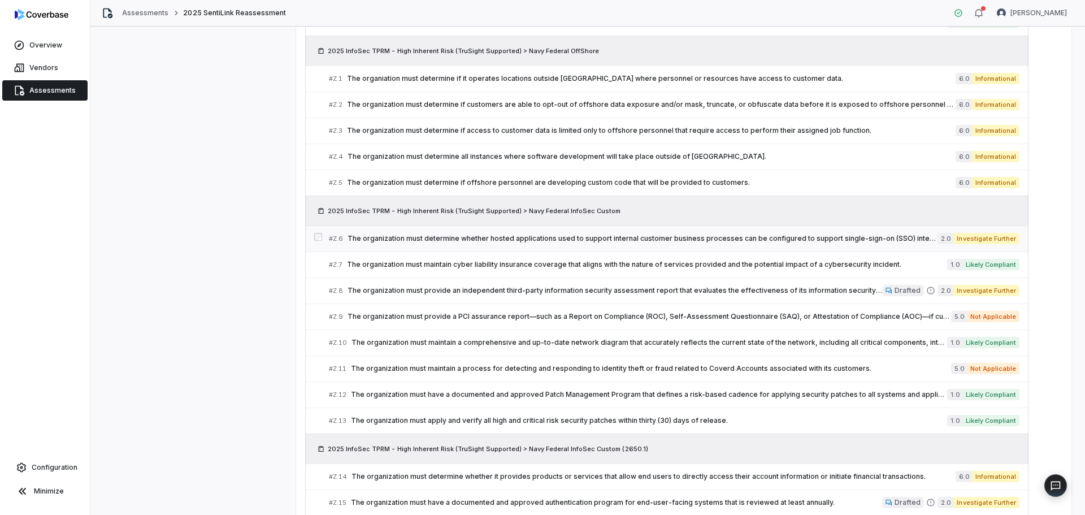
click at [737, 240] on span "The organization must determine whether hosted applications used to support int…" at bounding box center [643, 238] width 590 height 9
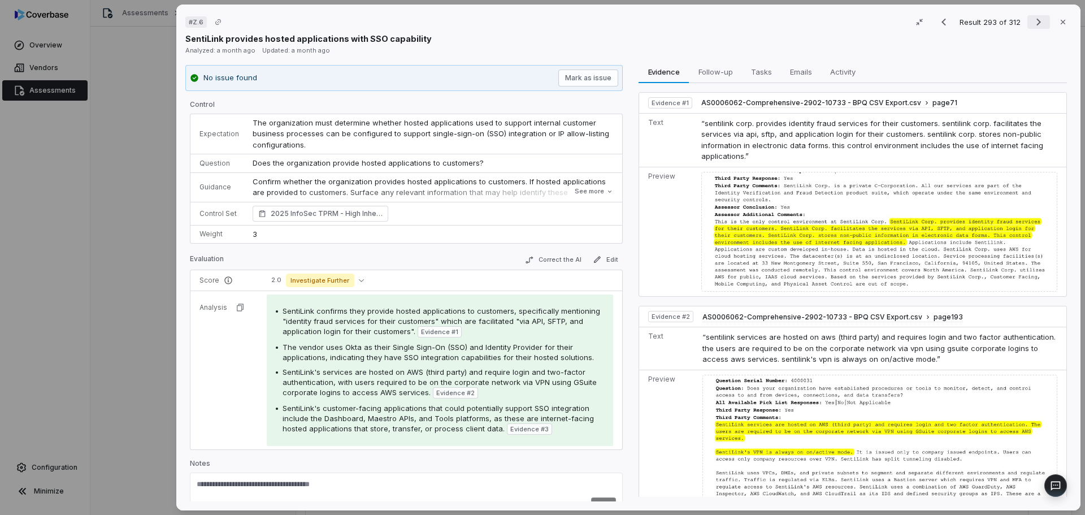
click at [1032, 23] on icon "Next result" at bounding box center [1039, 22] width 14 height 14
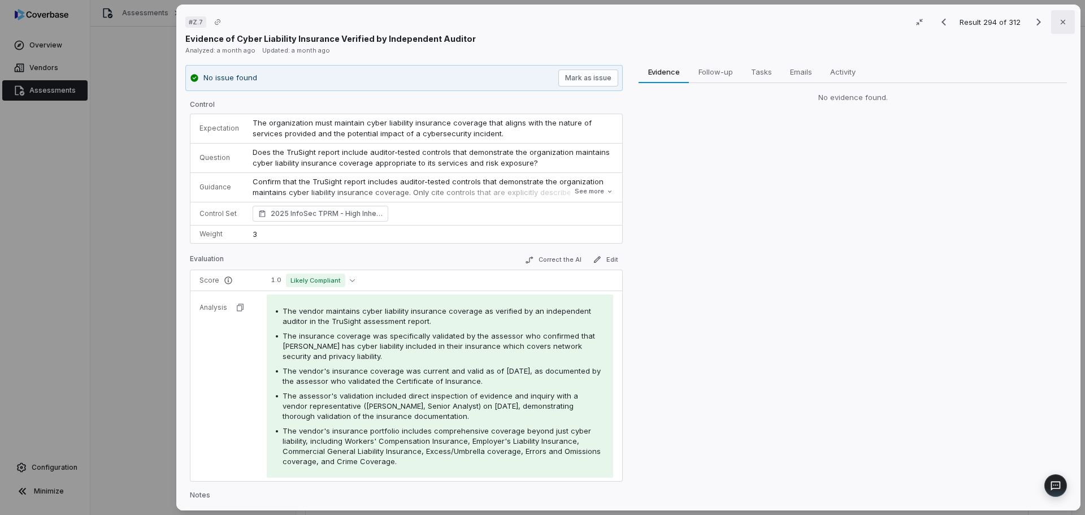
click at [1059, 21] on icon "button" at bounding box center [1063, 22] width 9 height 9
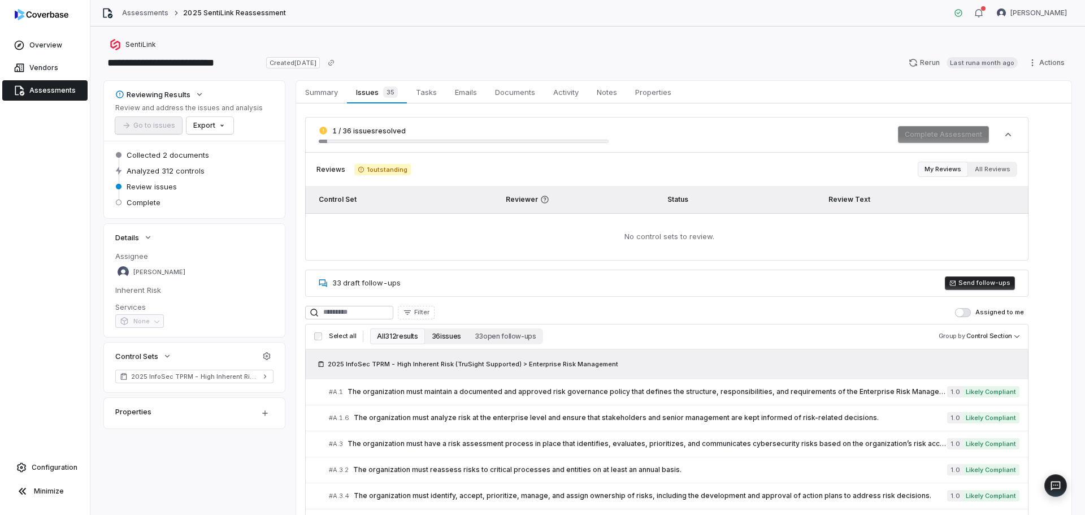
click at [451, 341] on button "36 issues" at bounding box center [446, 336] width 43 height 16
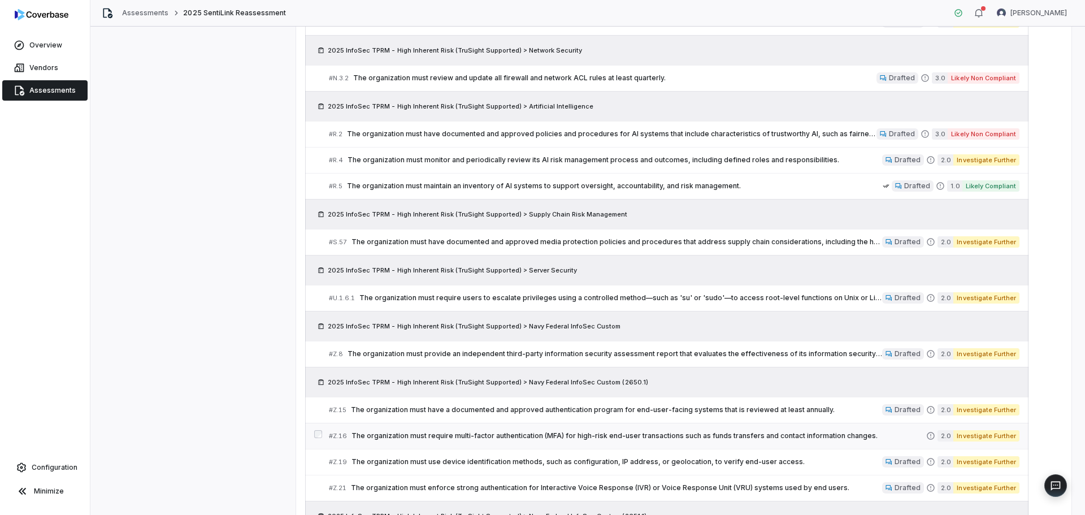
scroll to position [1241, 0]
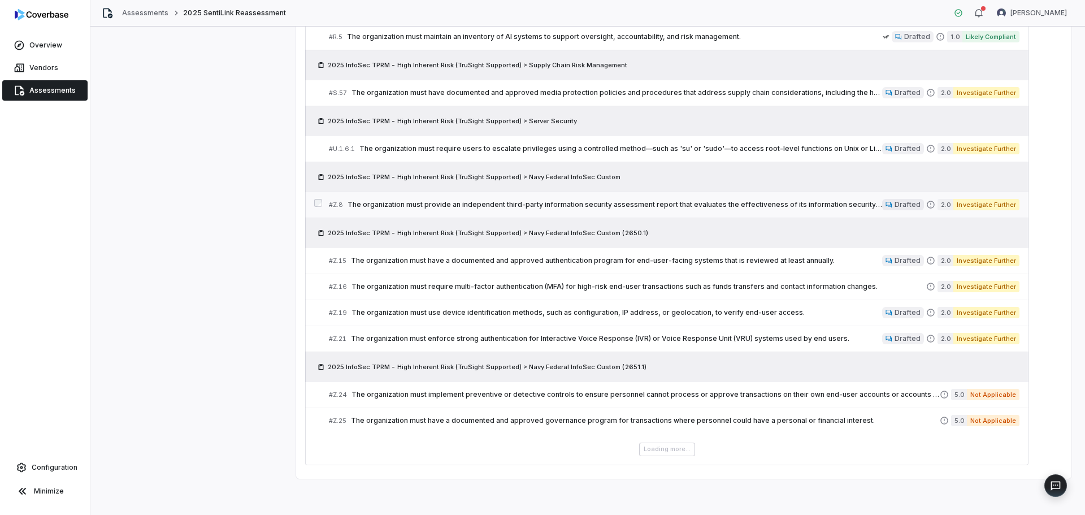
click at [395, 203] on span "The organization must provide an independent third-party information security a…" at bounding box center [615, 204] width 535 height 9
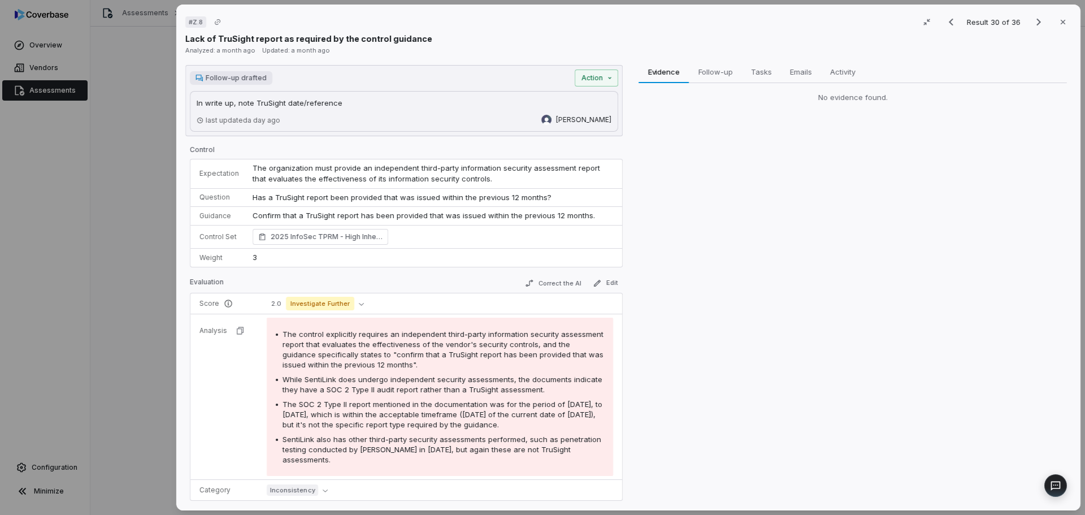
scroll to position [1209, 0]
click at [1036, 21] on icon "Next result" at bounding box center [1039, 22] width 14 height 14
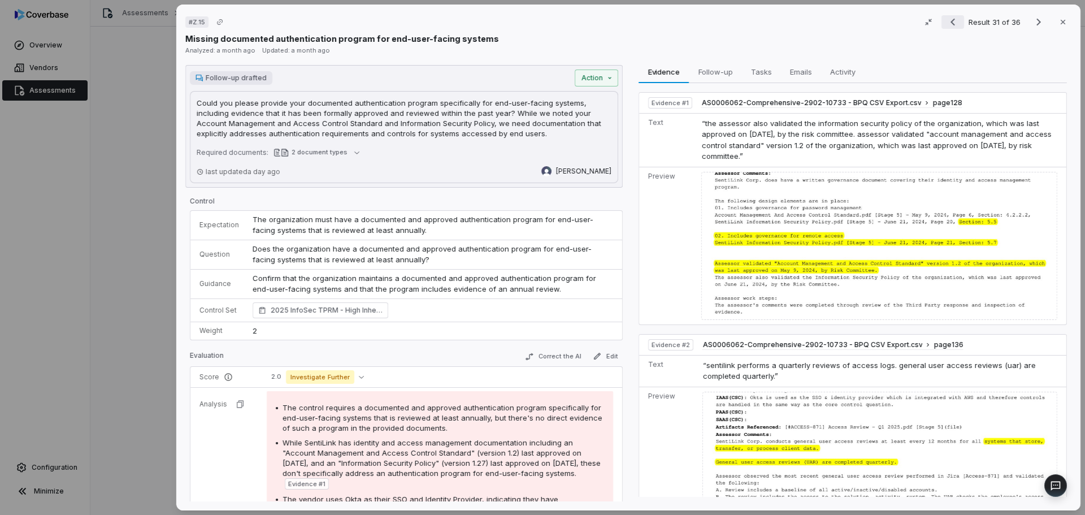
click at [950, 20] on icon "Previous result" at bounding box center [953, 22] width 14 height 14
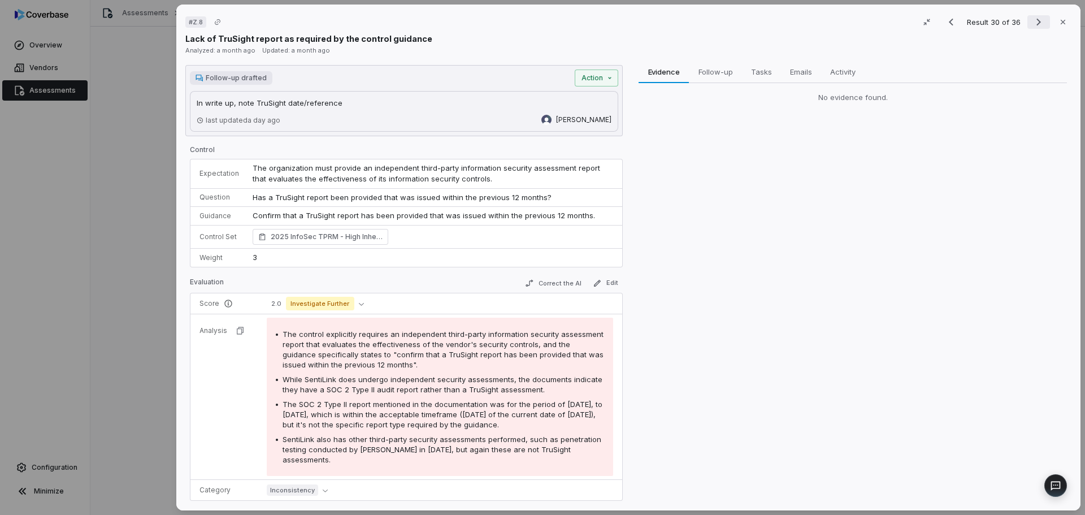
click at [1032, 22] on icon "Next result" at bounding box center [1039, 22] width 14 height 14
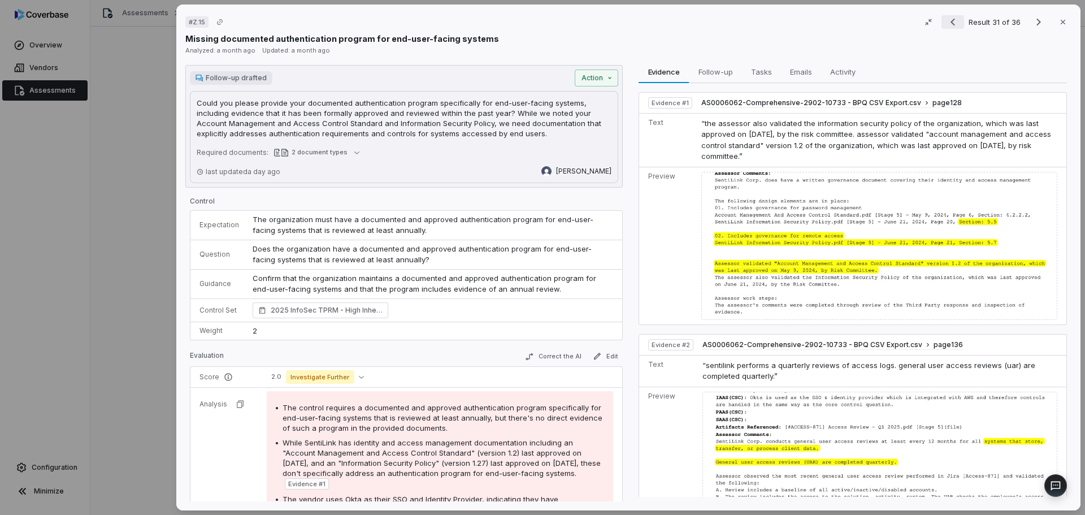
click at [951, 23] on icon "Previous result" at bounding box center [953, 22] width 14 height 14
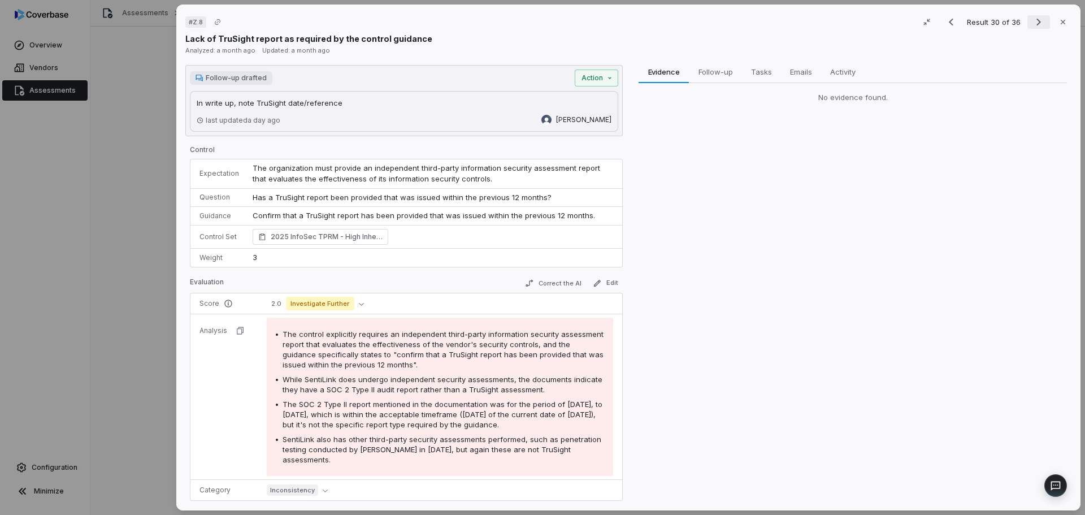
click at [1033, 23] on icon "Next result" at bounding box center [1039, 22] width 14 height 14
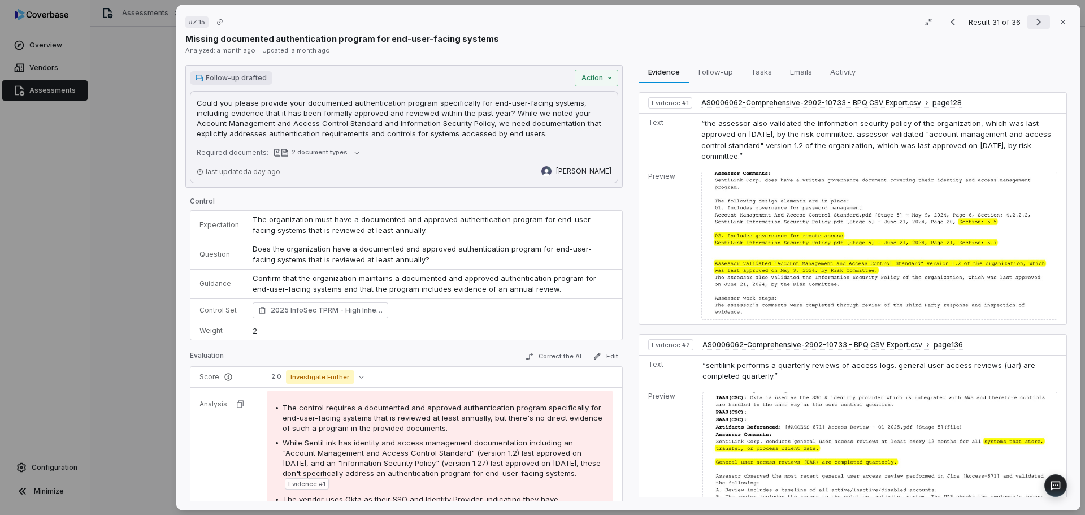
click at [1032, 20] on icon "Next result" at bounding box center [1039, 22] width 14 height 14
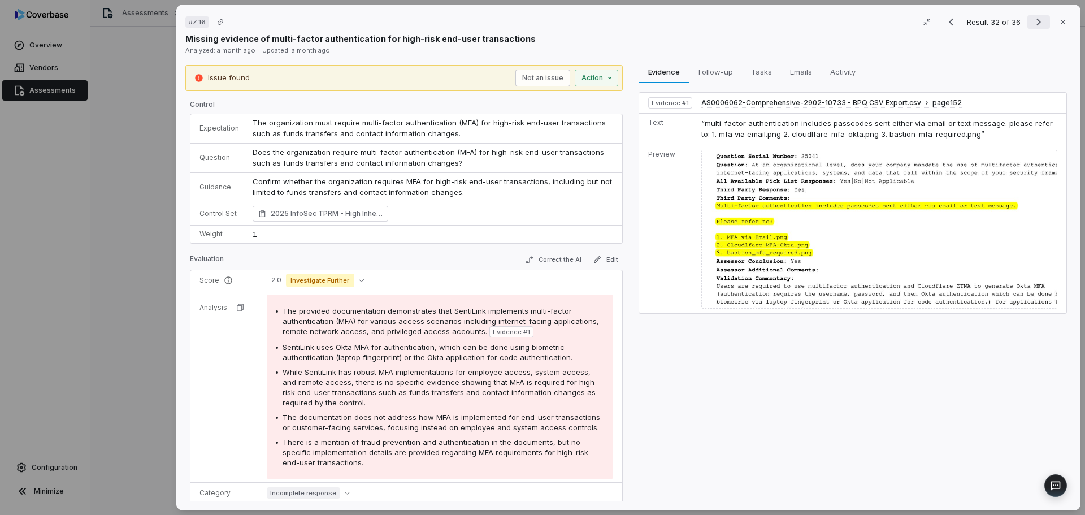
drag, startPoint x: 1032, startPoint y: 20, endPoint x: 1024, endPoint y: 21, distance: 8.0
click at [1032, 20] on icon "Next result" at bounding box center [1039, 22] width 14 height 14
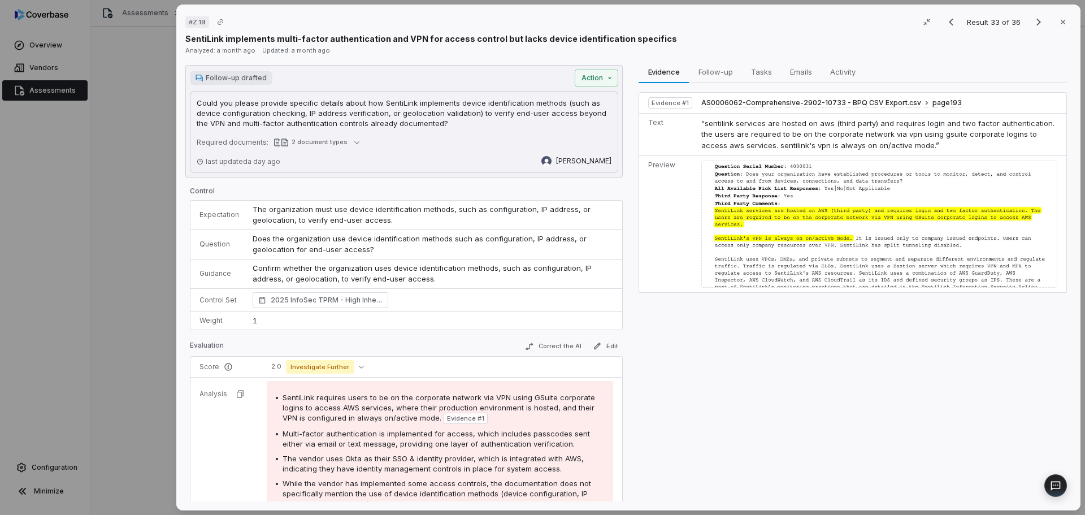
click at [448, 125] on p "Could you please provide specific details about how SentiLink implements device…" at bounding box center [404, 113] width 415 height 31
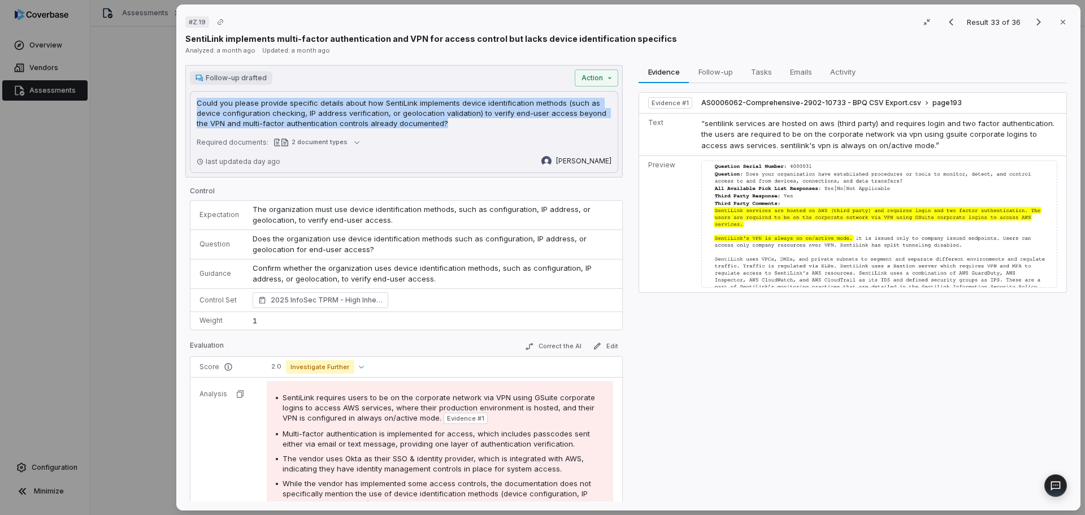
drag, startPoint x: 433, startPoint y: 122, endPoint x: 307, endPoint y: 113, distance: 126.4
click at [188, 101] on div "Follow-up drafted Action Could you please provide specific details about how Se…" at bounding box center [404, 121] width 438 height 112
copy p "Could you please provide specific details about how SentiLink implements device…"
drag, startPoint x: 1058, startPoint y: 25, endPoint x: 898, endPoint y: 29, distance: 159.5
click at [1059, 25] on icon "button" at bounding box center [1063, 22] width 9 height 9
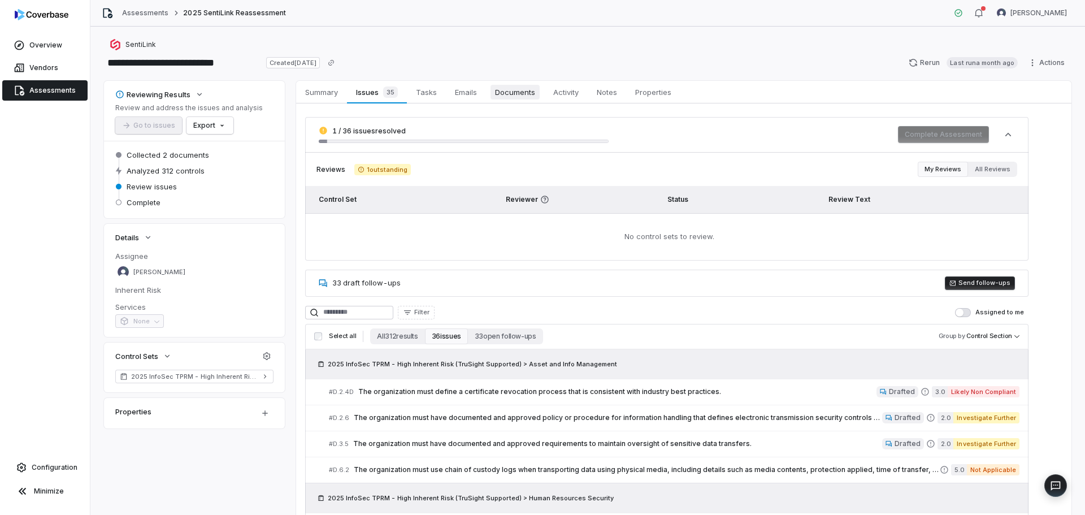
click at [514, 95] on span "Documents" at bounding box center [515, 92] width 49 height 15
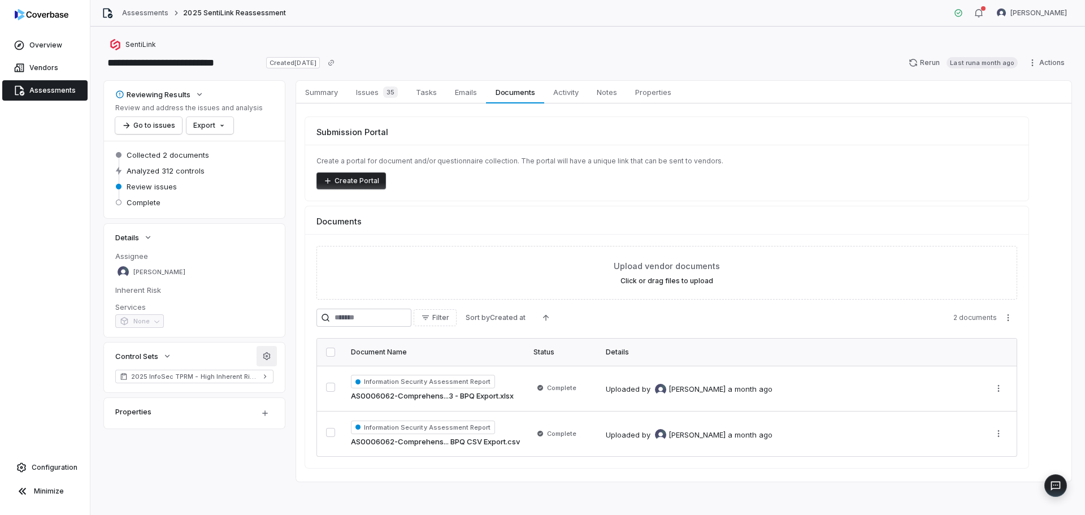
click at [268, 357] on icon "button" at bounding box center [266, 356] width 9 height 9
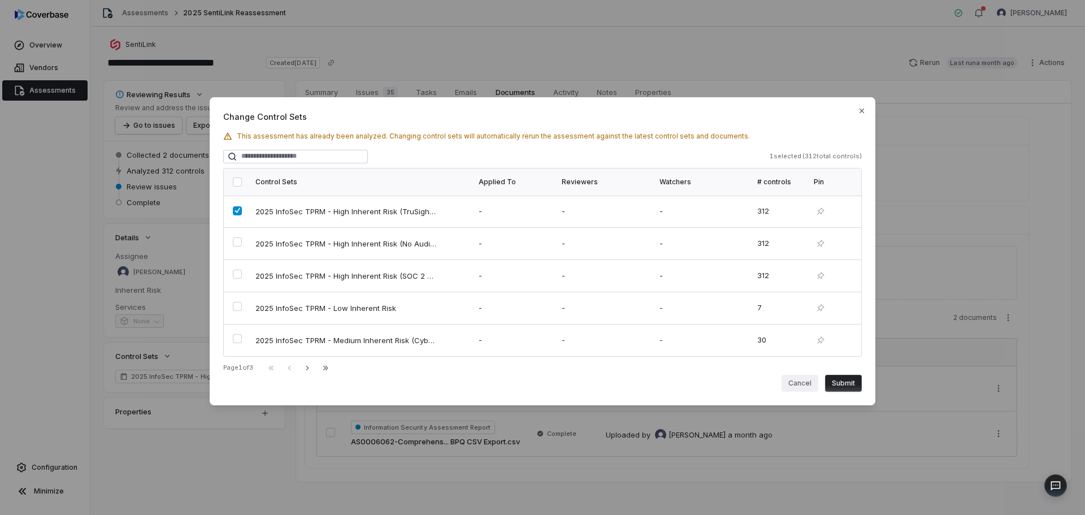
click at [797, 379] on button "Cancel" at bounding box center [800, 383] width 37 height 17
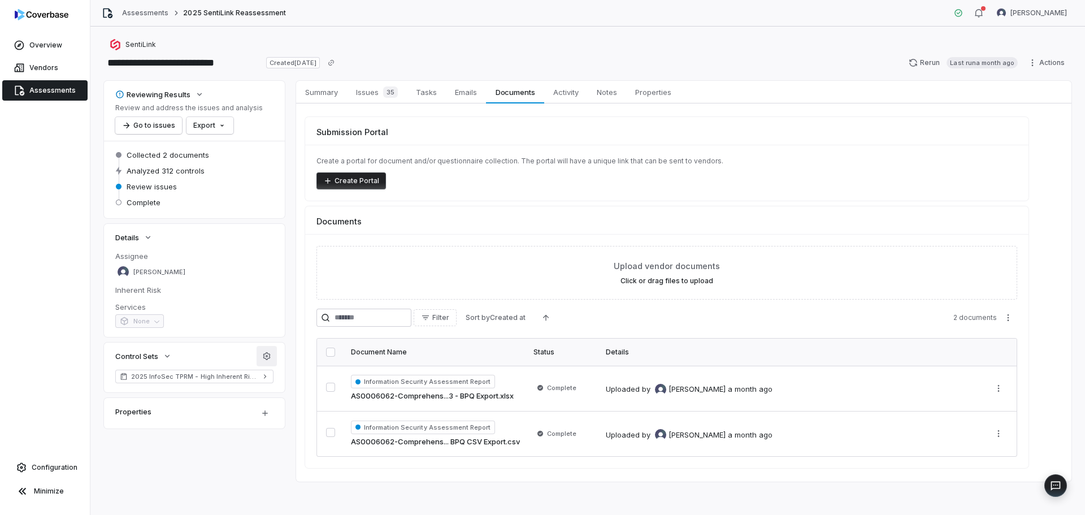
click at [269, 354] on icon "button" at bounding box center [266, 356] width 9 height 9
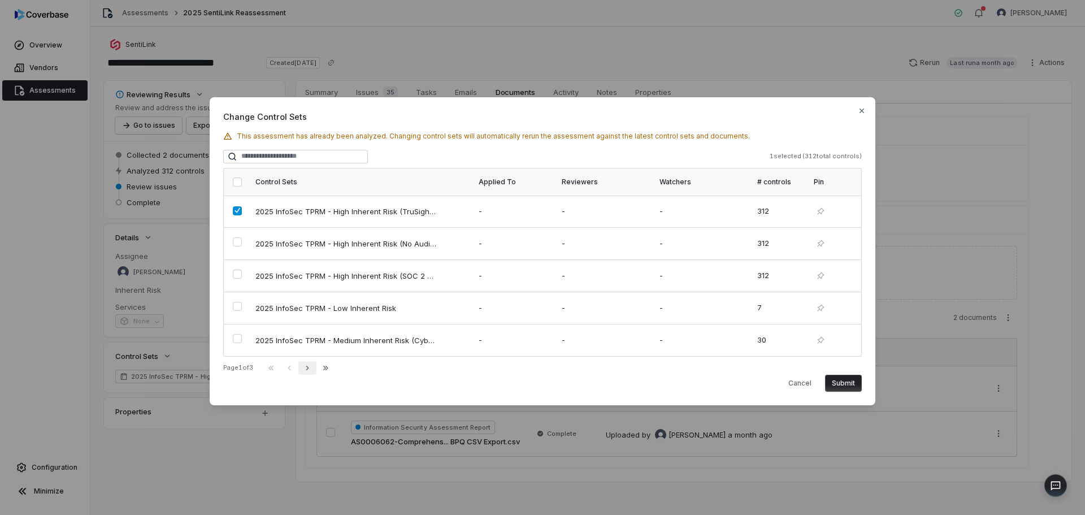
click at [309, 368] on icon "button" at bounding box center [307, 367] width 3 height 5
drag, startPoint x: 239, startPoint y: 340, endPoint x: 290, endPoint y: 346, distance: 51.7
click at [239, 340] on button "button" at bounding box center [237, 338] width 9 height 9
click at [847, 382] on button "Submit" at bounding box center [843, 383] width 37 height 17
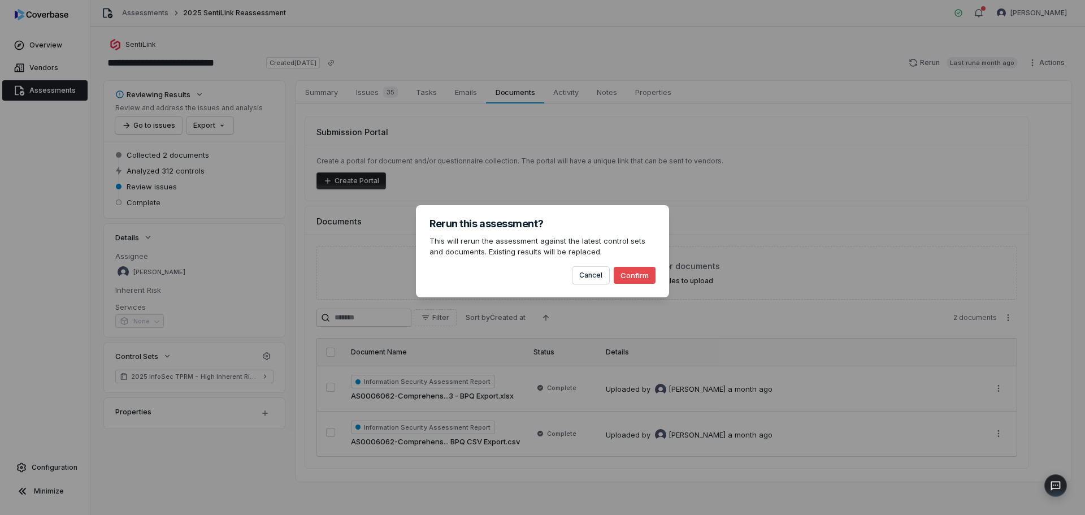
click at [640, 273] on button "Confirm" at bounding box center [635, 275] width 42 height 17
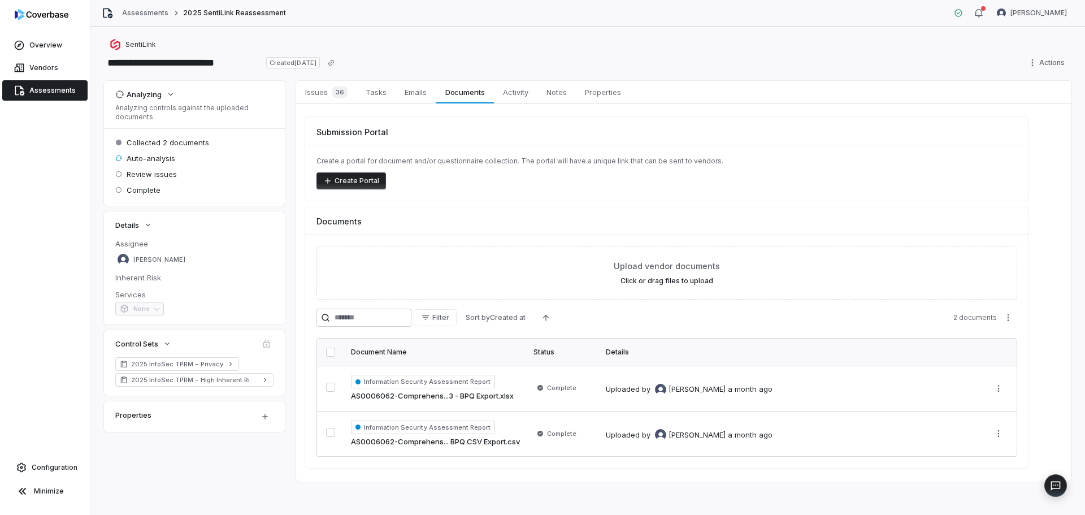
click at [65, 94] on span "Assessments" at bounding box center [52, 90] width 46 height 9
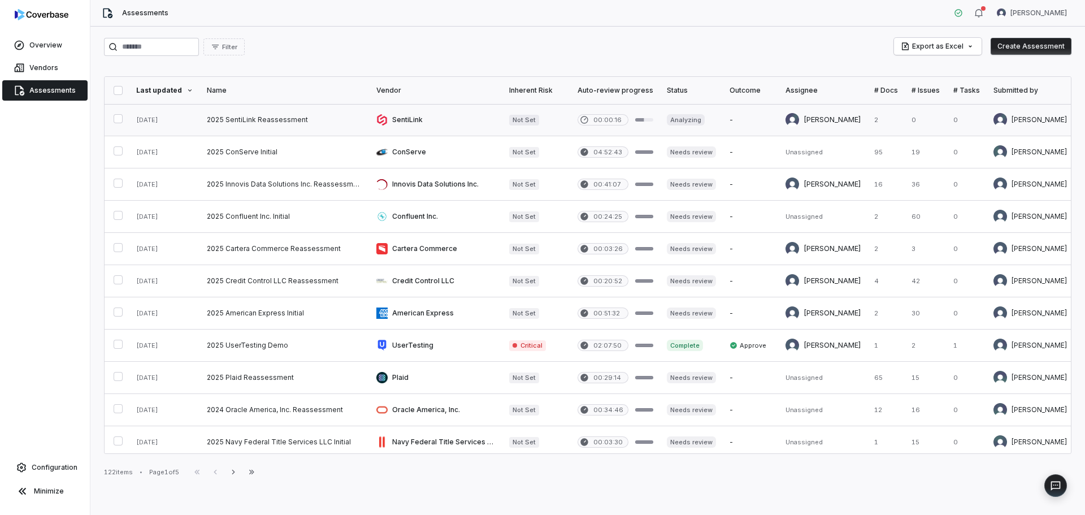
click at [257, 115] on link at bounding box center [285, 120] width 170 height 32
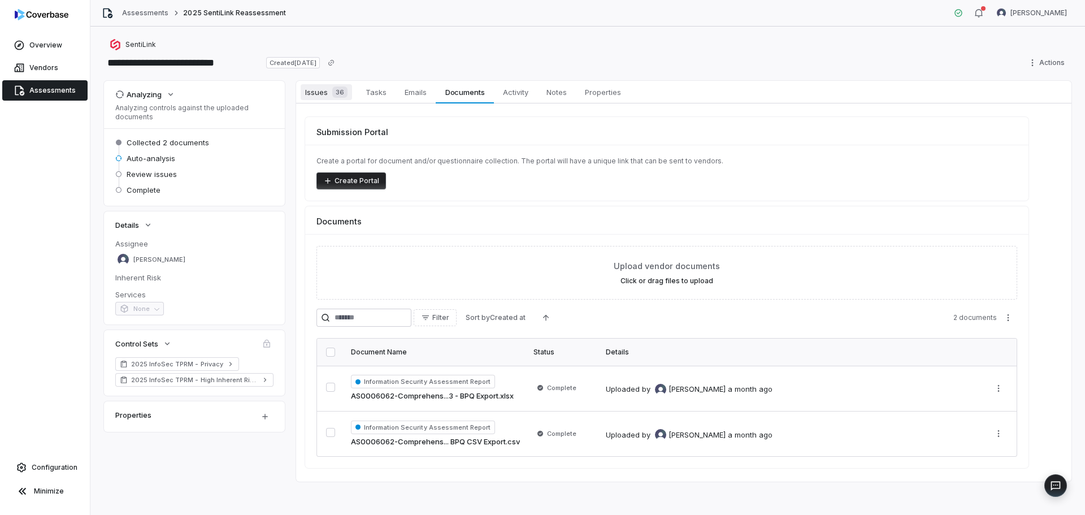
click at [337, 90] on span "36" at bounding box center [339, 91] width 15 height 11
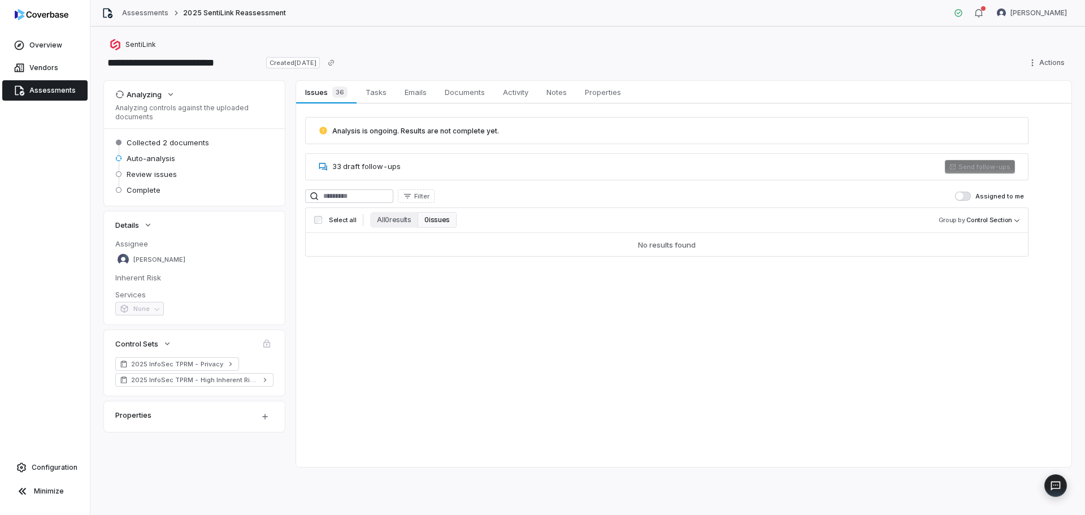
click at [38, 91] on span "Assessments" at bounding box center [52, 90] width 46 height 9
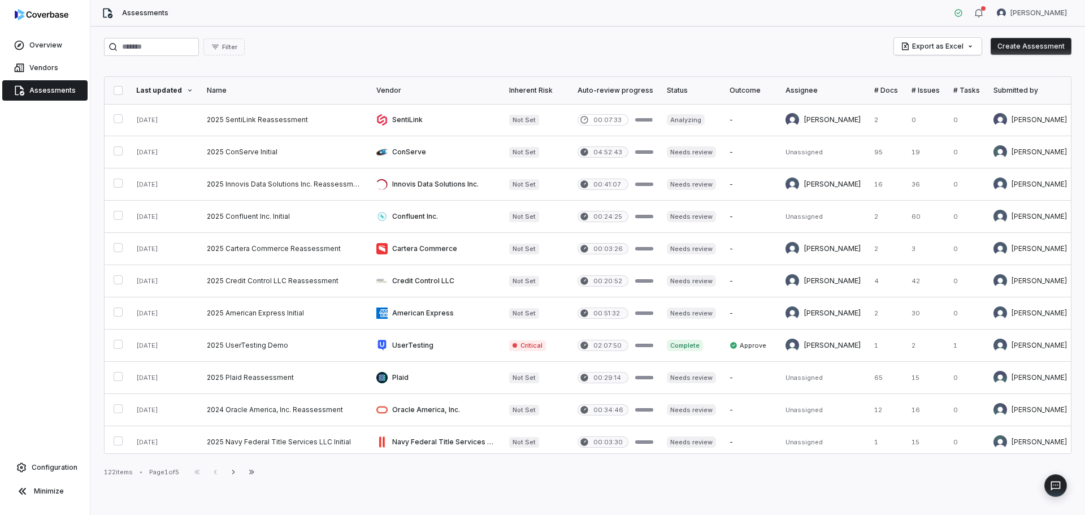
click at [633, 36] on div "Filter Export as Excel Create Assessment Last updated Name Vendor Inherent Risk…" at bounding box center [587, 271] width 995 height 488
click at [323, 127] on link at bounding box center [285, 120] width 170 height 32
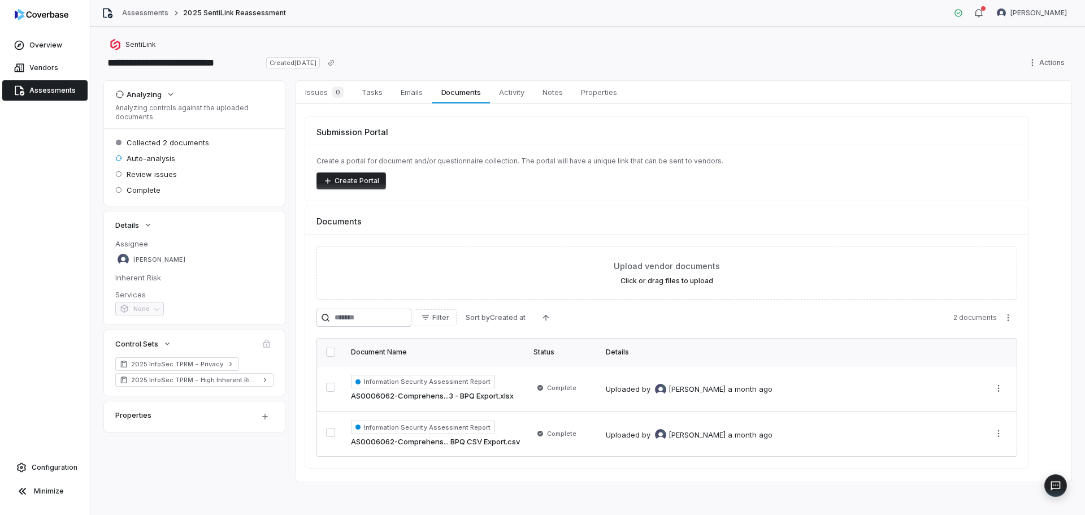
click at [41, 86] on span "Assessments" at bounding box center [52, 90] width 46 height 9
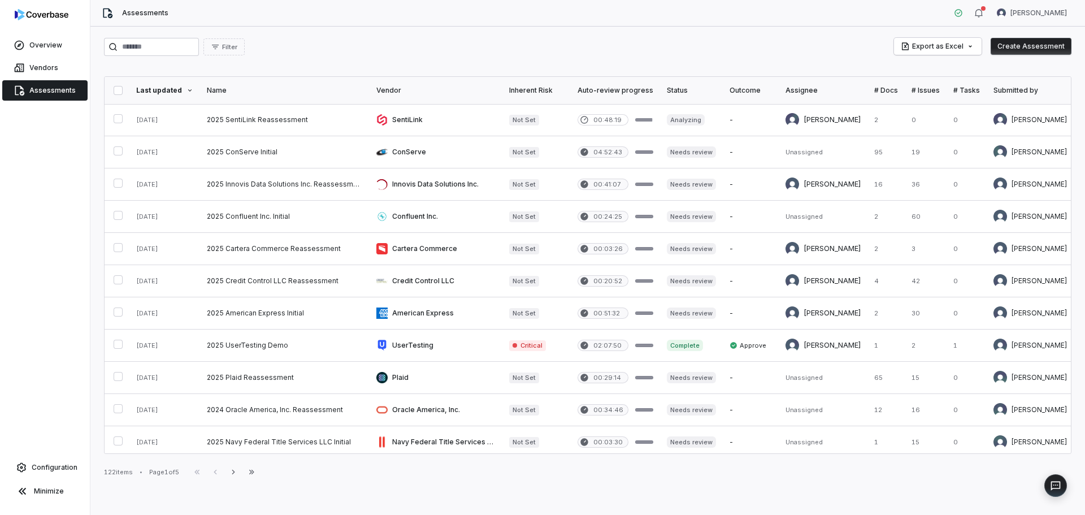
click at [776, 479] on div "Filter Export as Excel Create Assessment Last updated Name Vendor Inherent Risk…" at bounding box center [587, 271] width 995 height 488
